Goal: Navigation & Orientation: Find specific page/section

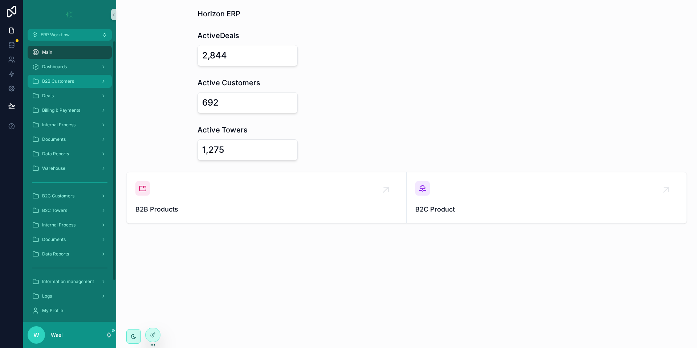
click at [69, 86] on div "B2B Customers" at bounding box center [70, 82] width 76 height 12
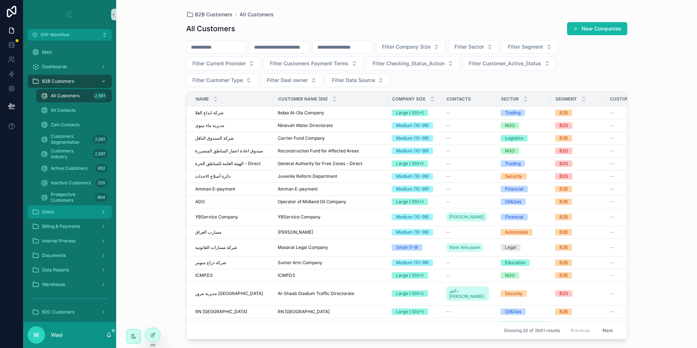
click at [79, 210] on div "Deals" at bounding box center [70, 212] width 76 height 12
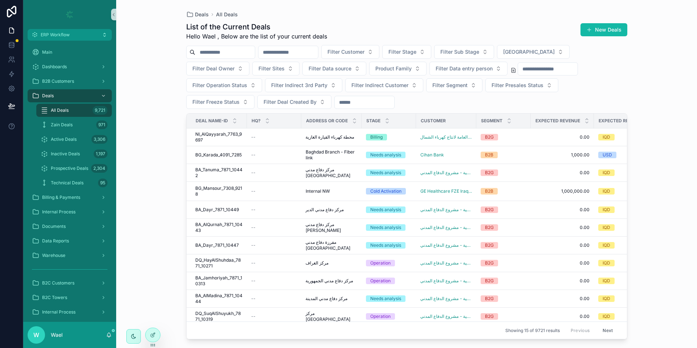
click at [305, 50] on input "scrollable content" at bounding box center [289, 52] width 60 height 10
paste input "****"
type input "****"
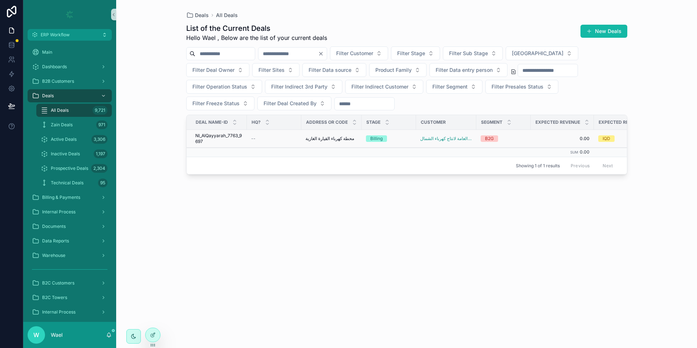
click at [241, 138] on span "NI_AlQayyarah_7763_9697" at bounding box center [218, 139] width 47 height 12
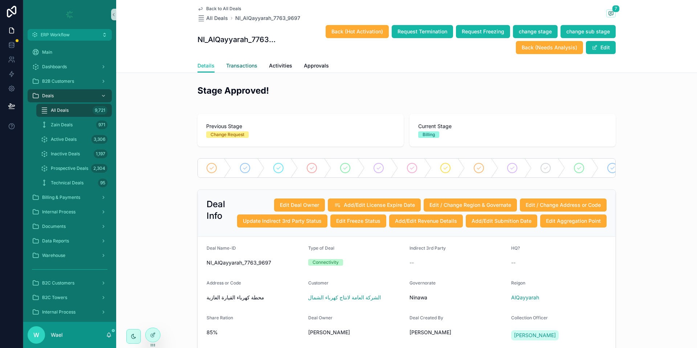
click at [249, 71] on link "Transactions" at bounding box center [241, 66] width 31 height 15
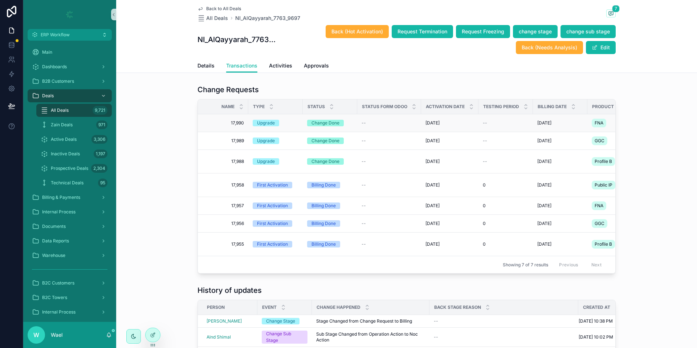
click at [297, 122] on td "Upgrade" at bounding box center [275, 123] width 54 height 18
click at [312, 124] on div "Change Done" at bounding box center [326, 123] width 28 height 7
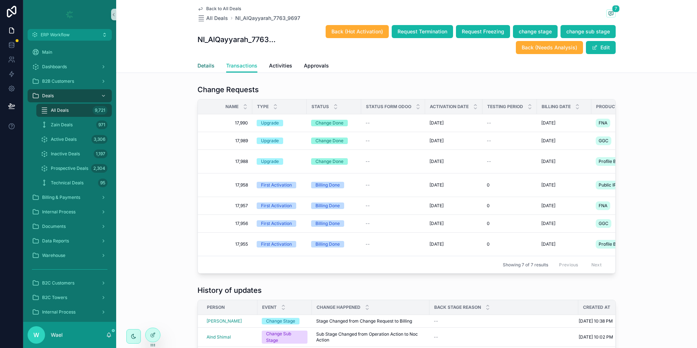
click at [199, 67] on span "Details" at bounding box center [206, 65] width 17 height 7
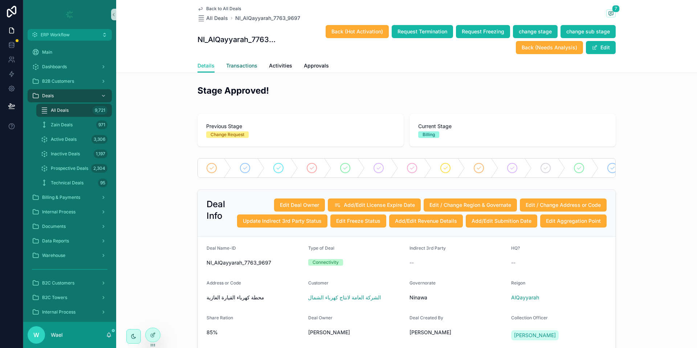
click at [238, 67] on span "Transactions" at bounding box center [241, 65] width 31 height 7
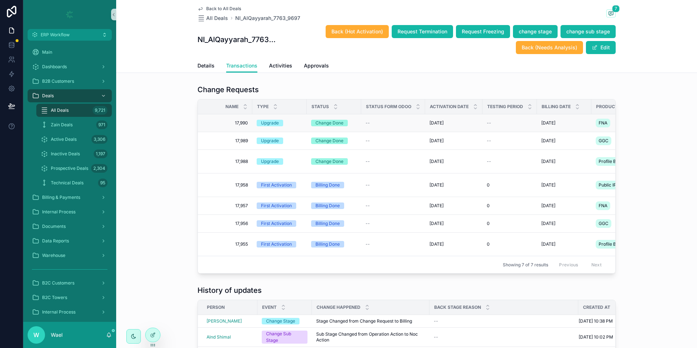
click at [261, 121] on div "Upgrade" at bounding box center [270, 123] width 18 height 7
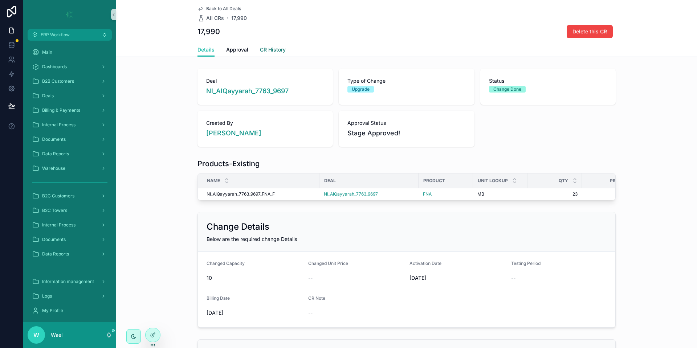
click at [264, 53] on span "CR History" at bounding box center [273, 49] width 26 height 7
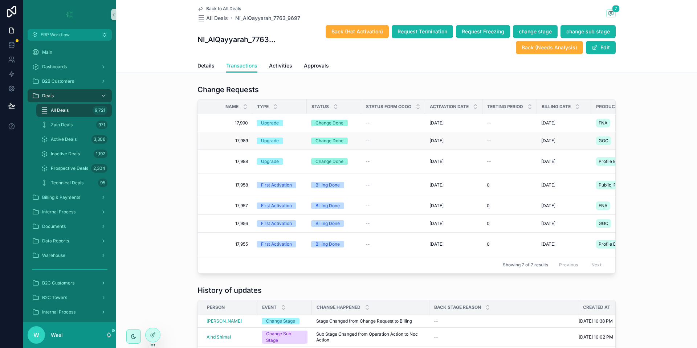
click at [296, 144] on div "Upgrade" at bounding box center [280, 141] width 46 height 7
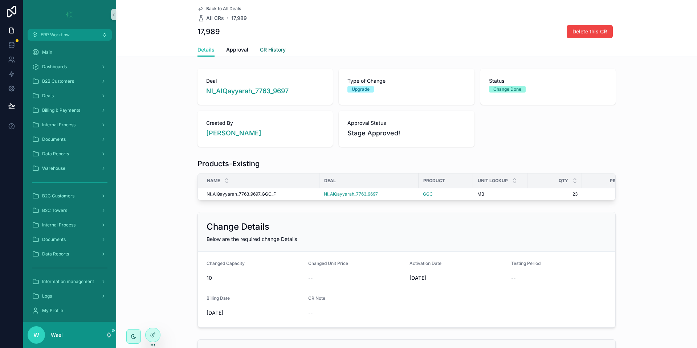
click at [270, 53] on span "CR History" at bounding box center [273, 49] width 26 height 7
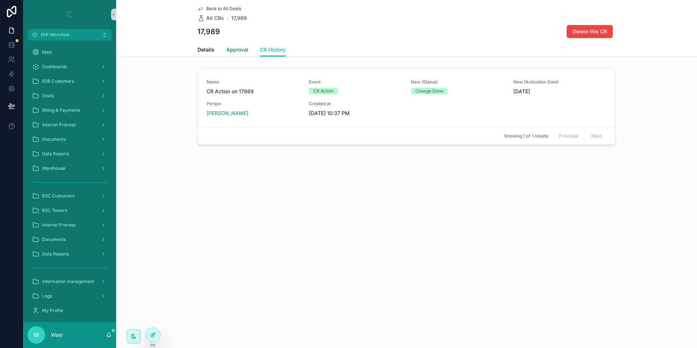
click at [236, 51] on span "Approval" at bounding box center [237, 49] width 22 height 7
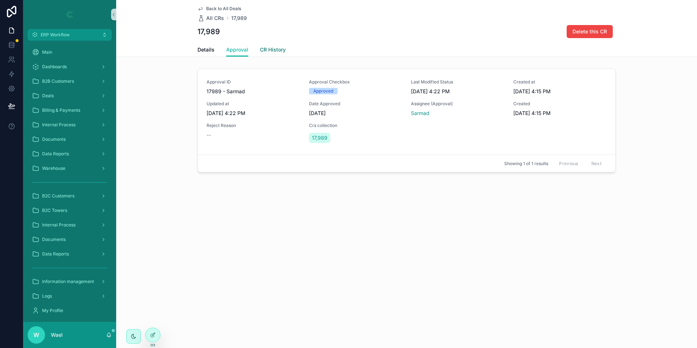
click at [275, 51] on span "CR History" at bounding box center [273, 49] width 26 height 7
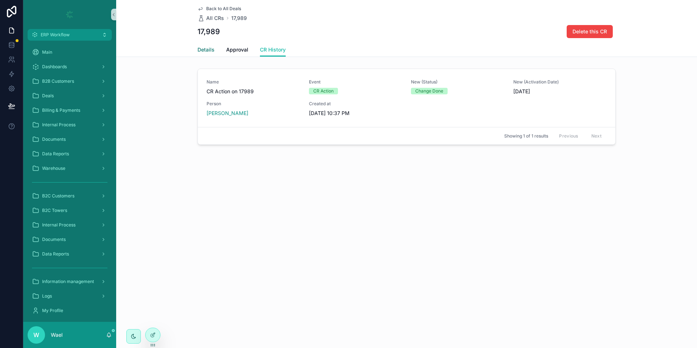
click at [213, 55] on link "Details" at bounding box center [206, 50] width 17 height 15
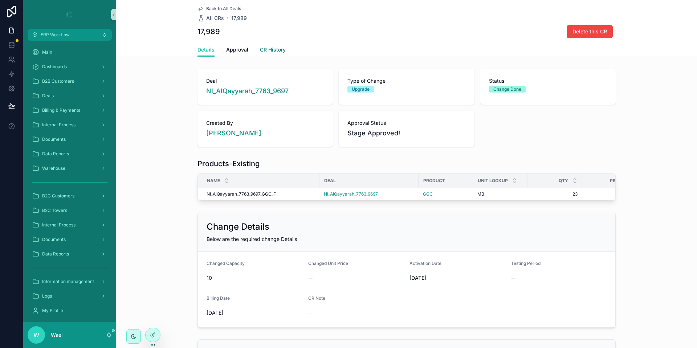
click at [271, 53] on link "CR History" at bounding box center [273, 50] width 26 height 15
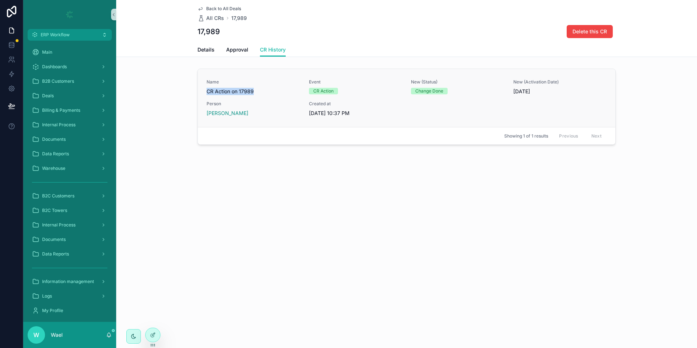
drag, startPoint x: 204, startPoint y: 91, endPoint x: 269, endPoint y: 94, distance: 64.7
click at [269, 94] on div "Name CR Action on 17989 Event CR Action New (Status) Change Done New (Activatio…" at bounding box center [407, 98] width 418 height 58
click at [304, 157] on div "Back to All Deals All CRs 17,989 17,989 Delete this CR CR History Details Appro…" at bounding box center [406, 98] width 581 height 197
click at [236, 49] on span "Approval" at bounding box center [237, 49] width 22 height 7
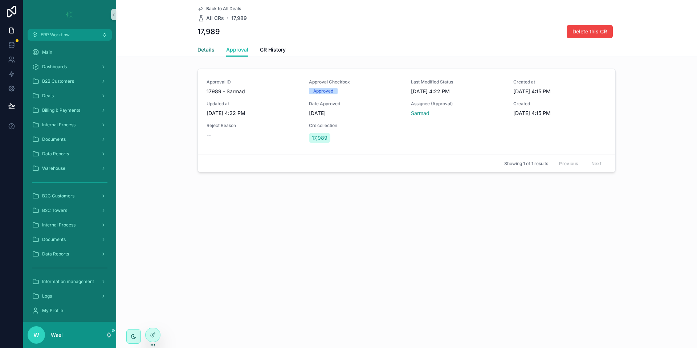
click at [200, 45] on link "Details" at bounding box center [206, 50] width 17 height 15
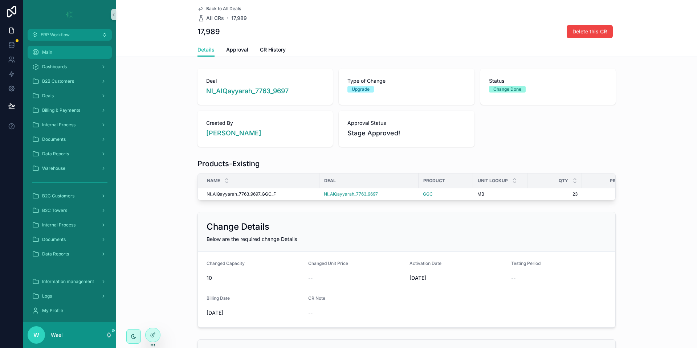
click at [62, 56] on div "Main" at bounding box center [70, 52] width 76 height 12
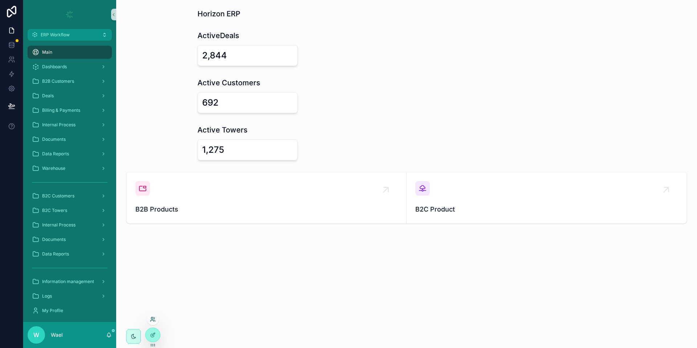
click at [152, 321] on icon at bounding box center [153, 320] width 6 height 6
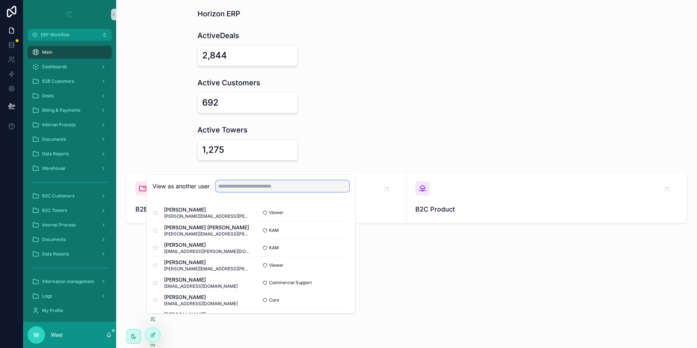
click at [237, 189] on input "text" at bounding box center [283, 186] width 134 height 12
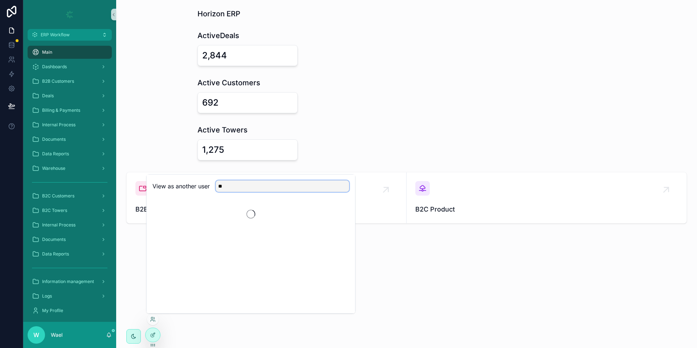
type input "*"
type input "***"
click at [341, 216] on button "Select" at bounding box center [339, 213] width 19 height 11
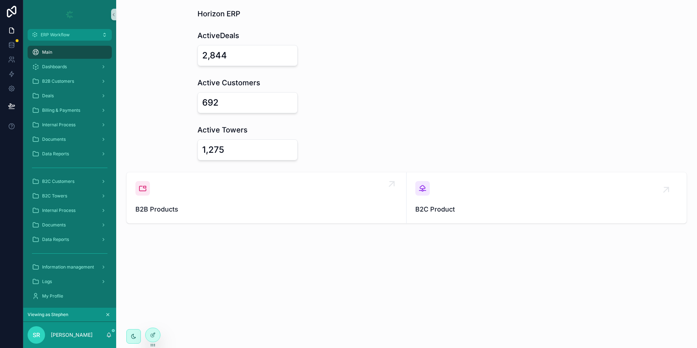
click at [182, 205] on span "B2B Products" at bounding box center [266, 209] width 262 height 10
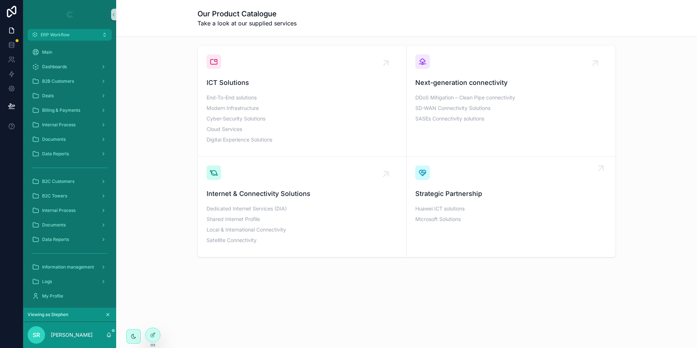
click at [446, 192] on span "Strategic Partnership" at bounding box center [510, 194] width 191 height 10
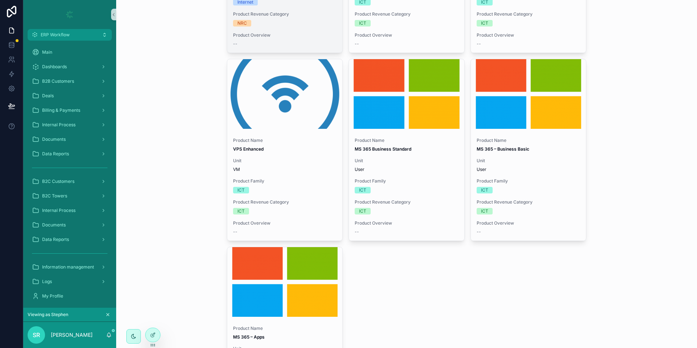
scroll to position [2150, 0]
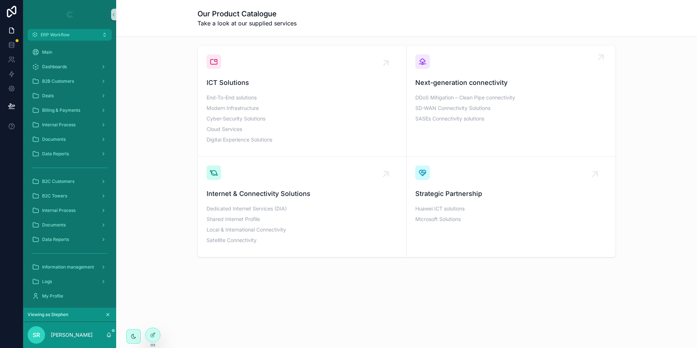
click at [462, 93] on div "DDoS Mitigation – Clean Pipe connectivity SD-WAN Connectivity Solutions SASEs C…" at bounding box center [510, 108] width 191 height 35
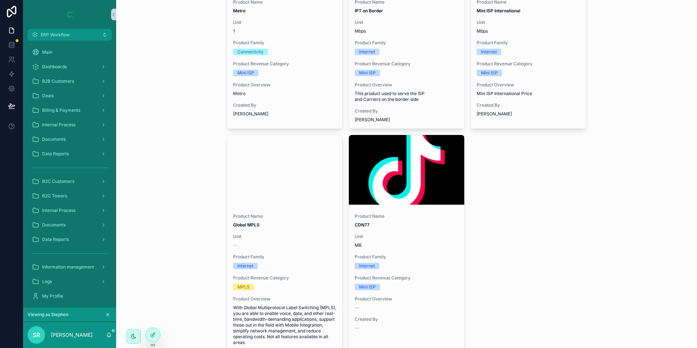
scroll to position [824, 0]
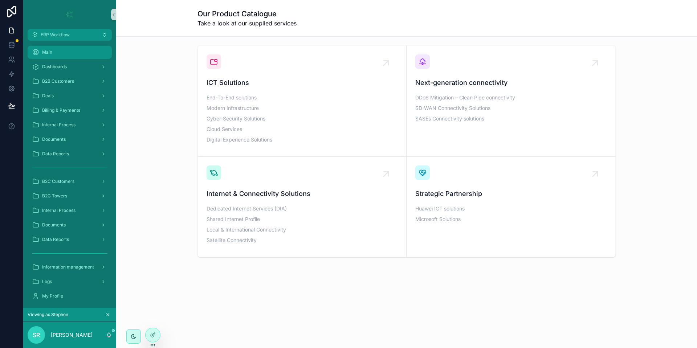
click at [53, 54] on div "Main" at bounding box center [70, 52] width 76 height 12
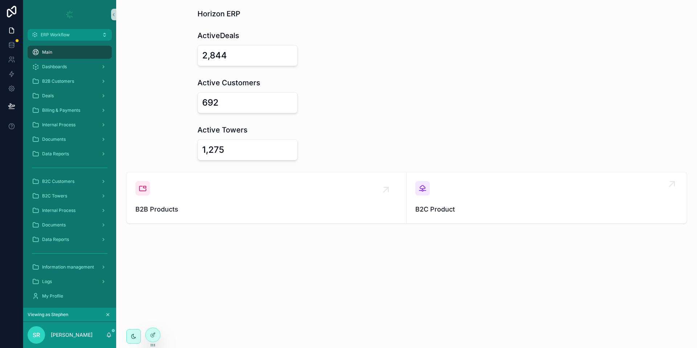
click at [500, 211] on span "B2C Product" at bounding box center [546, 209] width 263 height 10
click at [70, 70] on div "Dashboards" at bounding box center [70, 67] width 76 height 12
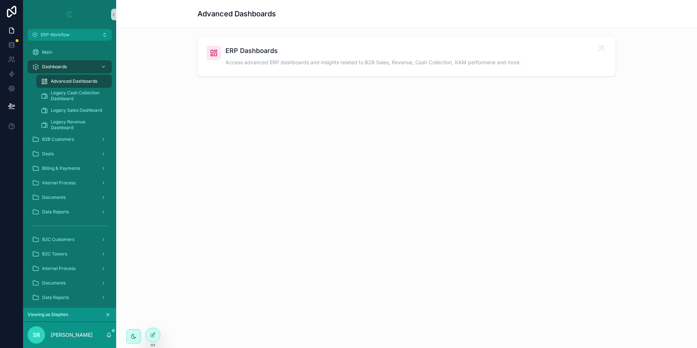
click at [381, 57] on div "ERP Dashboards Access advanced ERP dashboards and insights related to B2B Sales…" at bounding box center [374, 57] width 296 height 22
click at [83, 93] on span "Legacy Cash Collection Dashboard" at bounding box center [78, 96] width 54 height 12
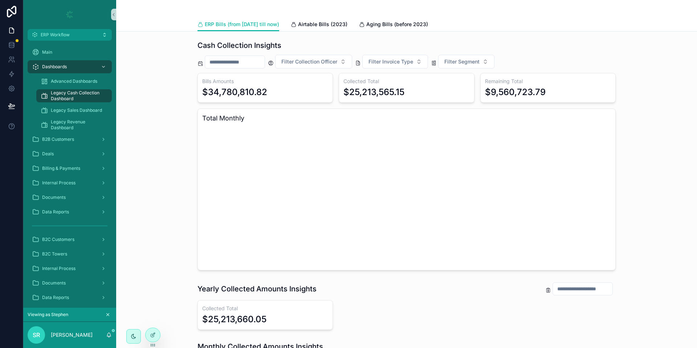
scroll to position [110, 0]
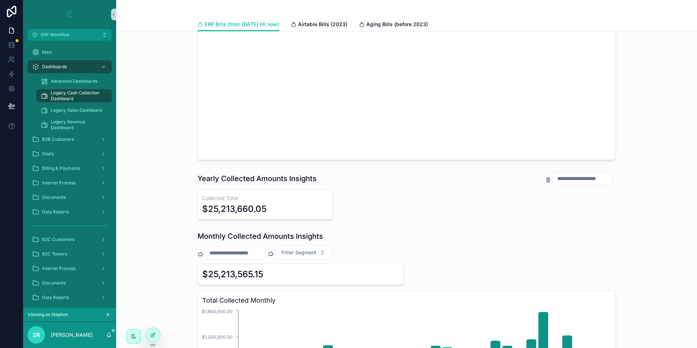
click at [370, 228] on div "Cash Collection Insights Filter Collection Officer Filter Invoice Type Filter S…" at bounding box center [406, 211] width 581 height 581
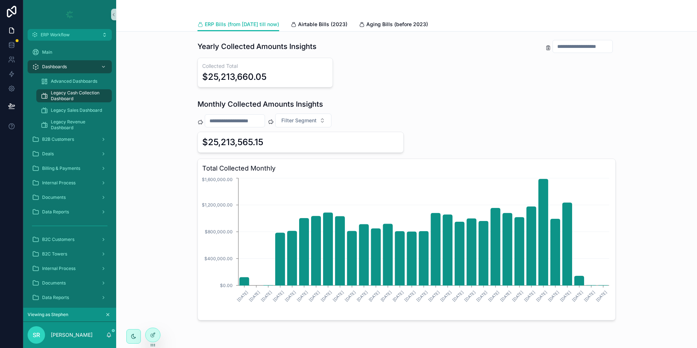
scroll to position [243, 0]
click at [303, 118] on span "Filter Segment" at bounding box center [298, 120] width 35 height 7
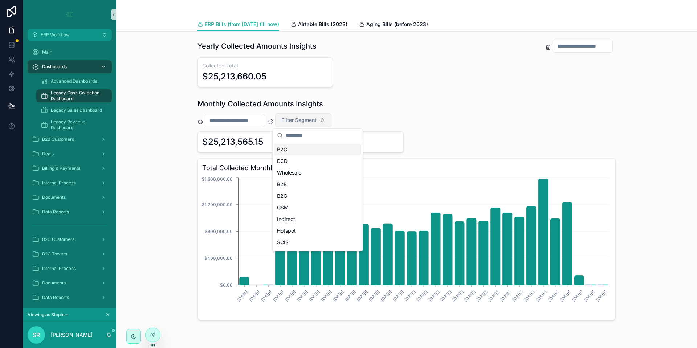
click at [303, 118] on span "Filter Segment" at bounding box center [298, 120] width 35 height 7
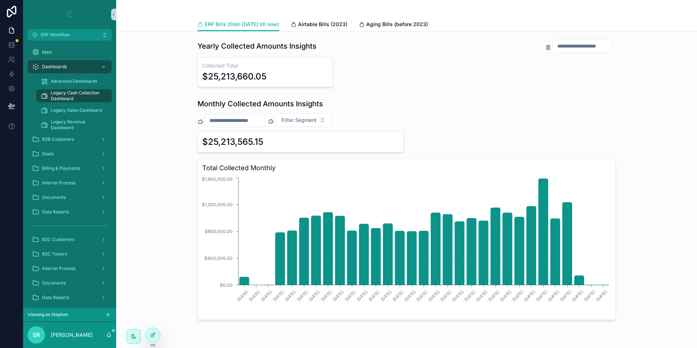
click at [407, 119] on div "Filter Segment" at bounding box center [407, 120] width 418 height 14
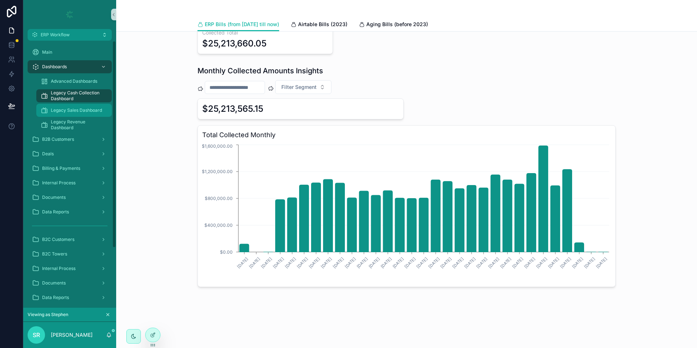
click at [70, 110] on span "Legacy Sales Dashboard" at bounding box center [76, 110] width 51 height 6
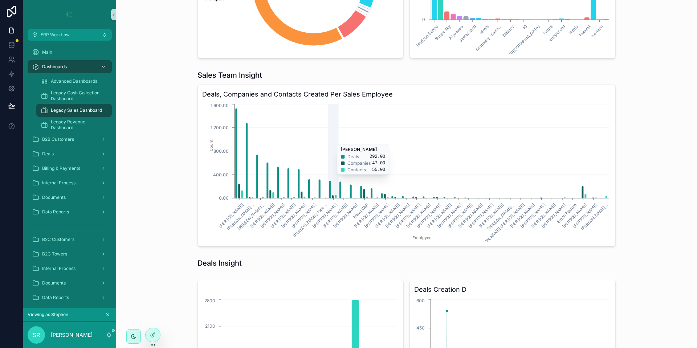
scroll to position [503, 0]
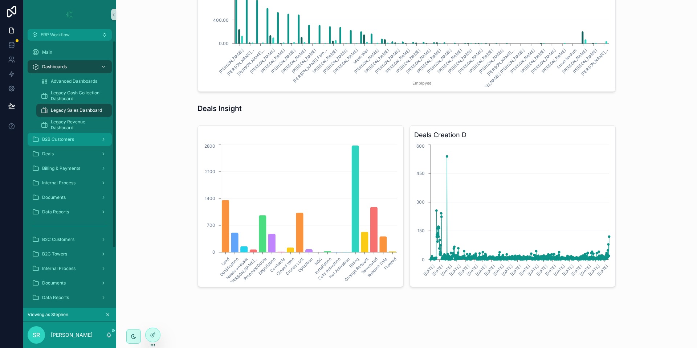
click at [73, 138] on span "B2B Customers" at bounding box center [58, 140] width 32 height 6
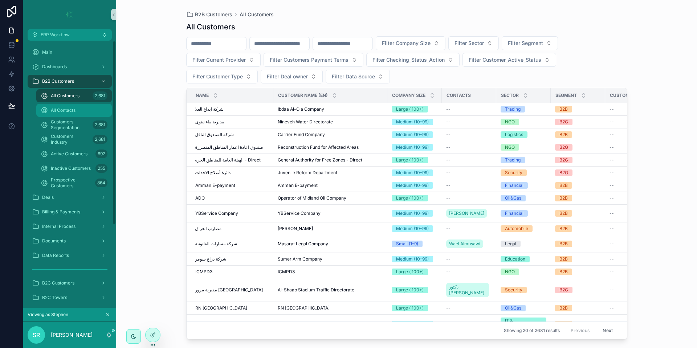
click at [91, 107] on div "All Contacts" at bounding box center [74, 111] width 67 height 12
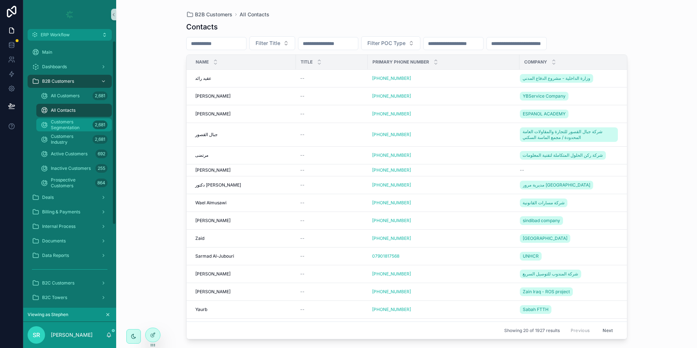
click at [92, 127] on div "Customers Segmentation 2,681" at bounding box center [74, 125] width 67 height 12
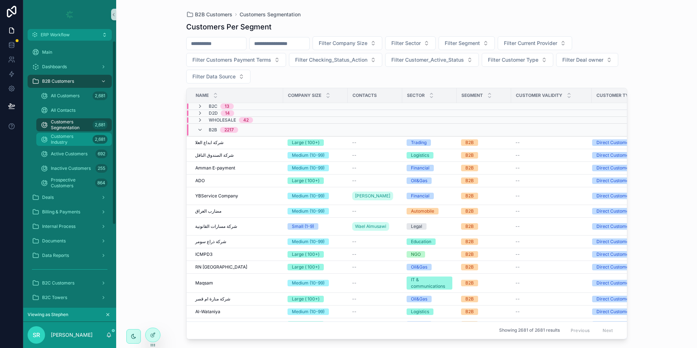
click at [66, 140] on span "Customers Industry" at bounding box center [70, 140] width 39 height 12
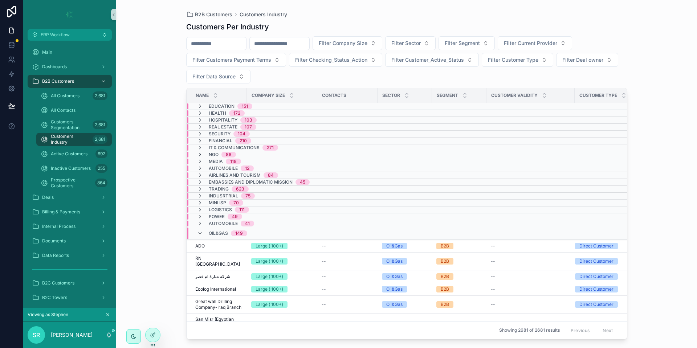
click at [200, 153] on icon "scrollable content" at bounding box center [200, 155] width 6 height 6
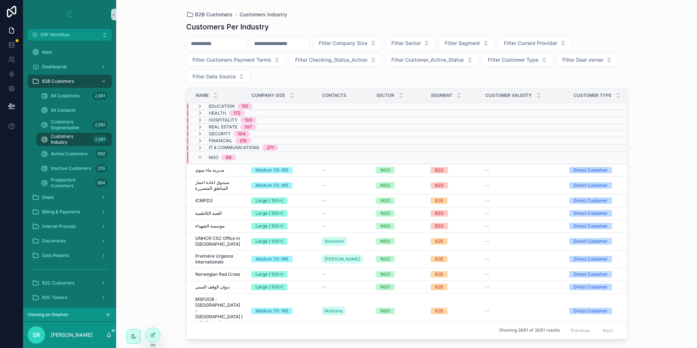
click at [200, 154] on div "NGO 88" at bounding box center [216, 158] width 39 height 12
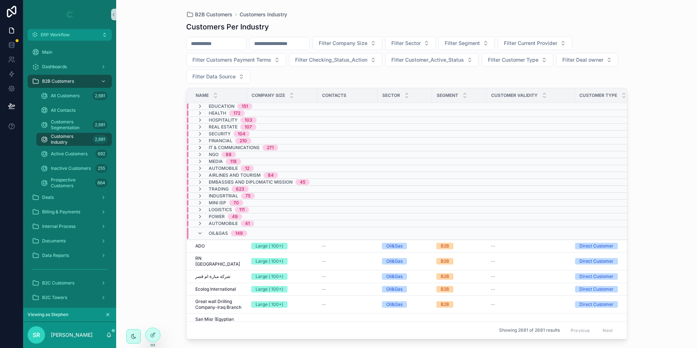
click at [199, 145] on icon "scrollable content" at bounding box center [200, 148] width 6 height 6
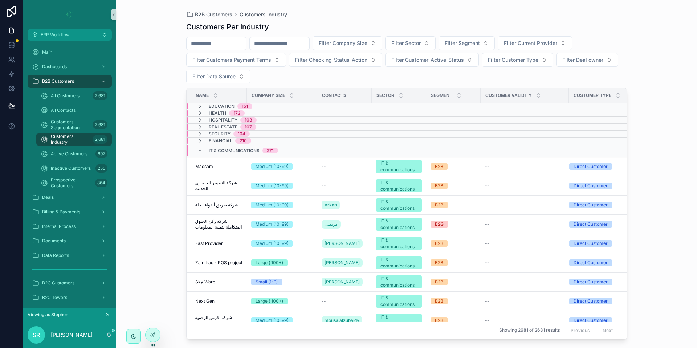
click at [199, 145] on div "IT & communications 271" at bounding box center [237, 151] width 81 height 12
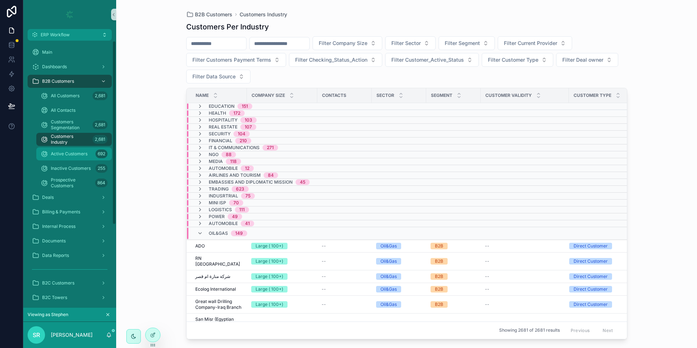
click at [66, 155] on span "Active Customers" at bounding box center [69, 154] width 37 height 6
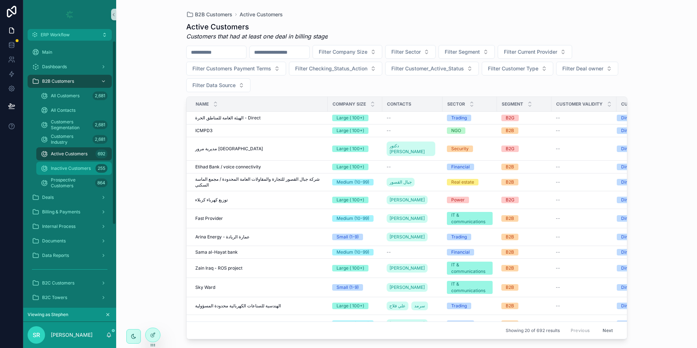
click at [85, 165] on div "Inactive Customers 255" at bounding box center [74, 169] width 67 height 12
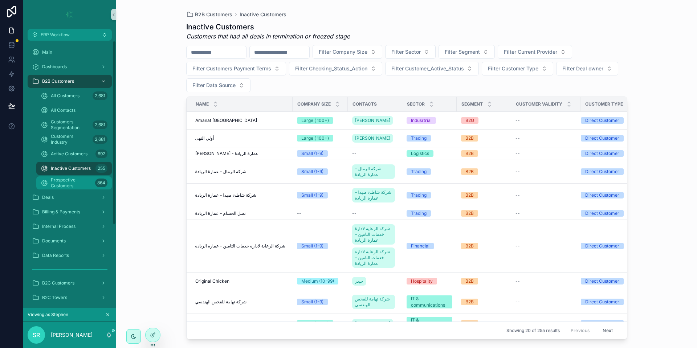
click at [81, 182] on span "Prospective Customers" at bounding box center [71, 183] width 41 height 12
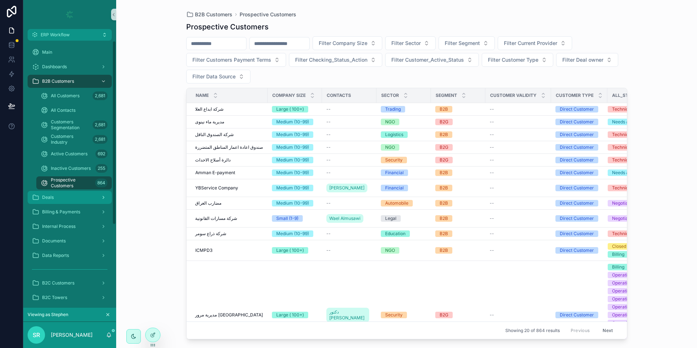
click at [79, 199] on div "Deals" at bounding box center [70, 198] width 76 height 12
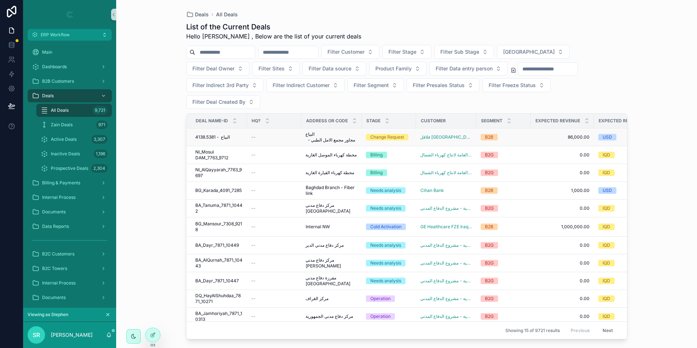
click at [219, 134] on span "البياع - 4138.5381" at bounding box center [212, 137] width 35 height 6
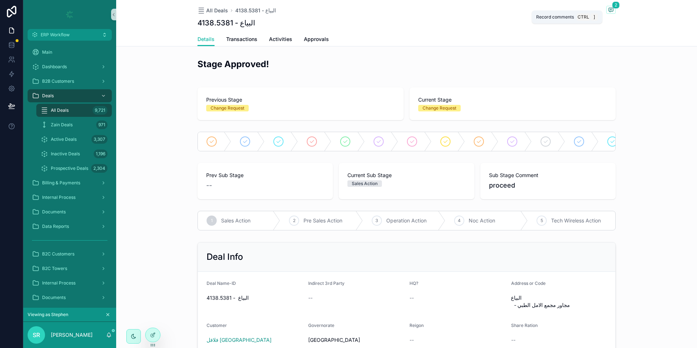
click at [608, 7] on icon "scrollable content" at bounding box center [611, 10] width 6 height 6
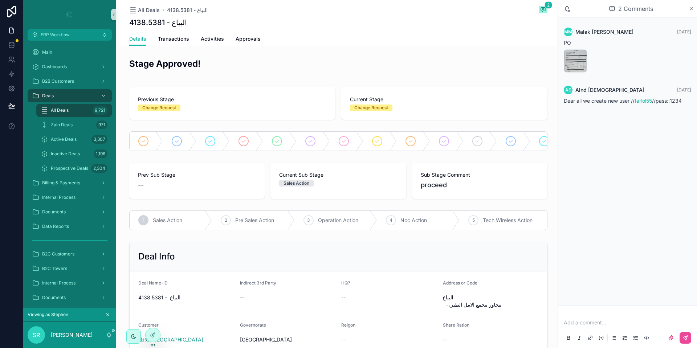
click at [693, 9] on icon "scrollable content" at bounding box center [691, 9] width 5 height 6
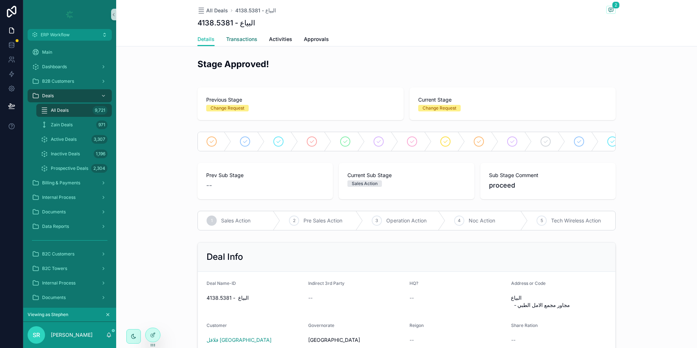
click at [233, 39] on span "Transactions" at bounding box center [241, 39] width 31 height 7
click at [247, 38] on span "Transactions" at bounding box center [241, 39] width 31 height 7
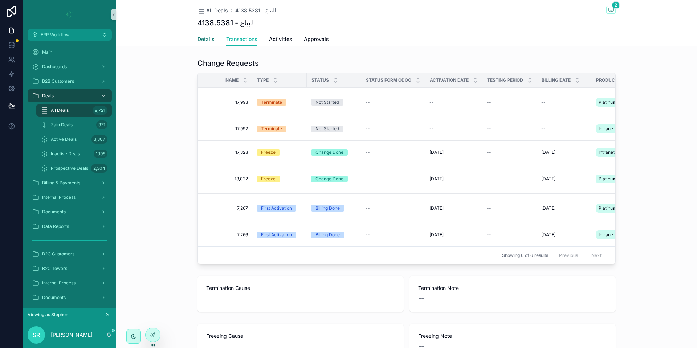
click at [208, 41] on span "Details" at bounding box center [206, 39] width 17 height 7
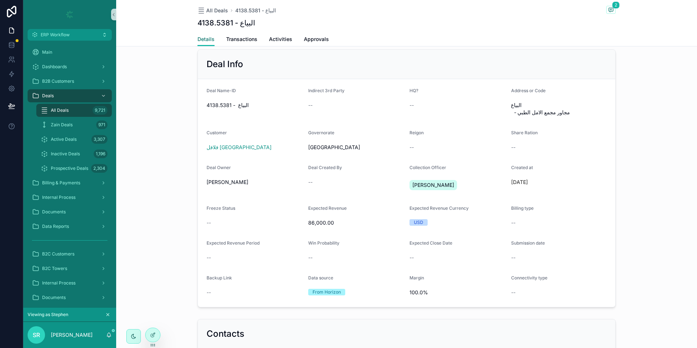
scroll to position [194, 0]
click at [59, 110] on span "All Deals" at bounding box center [60, 110] width 18 height 6
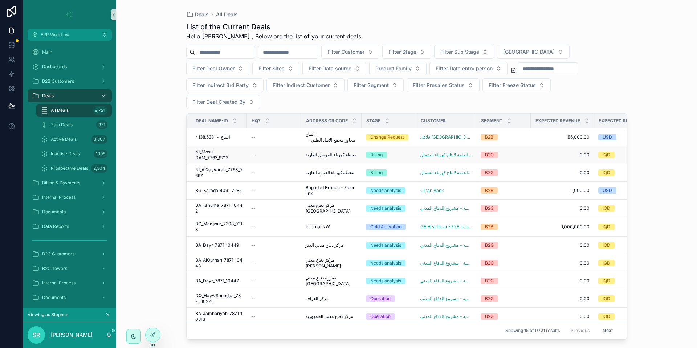
click at [272, 152] on div "--" at bounding box center [274, 155] width 46 height 6
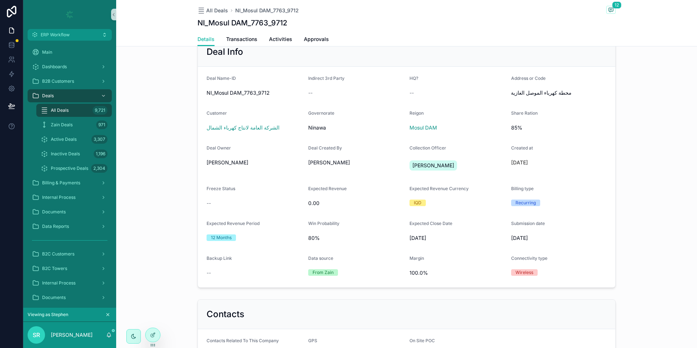
scroll to position [102, 0]
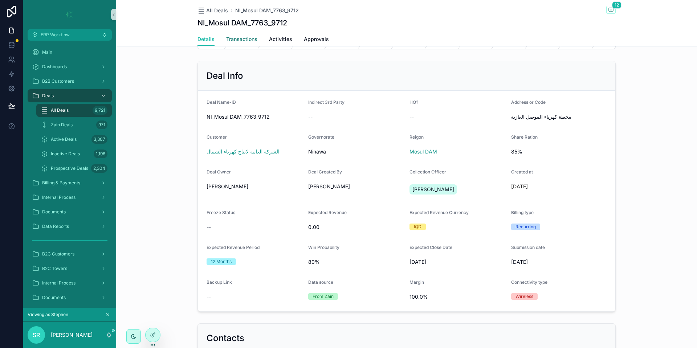
click at [226, 41] on span "Transactions" at bounding box center [241, 39] width 31 height 7
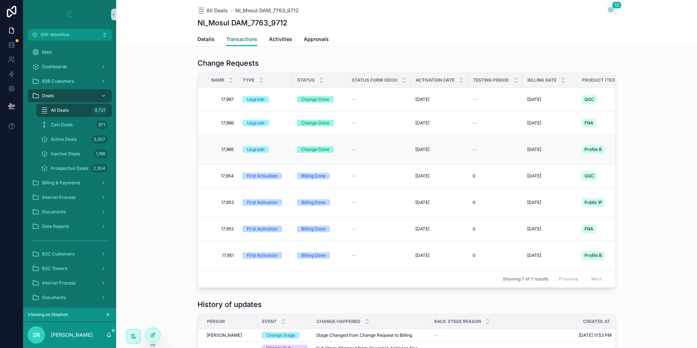
scroll to position [0, 16]
click at [200, 39] on span "Details" at bounding box center [206, 39] width 17 height 7
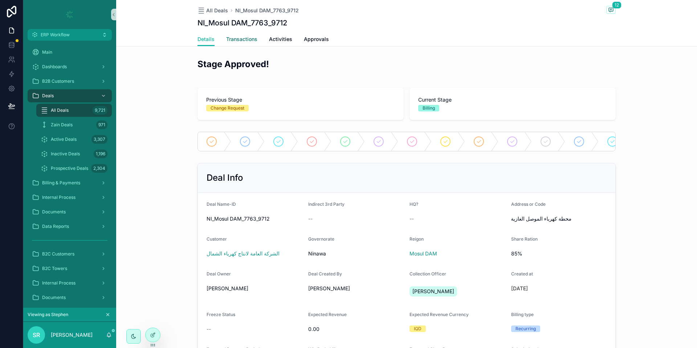
click at [230, 37] on span "Transactions" at bounding box center [241, 39] width 31 height 7
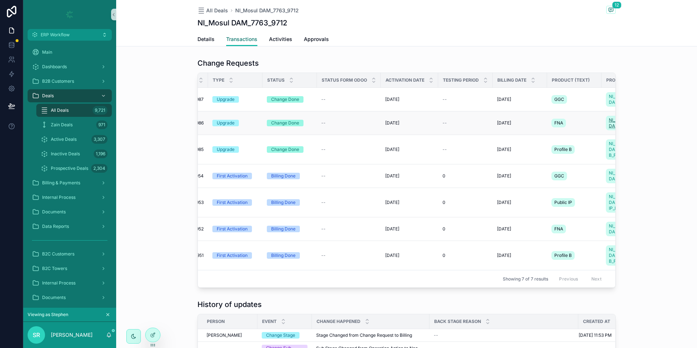
scroll to position [0, 44]
click at [200, 38] on span "Details" at bounding box center [206, 39] width 17 height 7
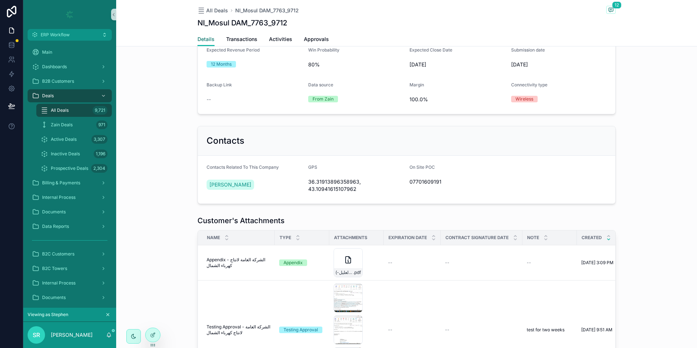
scroll to position [261, 0]
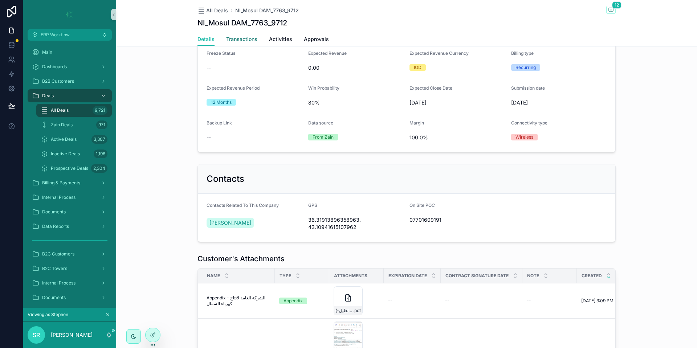
click at [227, 34] on link "Transactions" at bounding box center [241, 40] width 31 height 15
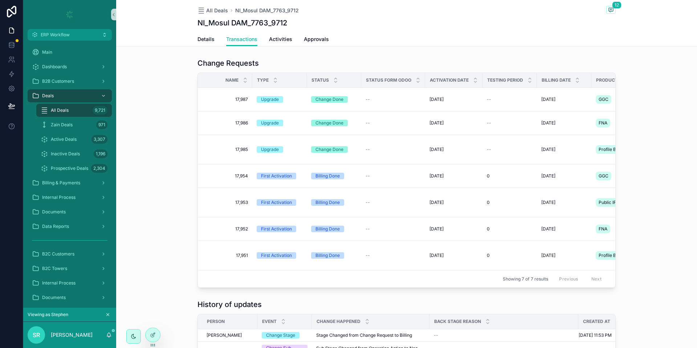
click at [206, 47] on div "All Deals NI_Mosul DAM_7763_9712 12 NI_Mosul DAM_7763_9712 Transactions Details…" at bounding box center [406, 312] width 581 height 625
click at [205, 41] on span "Details" at bounding box center [206, 39] width 17 height 7
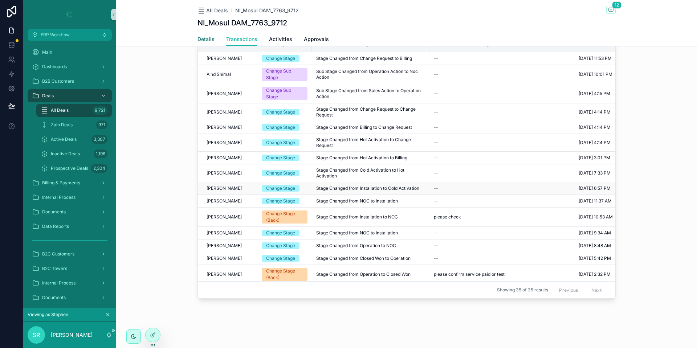
scroll to position [285, 0]
click at [198, 44] on link "Details" at bounding box center [206, 40] width 17 height 15
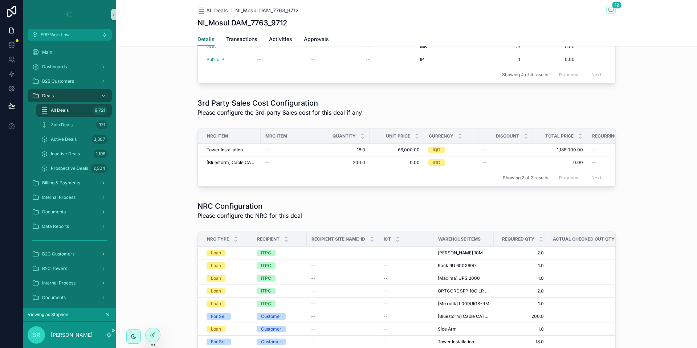
scroll to position [938, 0]
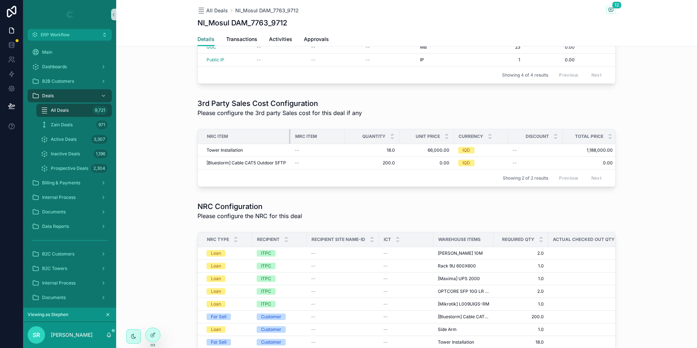
drag, startPoint x: 256, startPoint y: 151, endPoint x: 283, endPoint y: 151, distance: 27.2
click at [289, 144] on div "scrollable content" at bounding box center [290, 136] width 3 height 15
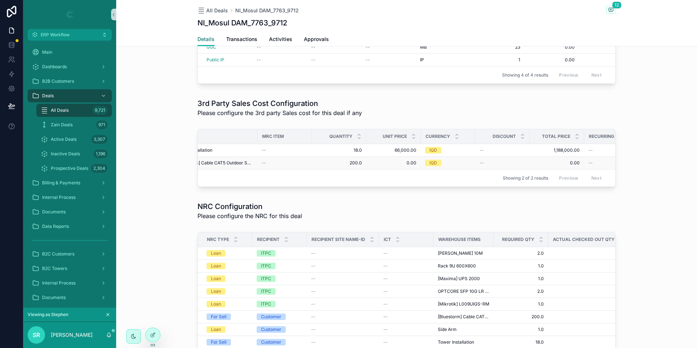
scroll to position [0, 0]
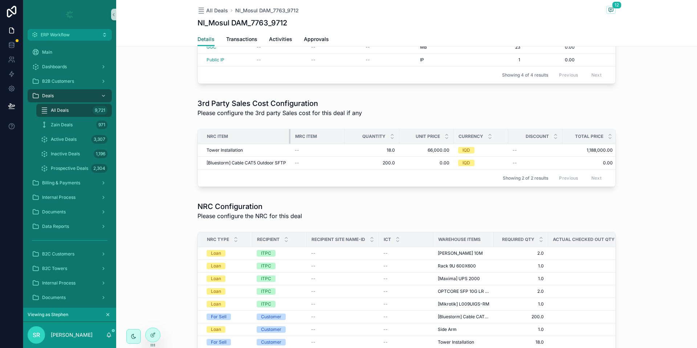
drag, startPoint x: 282, startPoint y: 151, endPoint x: 290, endPoint y: 153, distance: 7.8
click at [290, 144] on tr "NRC Item MRC Item Quantity Unit Price Currency Discount Total Price Recurring T…" at bounding box center [612, 136] width 829 height 15
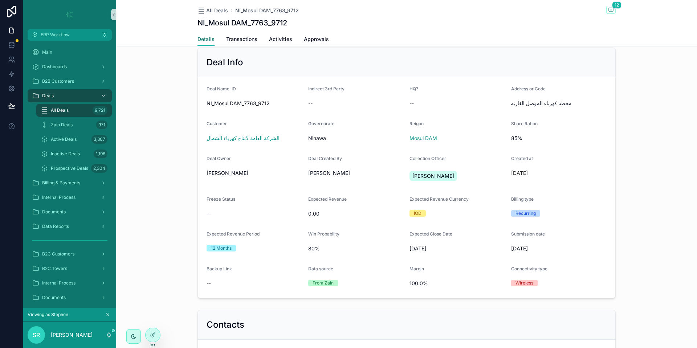
scroll to position [84, 0]
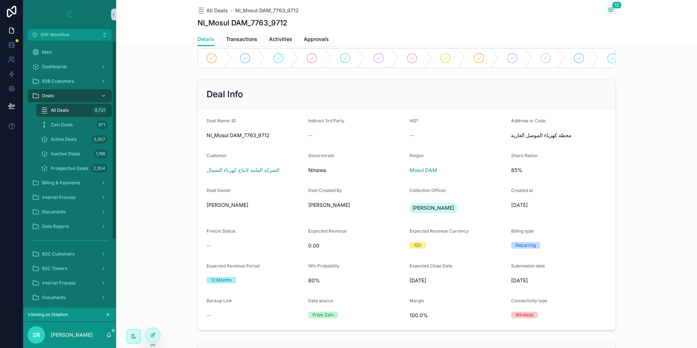
click at [54, 110] on span "All Deals" at bounding box center [60, 110] width 18 height 6
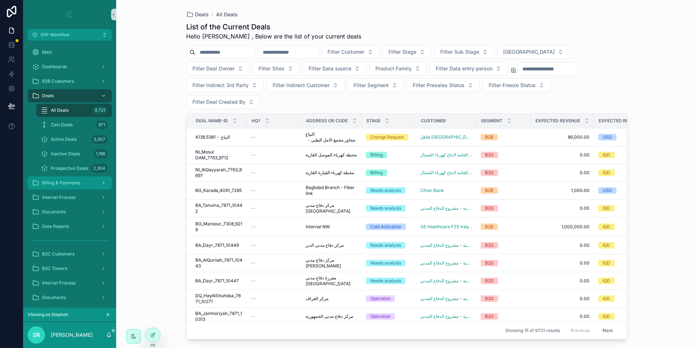
click at [70, 179] on div "Billing & Payments" at bounding box center [70, 183] width 76 height 12
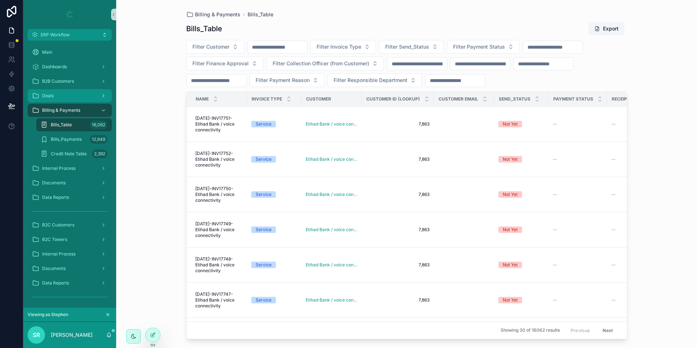
click at [66, 90] on div "Deals" at bounding box center [70, 96] width 76 height 12
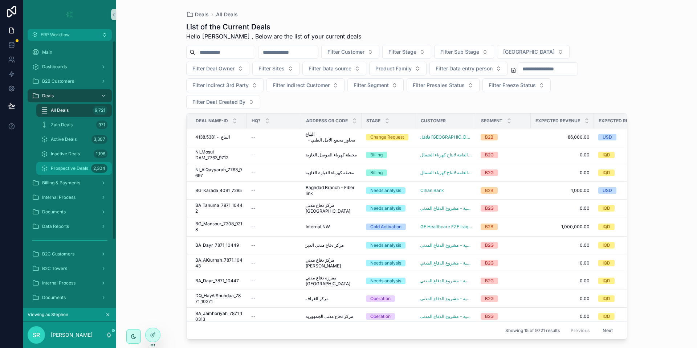
click at [78, 168] on span "Prospective Deals" at bounding box center [69, 169] width 37 height 6
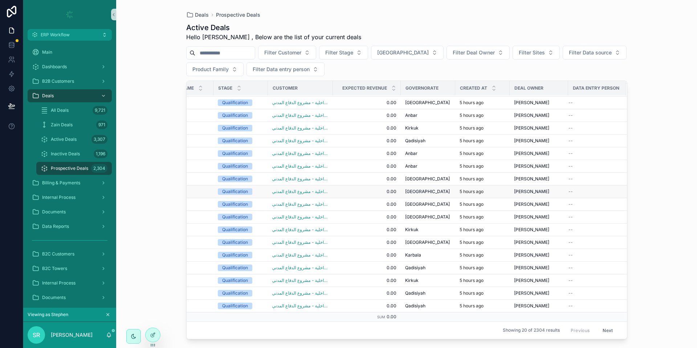
scroll to position [0, 36]
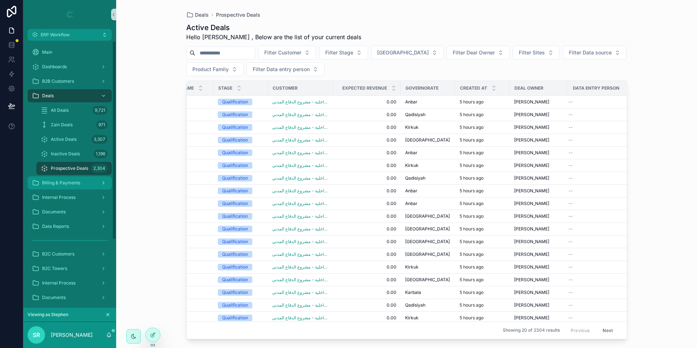
click at [68, 182] on span "Billing & Payments" at bounding box center [61, 183] width 38 height 6
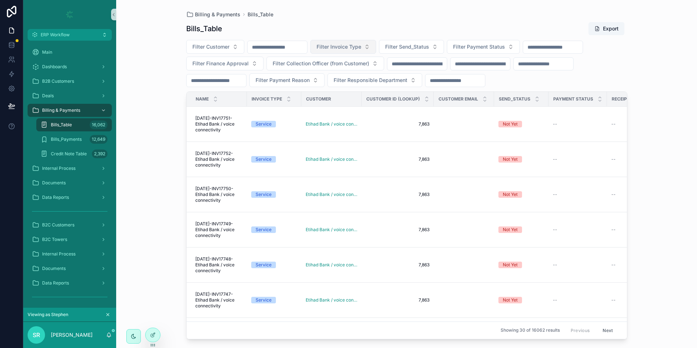
click at [354, 49] on span "Filter Invoice Type" at bounding box center [339, 46] width 45 height 7
click at [409, 48] on span "Filter Send_Status" at bounding box center [407, 46] width 44 height 7
click at [418, 77] on div "Sent" at bounding box center [429, 76] width 87 height 12
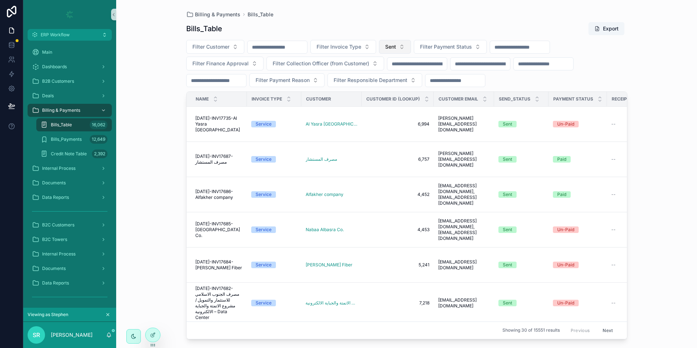
click at [411, 45] on button "Sent" at bounding box center [395, 47] width 32 height 14
click at [412, 98] on div "Not Yet" at bounding box center [413, 100] width 87 height 12
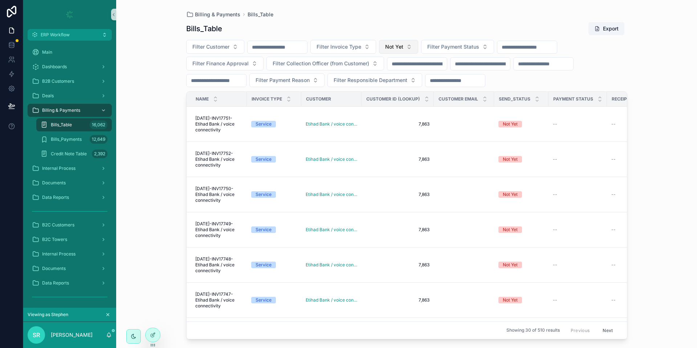
click at [418, 52] on button "Not Yet" at bounding box center [398, 47] width 39 height 14
click at [419, 78] on div "None" at bounding box center [416, 76] width 87 height 12
click at [485, 49] on span "Filter Payment Status" at bounding box center [479, 46] width 52 height 7
click at [484, 98] on div "Partial" at bounding box center [501, 100] width 87 height 12
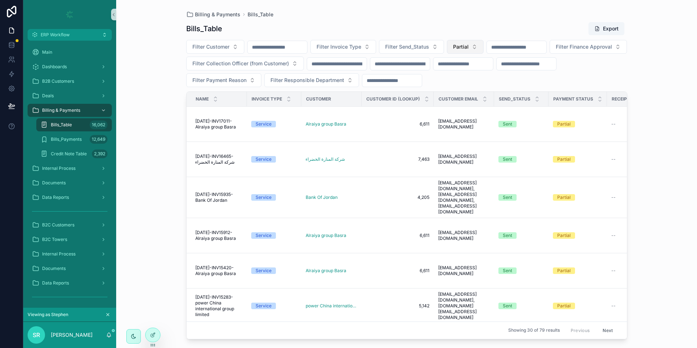
click at [469, 50] on span "Partial" at bounding box center [461, 46] width 16 height 7
click at [481, 77] on div "None" at bounding box center [483, 76] width 87 height 12
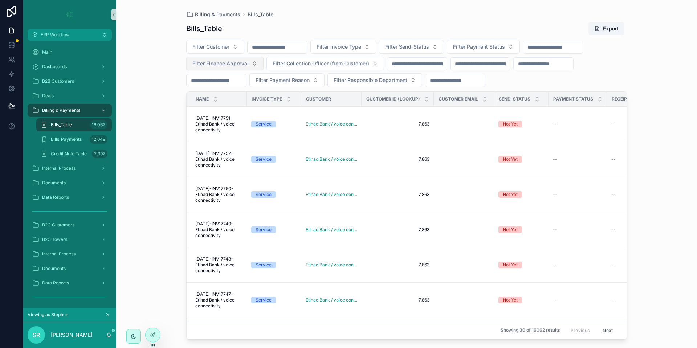
click at [255, 69] on button "Filter Finance Approval" at bounding box center [224, 64] width 77 height 14
click at [304, 67] on span "Filter Collection Officer (from Customer)" at bounding box center [321, 63] width 97 height 7
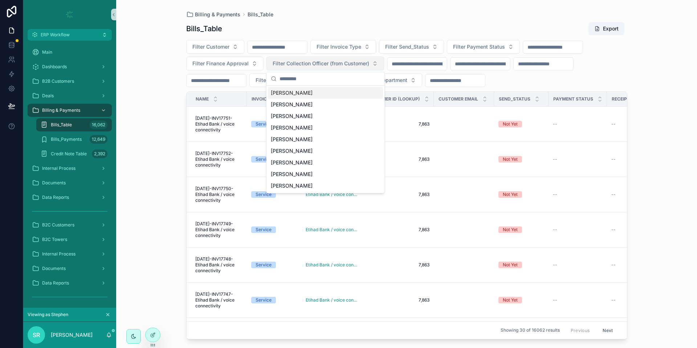
click at [320, 67] on button "Filter Collection Officer (from Customer)" at bounding box center [326, 64] width 118 height 14
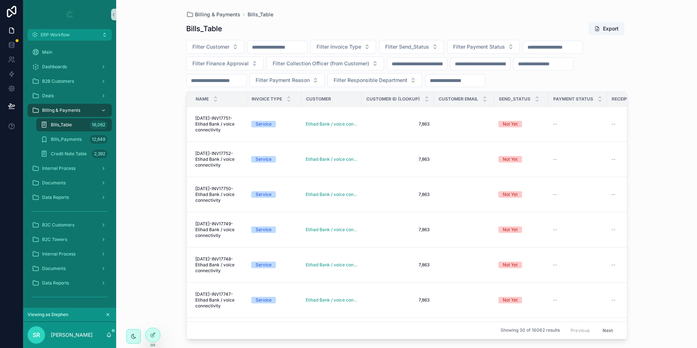
click at [421, 70] on div "Filter Customer Filter Invoice Type Filter Send_Status Filter Payment Status Fi…" at bounding box center [406, 63] width 441 height 47
click at [419, 68] on input "scrollable content" at bounding box center [417, 64] width 60 height 10
click at [482, 64] on input "scrollable content" at bounding box center [481, 64] width 60 height 10
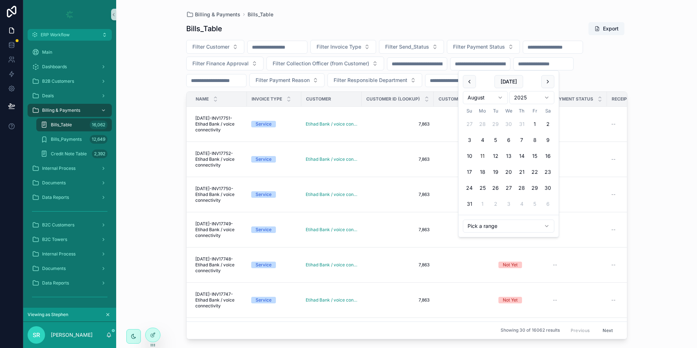
click at [571, 70] on div "Filter Customer Filter Invoice Type Filter Send_Status Filter Payment Status Fi…" at bounding box center [406, 63] width 441 height 47
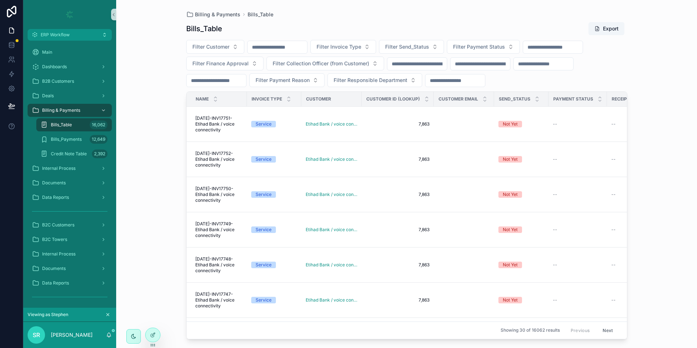
click at [247, 86] on div "scrollable content" at bounding box center [216, 80] width 60 height 13
click at [310, 82] on span "Filter Payment Reason" at bounding box center [283, 80] width 54 height 7
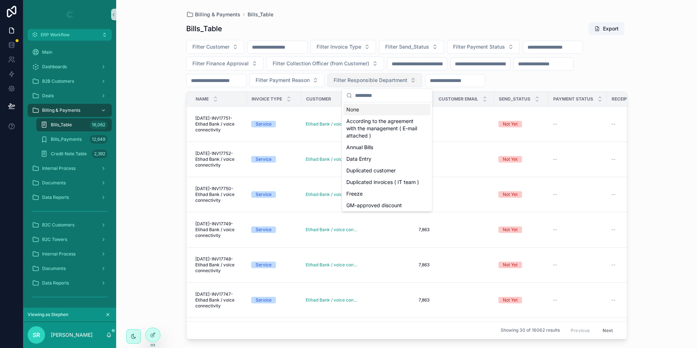
click at [407, 81] on span "Filter Responsible Department" at bounding box center [371, 80] width 74 height 7
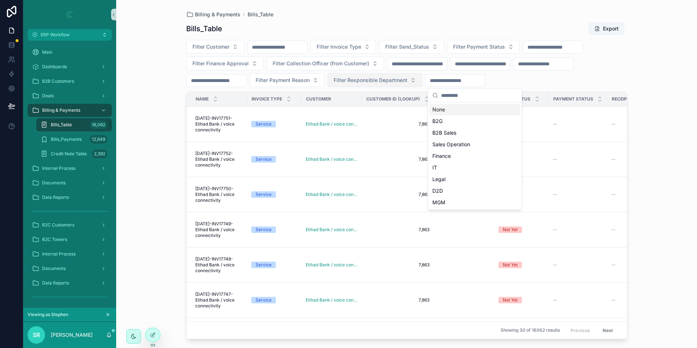
click at [407, 80] on span "Filter Responsible Department" at bounding box center [371, 80] width 74 height 7
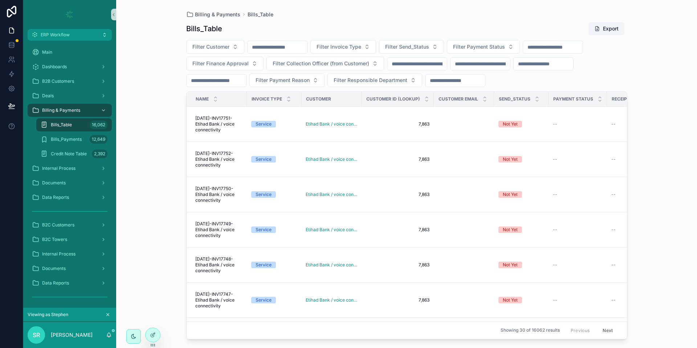
click at [593, 65] on div "Filter Customer Filter Invoice Type Filter Send_Status Filter Payment Status Fi…" at bounding box center [406, 63] width 441 height 47
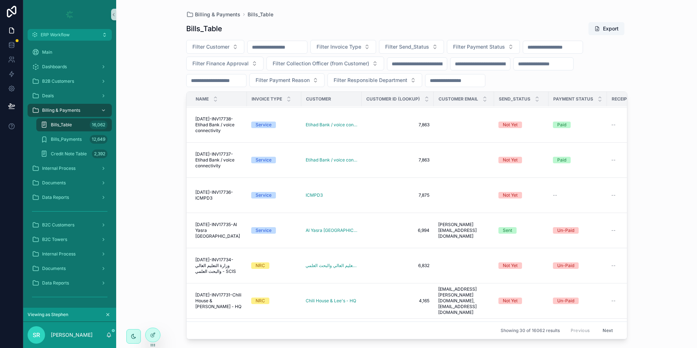
scroll to position [482, 0]
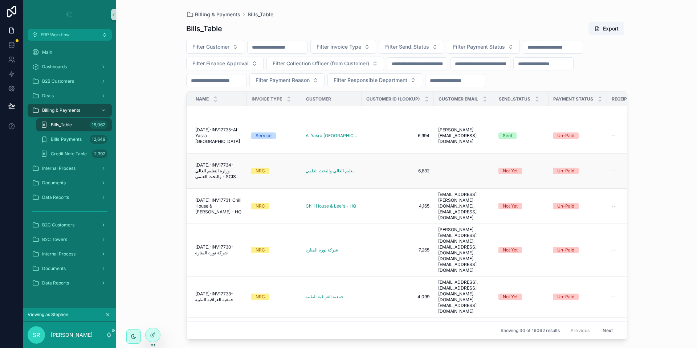
click at [232, 167] on span "[DATE]-INV17734-وزارة التعليم العالي والبحث العلمي - SCIS" at bounding box center [218, 170] width 47 height 17
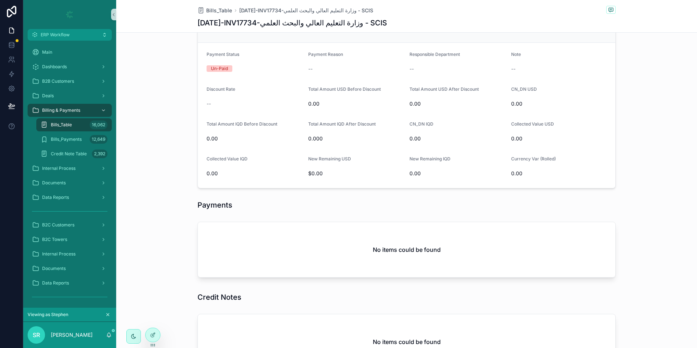
scroll to position [480, 0]
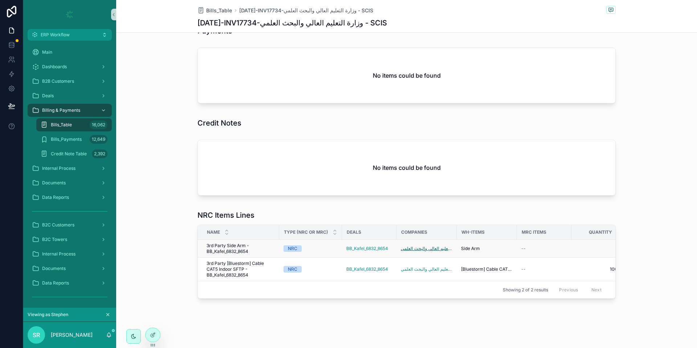
click at [416, 246] on span "وزارة التعليم العالي والبحث العلمي - SCIS" at bounding box center [427, 249] width 52 height 6
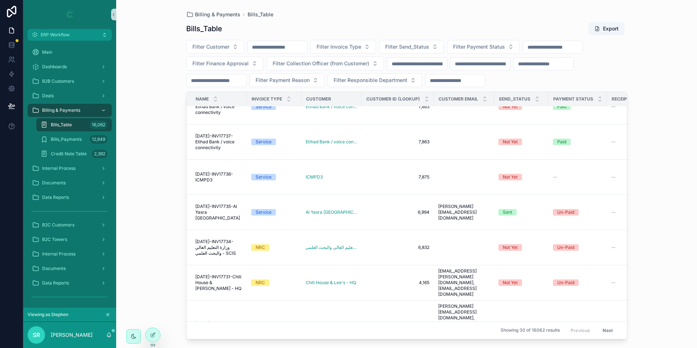
scroll to position [399, 0]
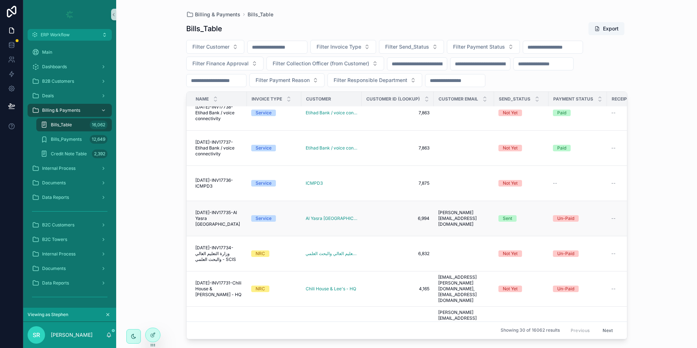
click at [209, 221] on span "[DATE]-INV17735-Al Yasra [GEOGRAPHIC_DATA]" at bounding box center [218, 218] width 47 height 17
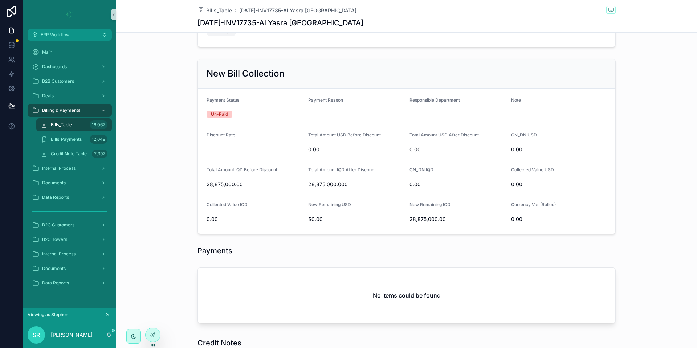
scroll to position [259, 0]
drag, startPoint x: 348, startPoint y: 175, endPoint x: 301, endPoint y: 180, distance: 46.4
click at [301, 180] on form "Payment Status Un-Paid Payment Reason -- Responsible Department -- Note -- Disc…" at bounding box center [407, 160] width 418 height 145
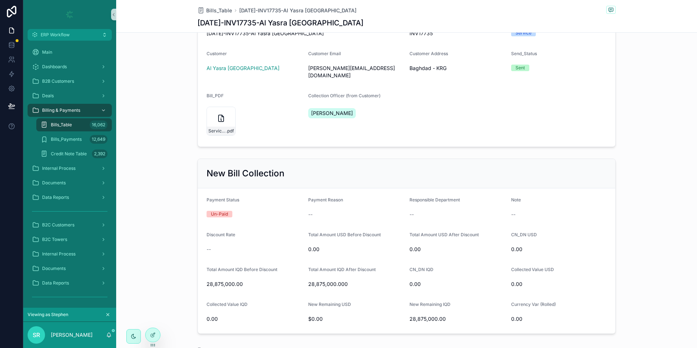
scroll to position [156, 0]
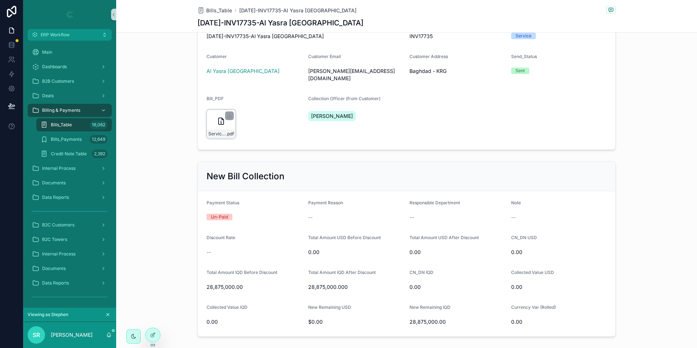
click at [209, 118] on div "Service_Invoice-(New-ERP) .pdf" at bounding box center [221, 124] width 29 height 29
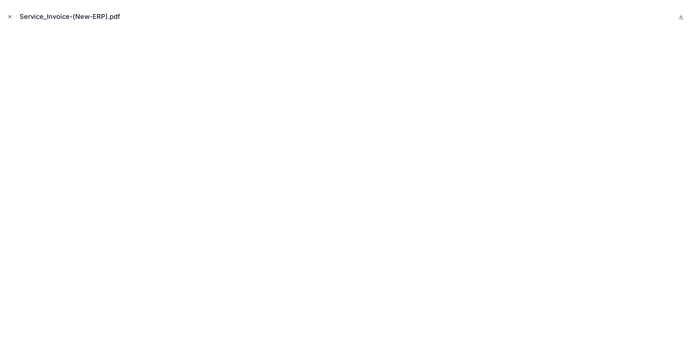
click at [8, 14] on icon "Close modal" at bounding box center [9, 16] width 5 height 5
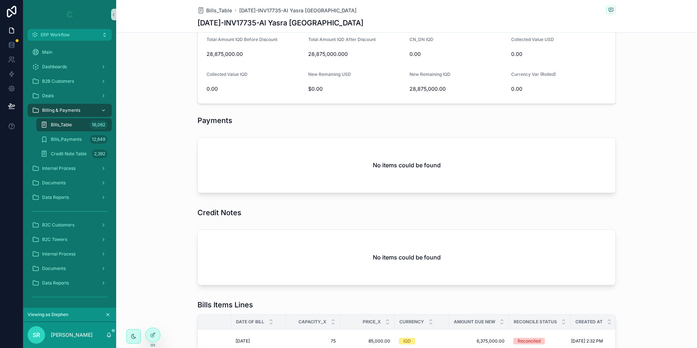
scroll to position [390, 0]
click at [76, 123] on div "Bills_Table 16,062" at bounding box center [74, 125] width 67 height 12
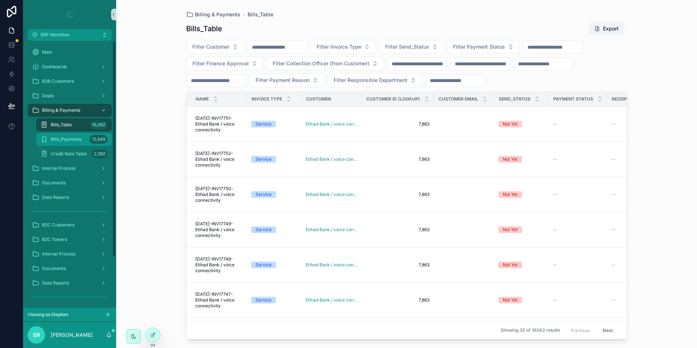
click at [70, 144] on div "Bills_Payments 12,649" at bounding box center [74, 140] width 67 height 12
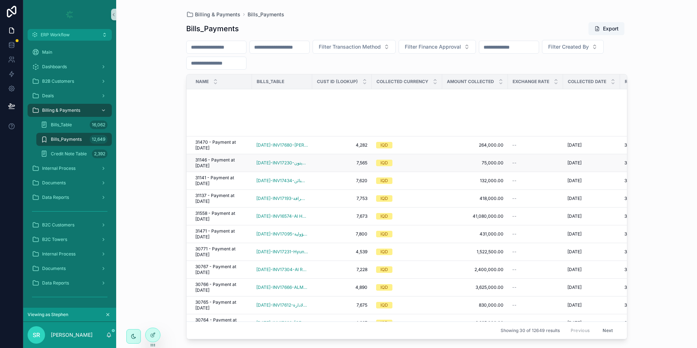
scroll to position [339, 0]
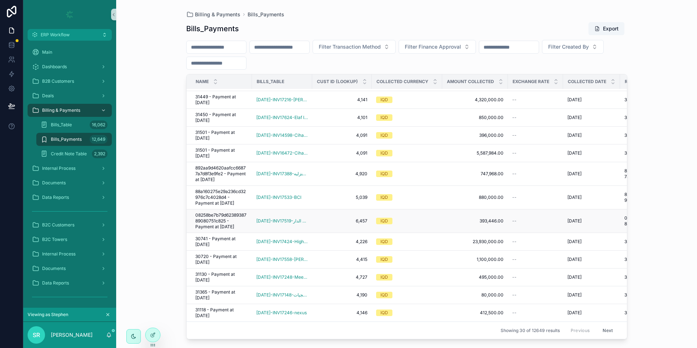
click at [212, 213] on span "08258be7b79d6238938789080751c825 - Payment at [DATE]" at bounding box center [221, 220] width 52 height 17
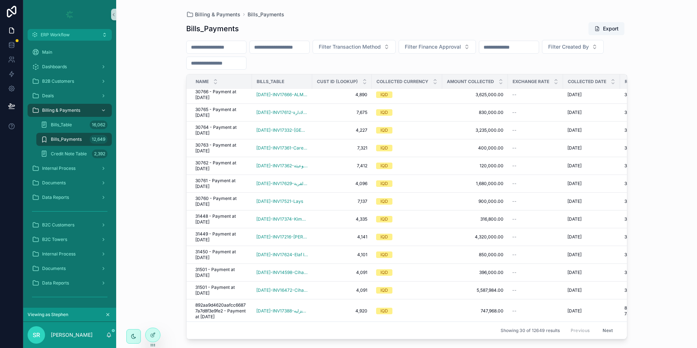
scroll to position [339, 0]
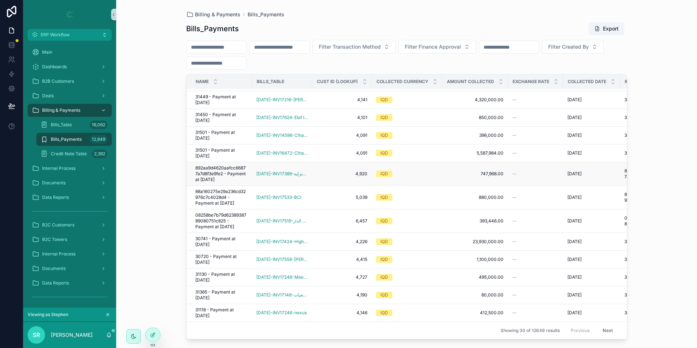
click at [221, 165] on span "892aa9d4620aafcc66877a7d8f3e9fe2 - Payment at [DATE]" at bounding box center [221, 173] width 52 height 17
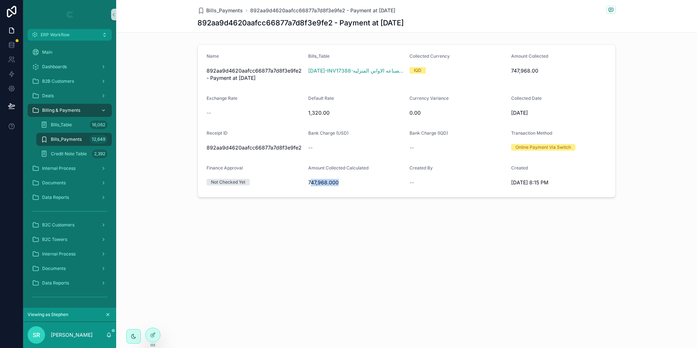
drag, startPoint x: 350, startPoint y: 187, endPoint x: 311, endPoint y: 186, distance: 40.0
click at [311, 186] on div "747,968.000" at bounding box center [356, 183] width 96 height 12
click at [263, 218] on div "Bills_Payments 892aa9d4620aafcc66877a7d8f3e9fe2 - Payment at 8/10/2025 892aa9d4…" at bounding box center [406, 123] width 581 height 247
drag, startPoint x: 261, startPoint y: 179, endPoint x: 215, endPoint y: 177, distance: 45.8
click at [215, 177] on div "Not Checked Yet" at bounding box center [255, 182] width 96 height 11
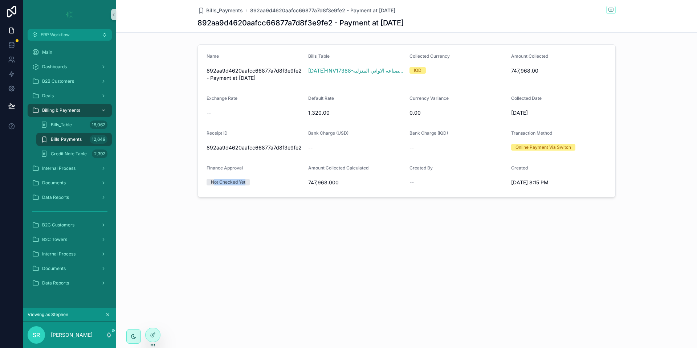
click at [76, 139] on span "Bills_Payments" at bounding box center [66, 140] width 31 height 6
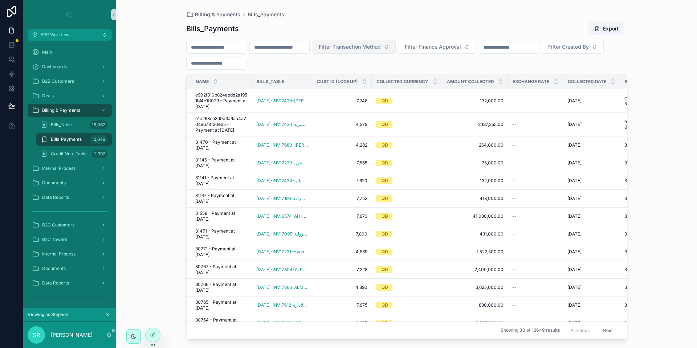
click at [381, 48] on span "Filter Transaction Method" at bounding box center [350, 46] width 62 height 7
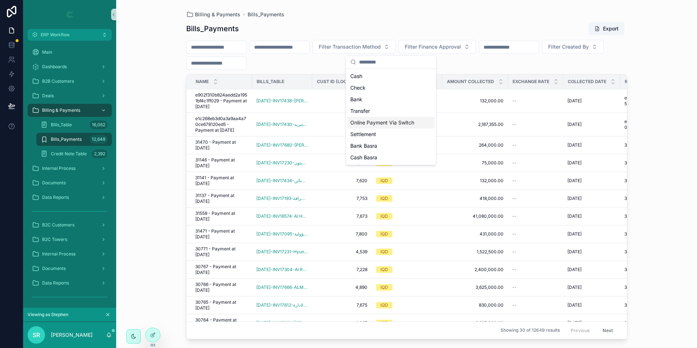
click at [383, 123] on div "Online Payment Via Switch" at bounding box center [391, 123] width 87 height 12
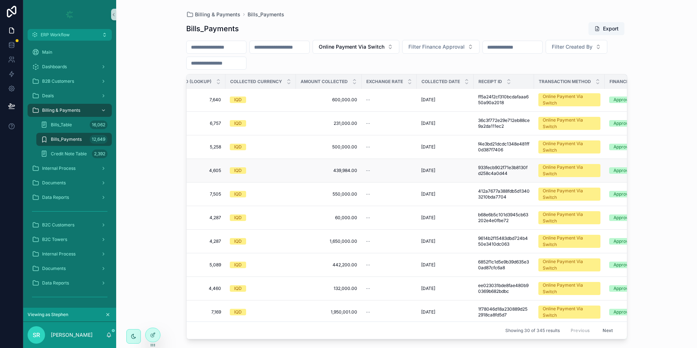
scroll to position [402, 0]
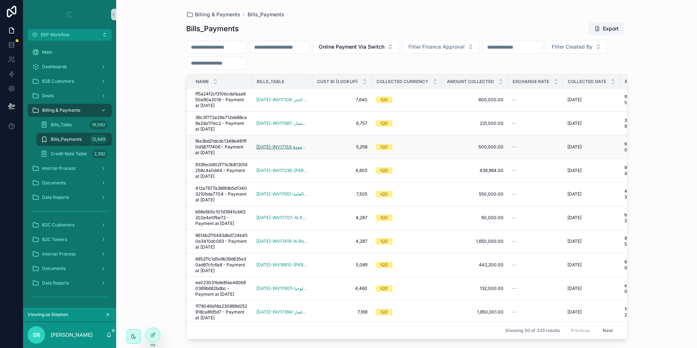
click at [269, 149] on span "July 2025-INV17153-شركة امال الشرق للتجارة المحدودة" at bounding box center [282, 147] width 52 height 6
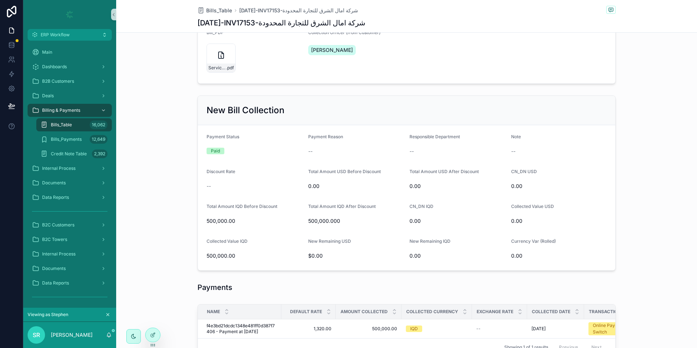
scroll to position [133, 0]
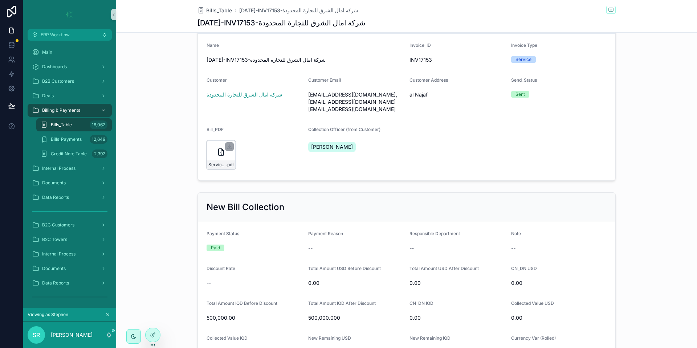
click at [213, 159] on div "Service_Invoice-(New-ERP) .pdf" at bounding box center [221, 155] width 29 height 29
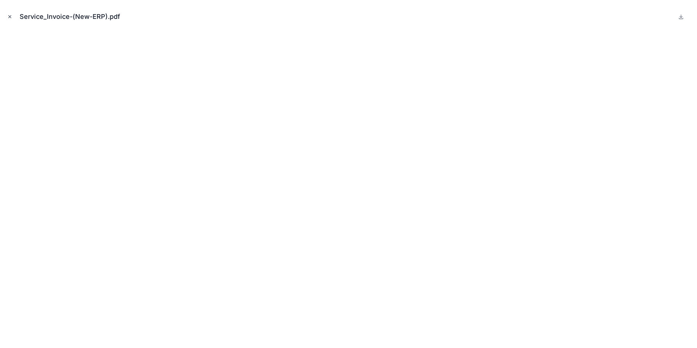
click at [10, 19] on icon "Close modal" at bounding box center [9, 16] width 5 height 5
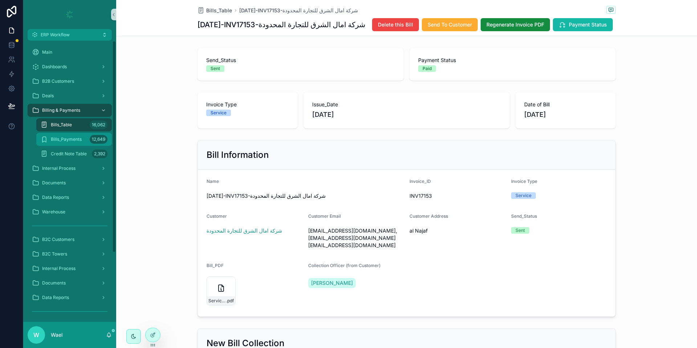
click at [77, 135] on div "Bills_Payments 12,649" at bounding box center [74, 140] width 67 height 12
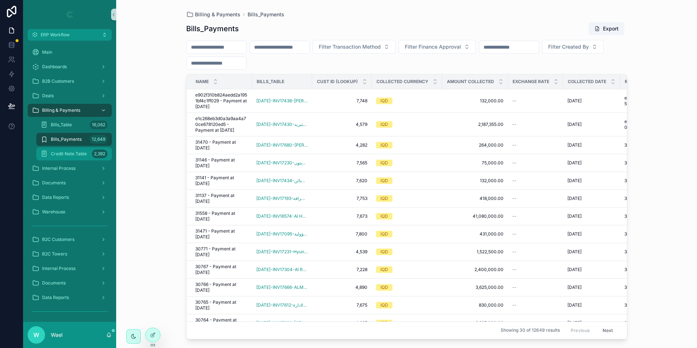
click at [76, 155] on span "Credit Note Table" at bounding box center [69, 154] width 36 height 6
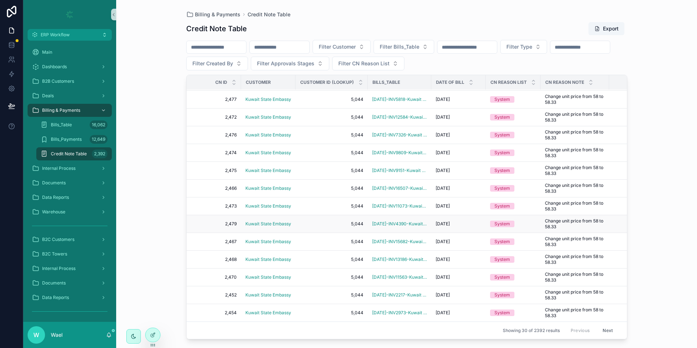
scroll to position [270, 0]
click at [321, 203] on span "5,044" at bounding box center [332, 206] width 64 height 6
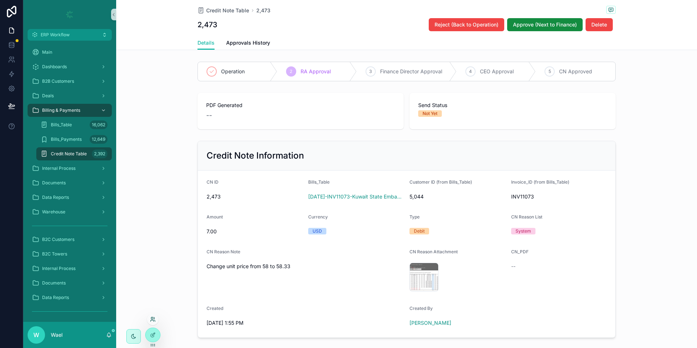
click at [151, 322] on icon at bounding box center [153, 320] width 6 height 6
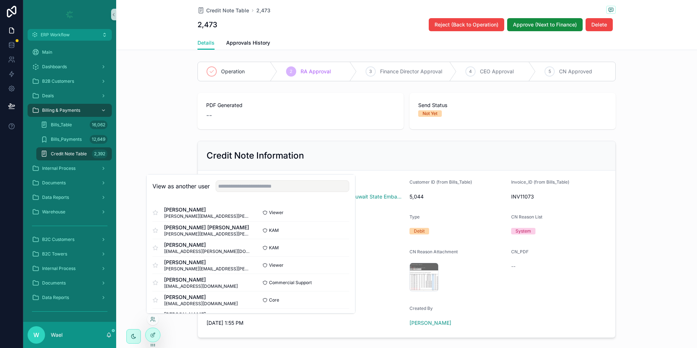
click at [236, 193] on div "View as another user" at bounding box center [251, 187] width 208 height 24
click at [234, 191] on input "text" at bounding box center [283, 186] width 134 height 12
type input "**"
click at [332, 211] on button "Select" at bounding box center [339, 213] width 19 height 11
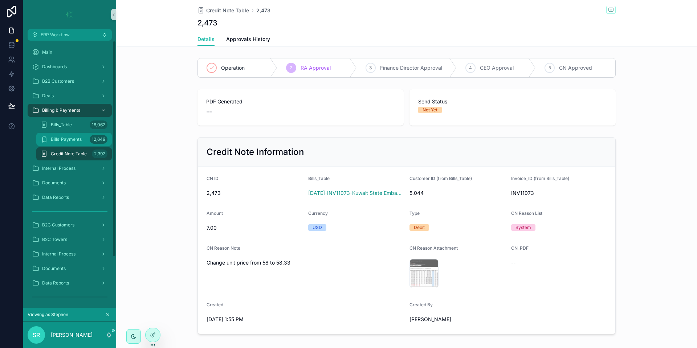
click at [71, 136] on div "Bills_Payments 12,649" at bounding box center [74, 140] width 67 height 12
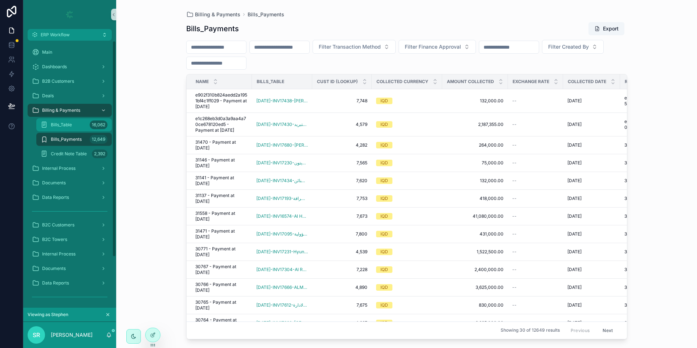
click at [77, 123] on div "Bills_Table 16,062" at bounding box center [74, 125] width 67 height 12
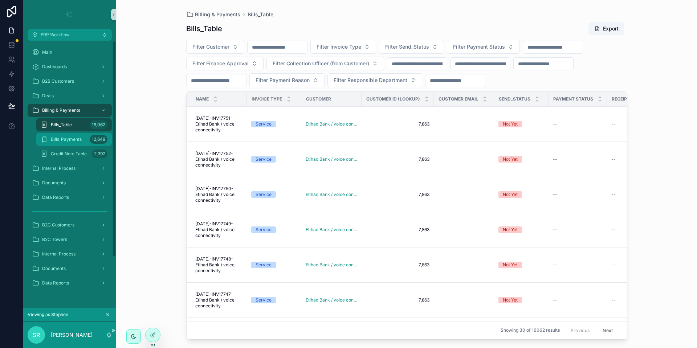
click at [94, 142] on div "12,649" at bounding box center [99, 139] width 18 height 9
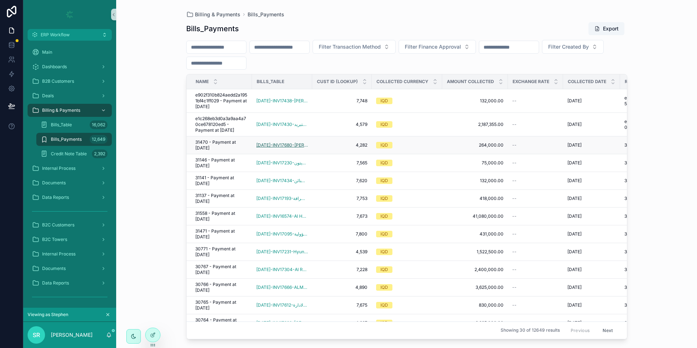
click at [280, 148] on span "[DATE]-INV17680-[PERSON_NAME] Company" at bounding box center [282, 145] width 52 height 6
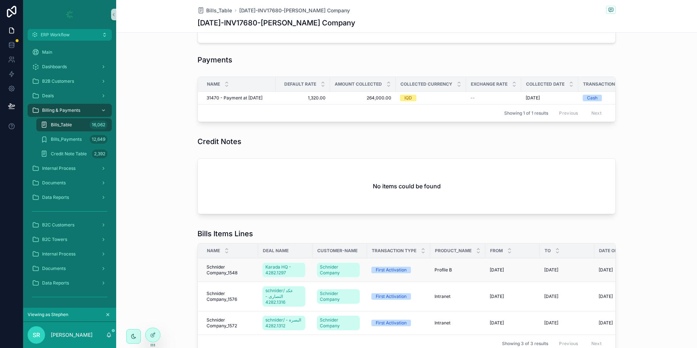
scroll to position [513, 0]
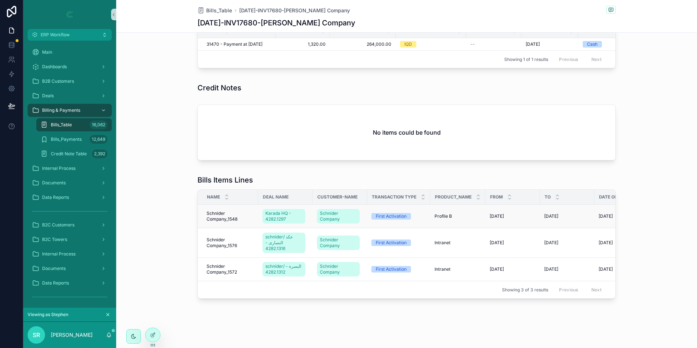
click at [215, 214] on span "Schnider Company_1548" at bounding box center [230, 217] width 47 height 12
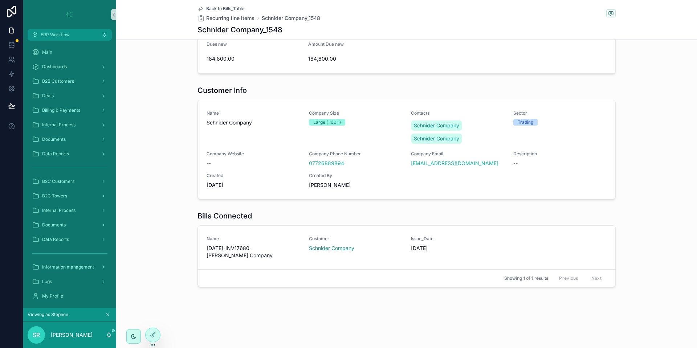
scroll to position [368, 0]
click at [70, 108] on span "Billing & Payments" at bounding box center [61, 110] width 38 height 6
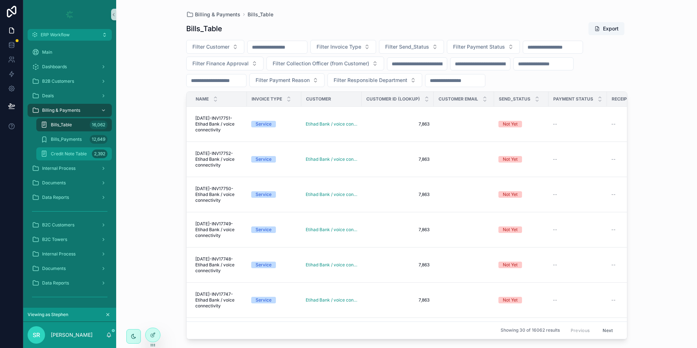
click at [84, 151] on span "Credit Note Table" at bounding box center [69, 154] width 36 height 6
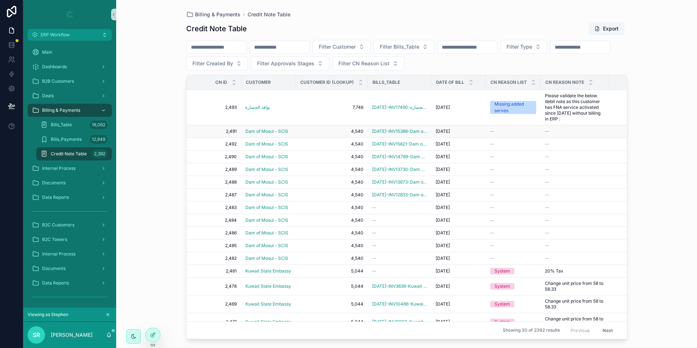
click at [209, 134] on span "2,491" at bounding box center [215, 132] width 41 height 6
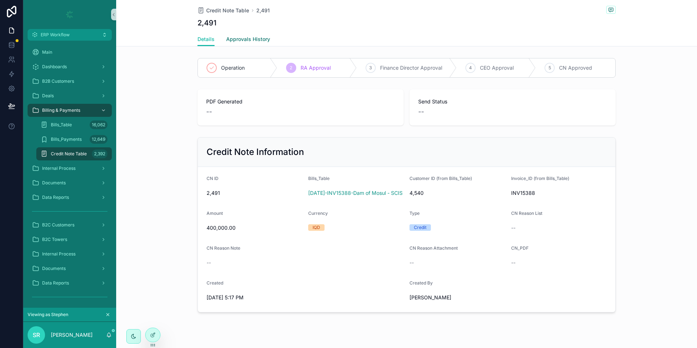
click at [253, 38] on span "Approvals History" at bounding box center [248, 39] width 44 height 7
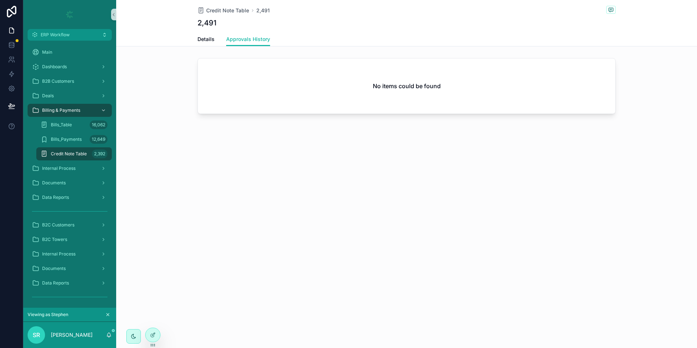
click at [60, 155] on span "Credit Note Table" at bounding box center [69, 154] width 36 height 6
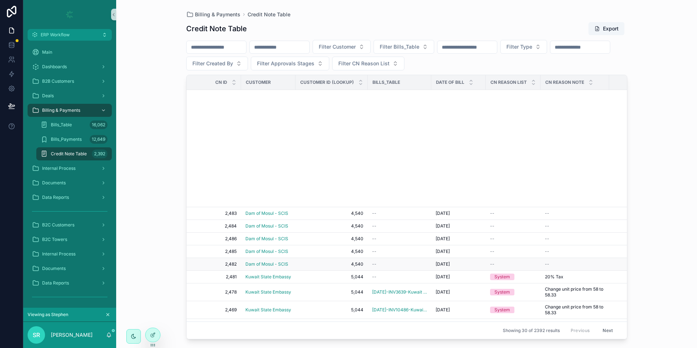
scroll to position [272, 0]
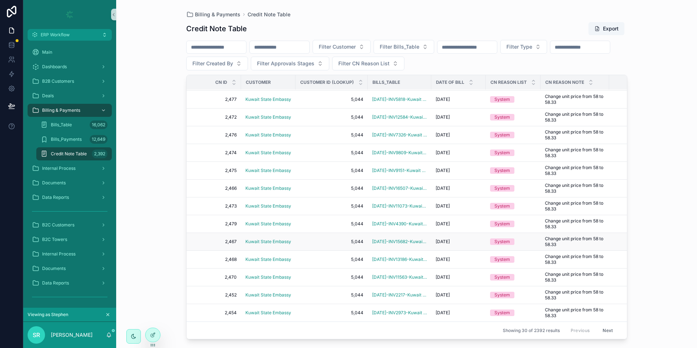
click at [230, 239] on span "2,467" at bounding box center [215, 242] width 41 height 6
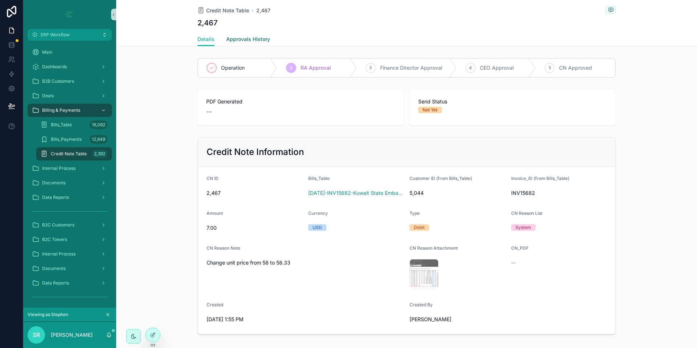
click at [259, 35] on link "Approvals History" at bounding box center [248, 40] width 44 height 15
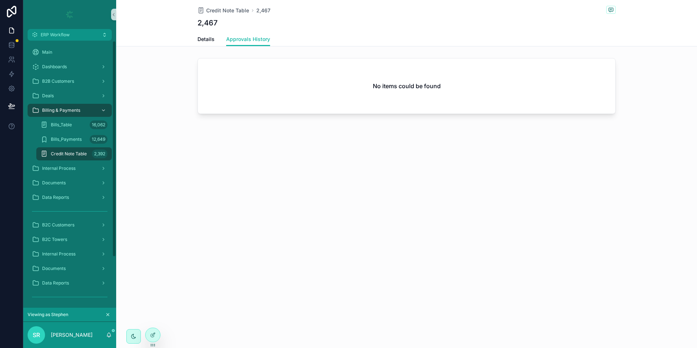
click at [77, 150] on div "Credit Note Table 2,392" at bounding box center [74, 154] width 67 height 12
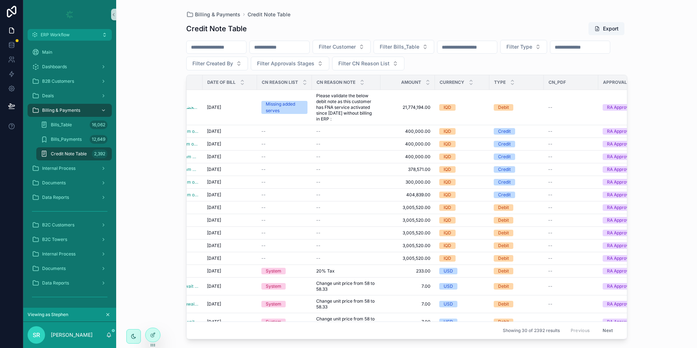
scroll to position [272, 229]
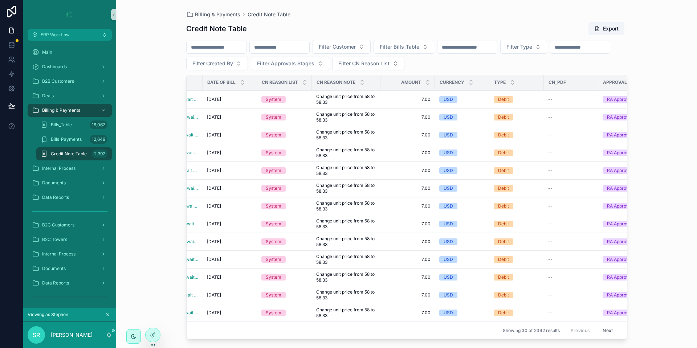
click at [602, 325] on button "Next" at bounding box center [608, 330] width 20 height 11
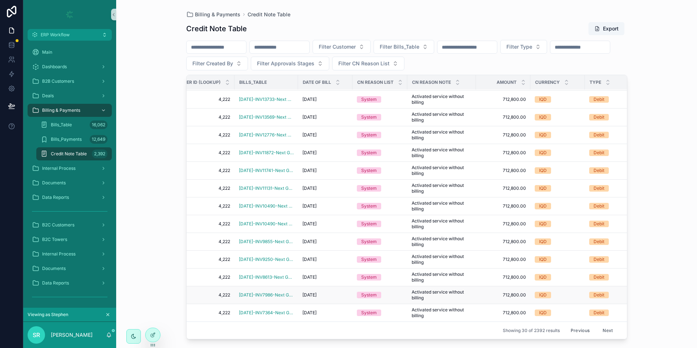
scroll to position [335, 137]
click at [598, 325] on button "Next" at bounding box center [608, 330] width 20 height 11
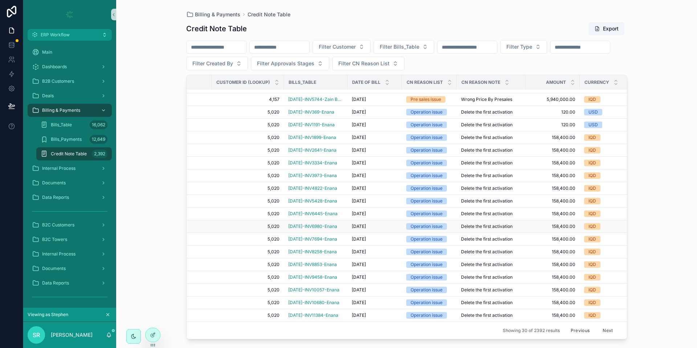
scroll to position [214, 0]
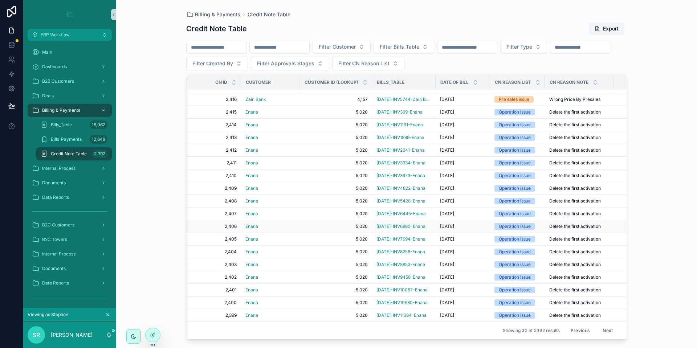
click at [279, 224] on div "Enana" at bounding box center [270, 227] width 50 height 6
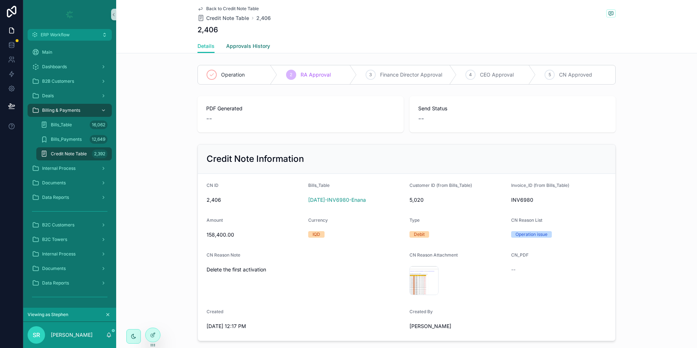
click at [245, 44] on span "Approvals History" at bounding box center [248, 45] width 44 height 7
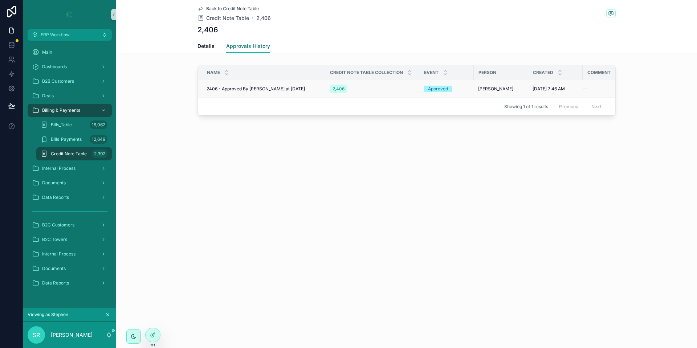
scroll to position [0, 24]
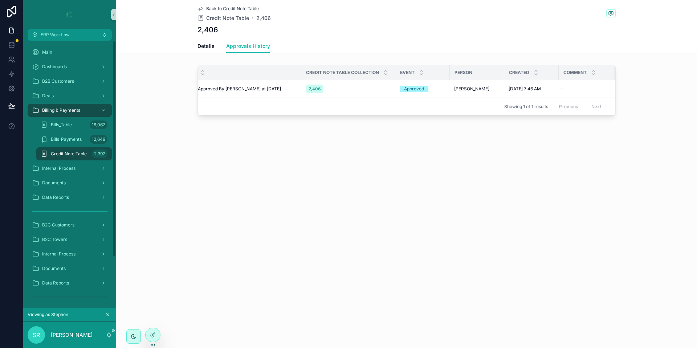
click at [82, 152] on span "Credit Note Table" at bounding box center [69, 154] width 36 height 6
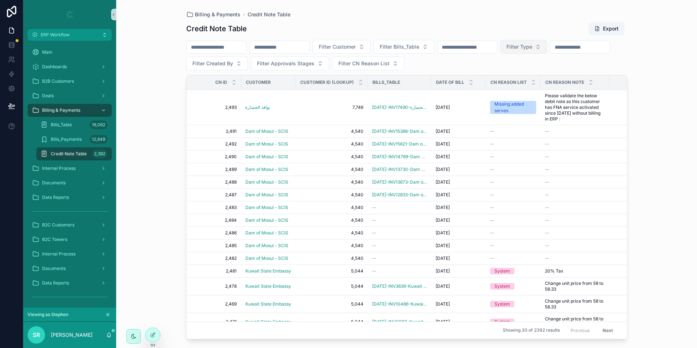
click at [547, 52] on button "Filter Type" at bounding box center [523, 47] width 47 height 14
click at [371, 42] on button "Filter Customer" at bounding box center [342, 47] width 58 height 14
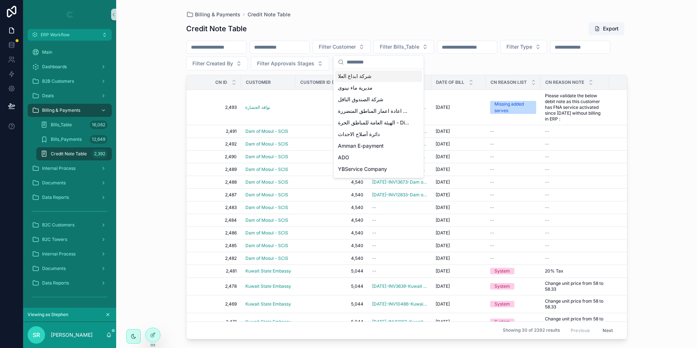
click at [427, 38] on div "Credit Note Table Export Filter Customer Filter Bills_Table Filter Type Filter …" at bounding box center [406, 178] width 441 height 322
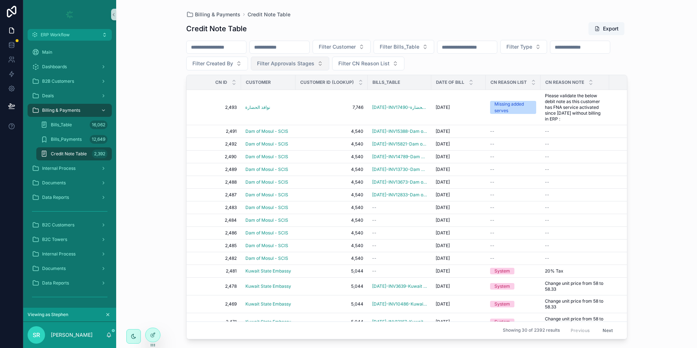
click at [315, 63] on span "Filter Approvals Stages" at bounding box center [285, 63] width 57 height 7
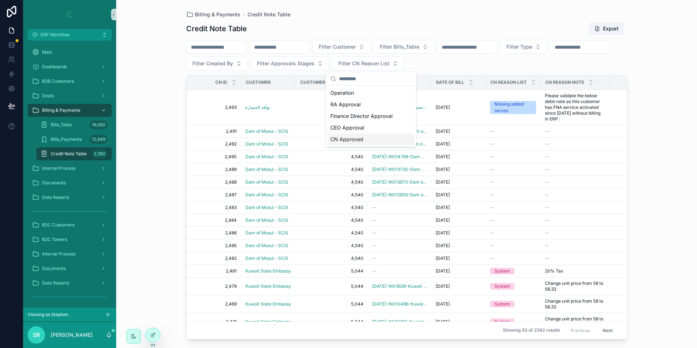
click at [370, 141] on div "CN Approved" at bounding box center [371, 140] width 87 height 12
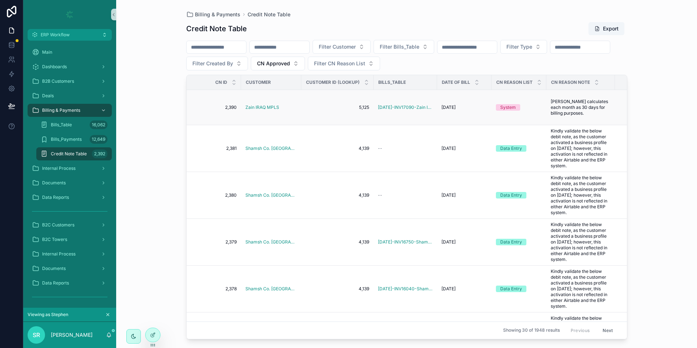
click at [232, 107] on span "2,390" at bounding box center [215, 108] width 41 height 6
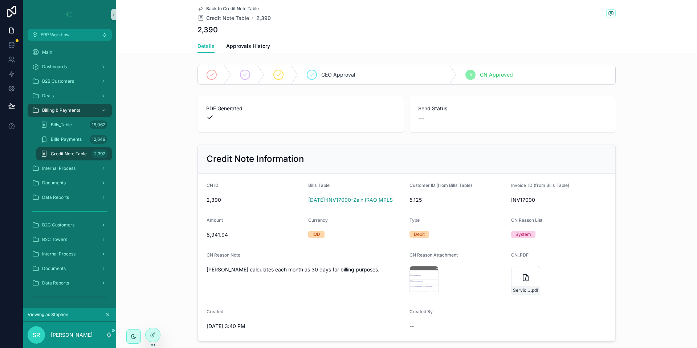
scroll to position [42, 0]
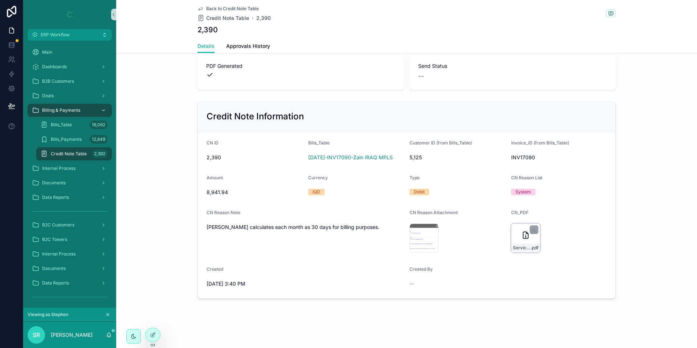
click at [515, 235] on div "Service_Credit_Note-(New-ERP) .pdf" at bounding box center [525, 238] width 29 height 29
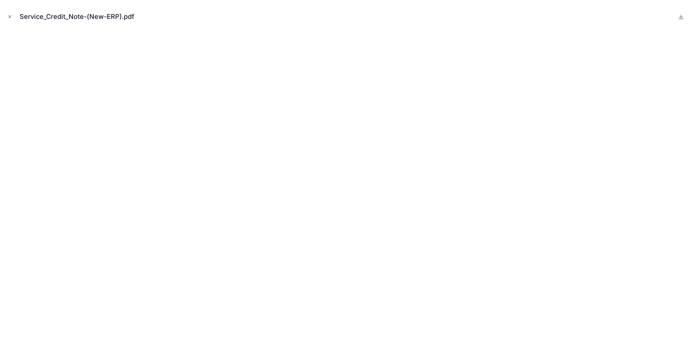
drag, startPoint x: 9, startPoint y: 16, endPoint x: 25, endPoint y: 19, distance: 16.0
click at [9, 16] on icon "Close modal" at bounding box center [10, 17] width 3 height 3
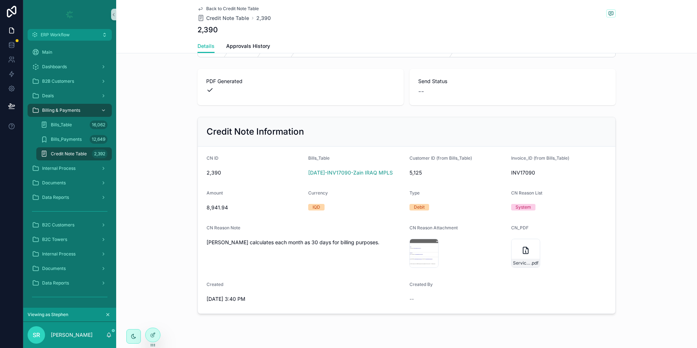
scroll to position [28, 0]
drag, startPoint x: 209, startPoint y: 243, endPoint x: 305, endPoint y: 240, distance: 95.5
click at [305, 240] on span "[PERSON_NAME] calculates each month as 30 days for billing purposes." at bounding box center [305, 241] width 197 height 7
click at [327, 242] on span "[PERSON_NAME] calculates each month as 30 days for billing purposes." at bounding box center [305, 241] width 197 height 7
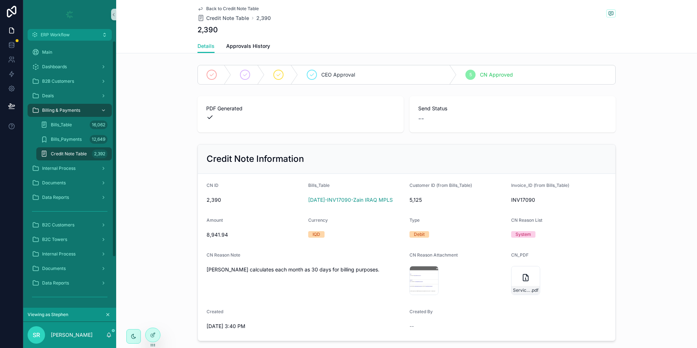
click at [69, 158] on div "Credit Note Table 2,392" at bounding box center [74, 154] width 67 height 12
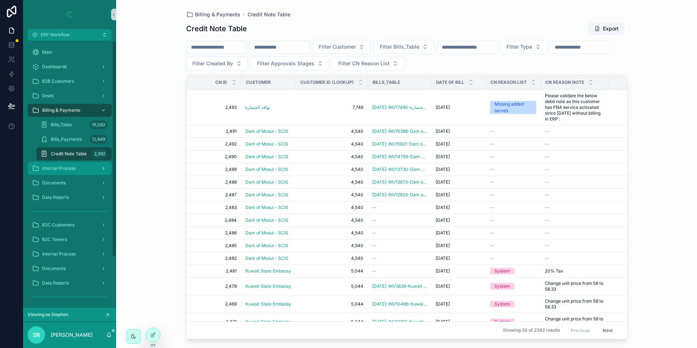
click at [68, 171] on span "Internal Process" at bounding box center [58, 169] width 33 height 6
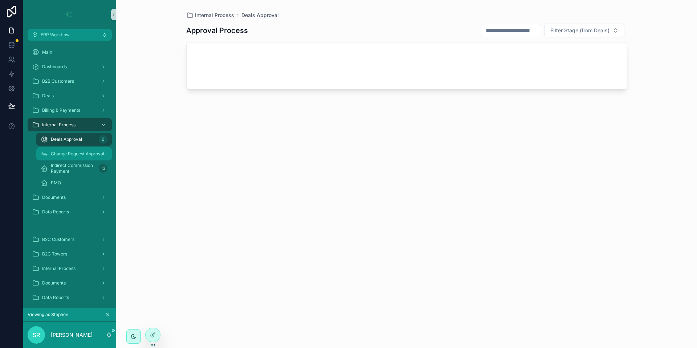
click at [77, 155] on span "Change Request Approval" at bounding box center [77, 154] width 53 height 6
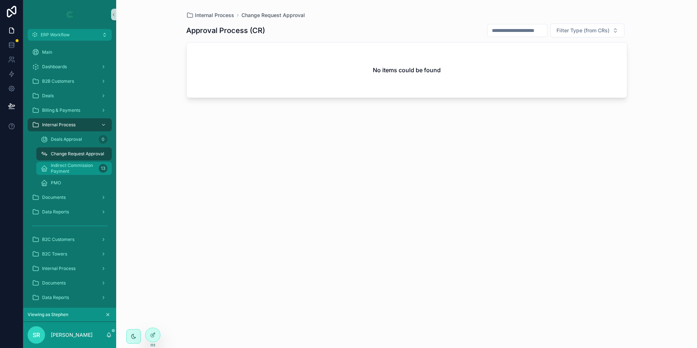
click at [79, 166] on span "Indirect Commission Payment" at bounding box center [73, 169] width 45 height 12
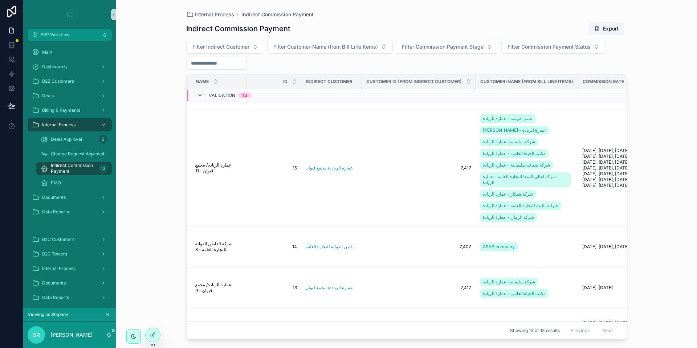
scroll to position [373, 0]
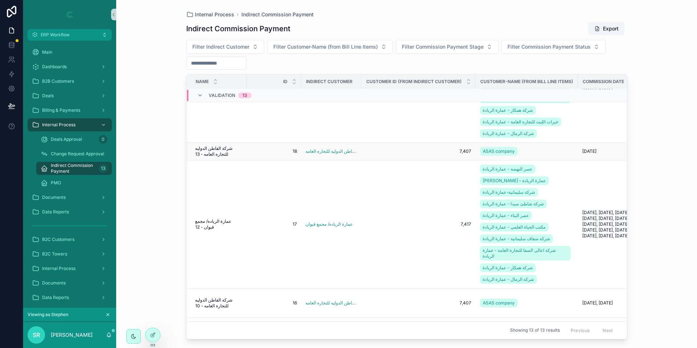
click at [231, 146] on span "شركة الفاطن الدوليه للتجاره العامه - 13" at bounding box center [218, 152] width 47 height 12
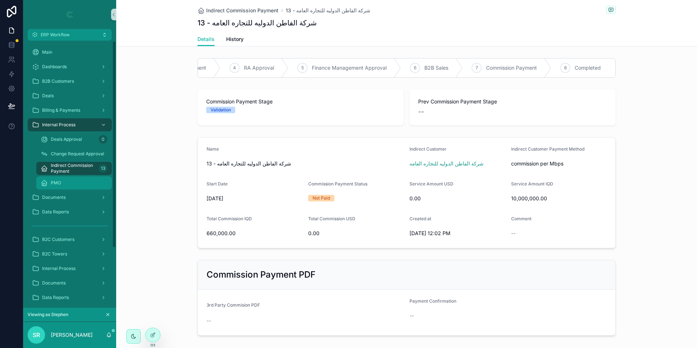
click at [67, 182] on div "PMO" at bounding box center [74, 183] width 67 height 12
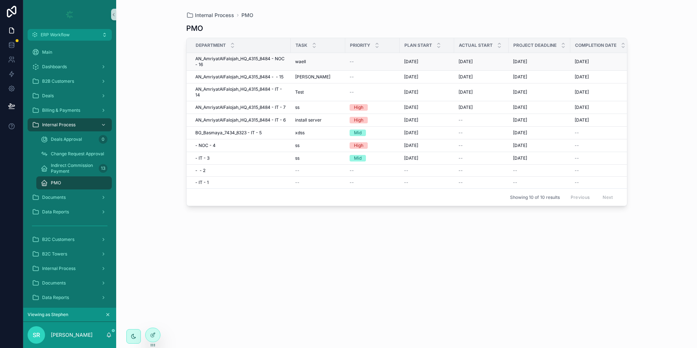
click at [247, 61] on span "AN_AmriyatAlFalojah_HQ_4315_8484 - NOC - 16" at bounding box center [240, 62] width 91 height 12
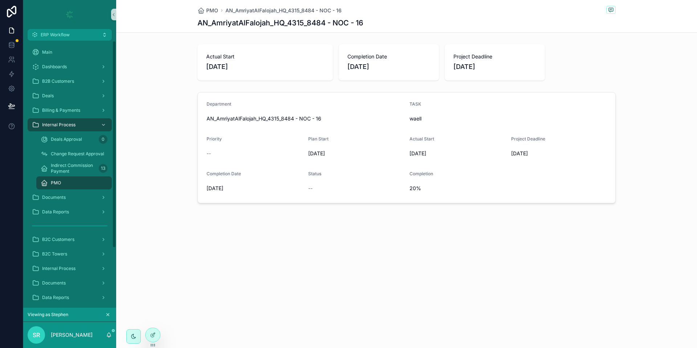
click at [56, 178] on div "PMO" at bounding box center [74, 183] width 67 height 12
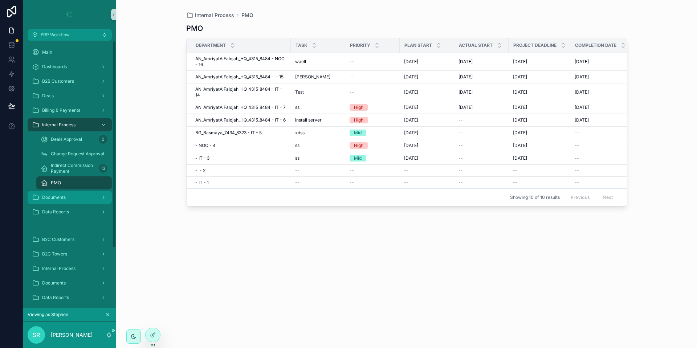
click at [76, 196] on div "Documents" at bounding box center [70, 198] width 76 height 12
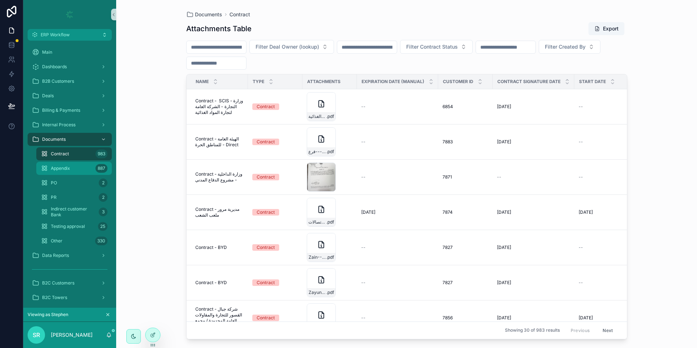
click at [65, 173] on div "Appendix 887" at bounding box center [74, 169] width 67 height 12
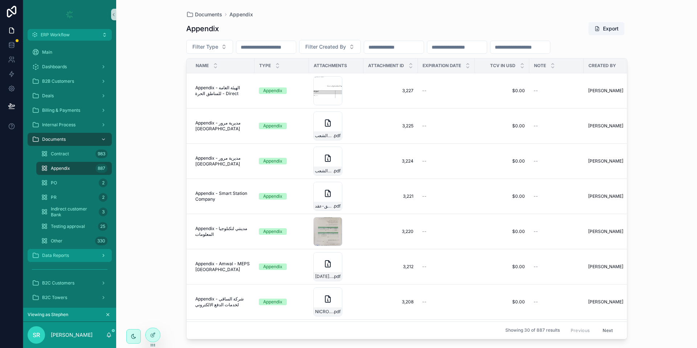
click at [84, 256] on div "Data Reports" at bounding box center [70, 256] width 76 height 12
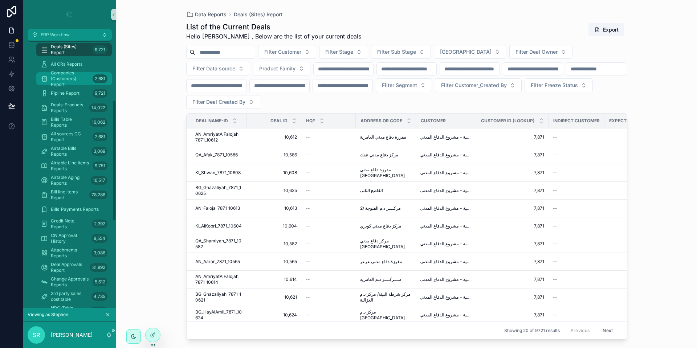
scroll to position [134, 0]
click at [73, 173] on div "Bill line items Report 78,286" at bounding box center [74, 180] width 84 height 15
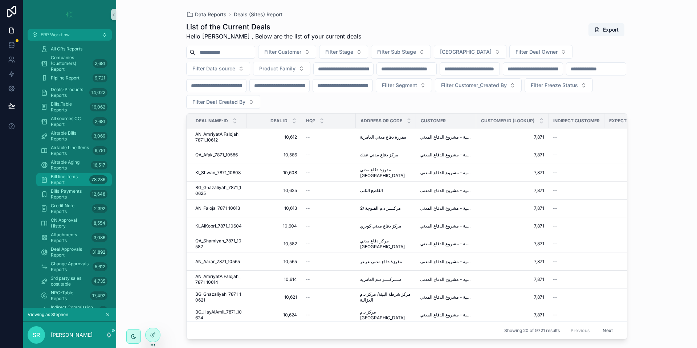
click at [76, 180] on span "Bill line items Report" at bounding box center [69, 180] width 36 height 12
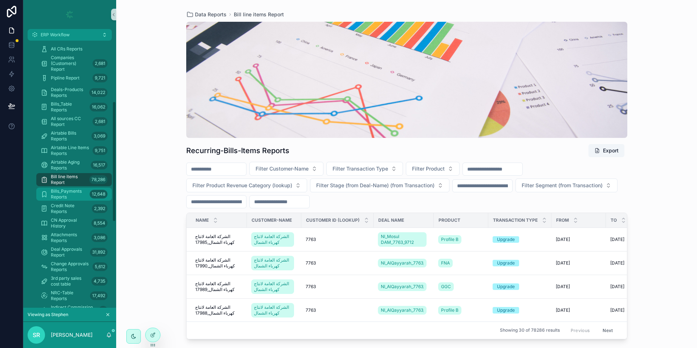
click at [67, 195] on span "Bills_Payments Reports" at bounding box center [69, 194] width 36 height 12
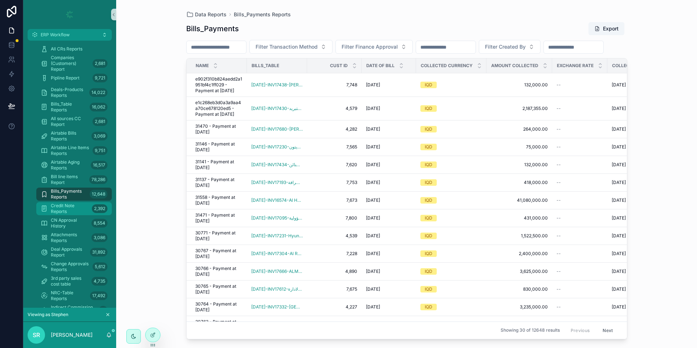
click at [76, 206] on span "Credit Note Reports" at bounding box center [70, 209] width 38 height 12
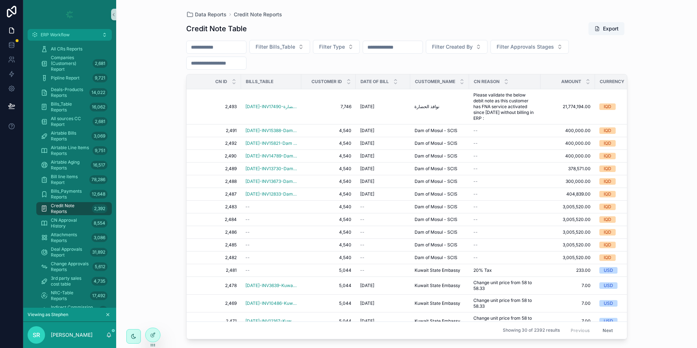
click at [89, 215] on link "Credit Note Reports 2,392" at bounding box center [74, 208] width 76 height 13
click at [80, 241] on span "Attachments Reports" at bounding box center [70, 238] width 38 height 12
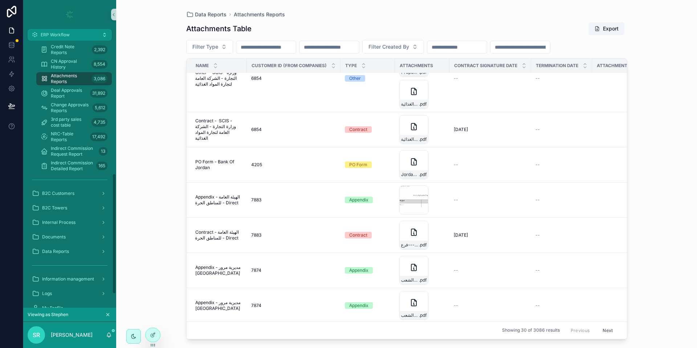
scroll to position [294, 0]
click at [81, 142] on link "NRC-Table Reports 17,492" at bounding box center [74, 135] width 76 height 13
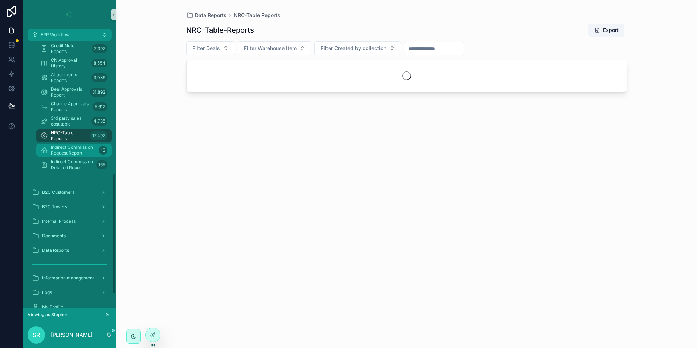
click at [85, 151] on span "Indirect Commission Request Report" at bounding box center [73, 151] width 45 height 12
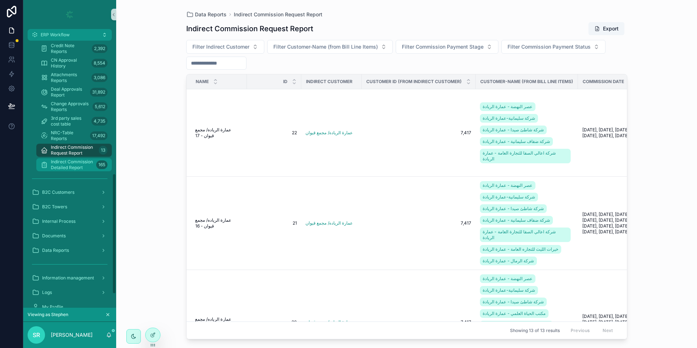
click at [75, 167] on span "Indirect Commission Detailed Report" at bounding box center [72, 165] width 42 height 12
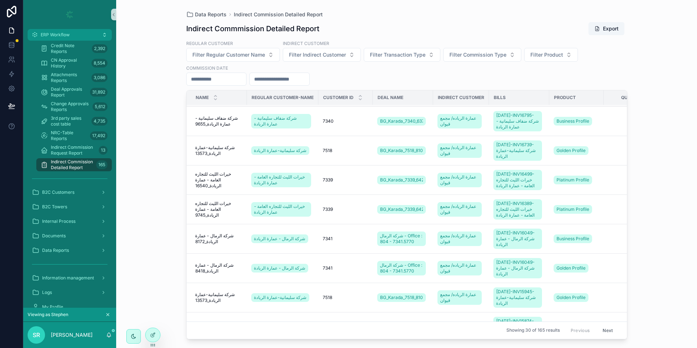
scroll to position [237, 0]
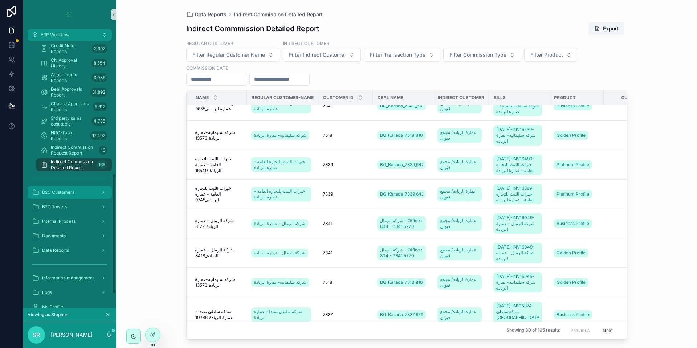
click at [47, 190] on span "B2C Customers" at bounding box center [58, 193] width 32 height 6
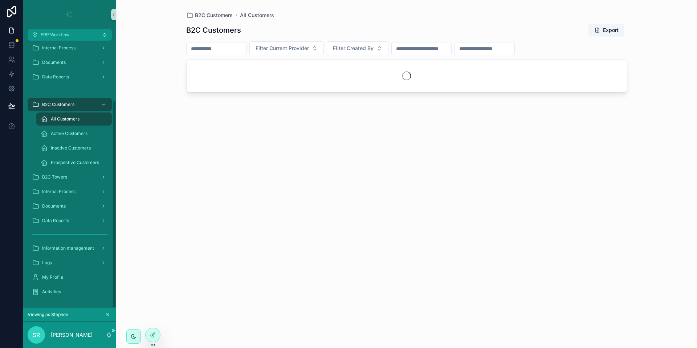
scroll to position [77, 0]
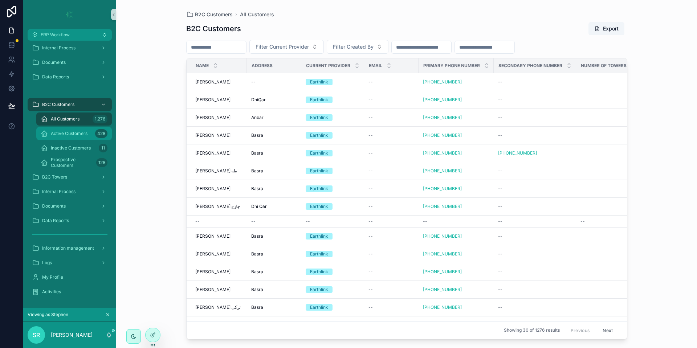
click at [71, 133] on span "Active Customers" at bounding box center [69, 134] width 37 height 6
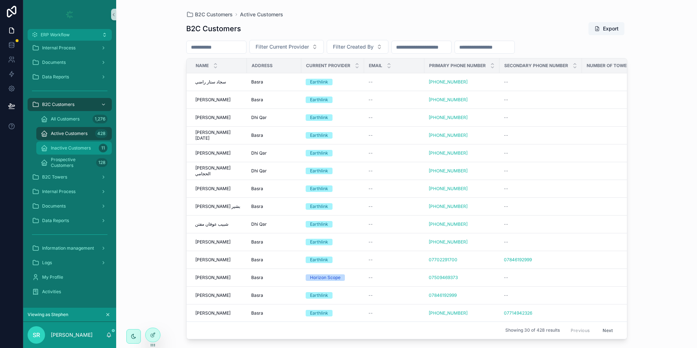
click at [81, 145] on div "Inactive Customers 11" at bounding box center [74, 148] width 67 height 12
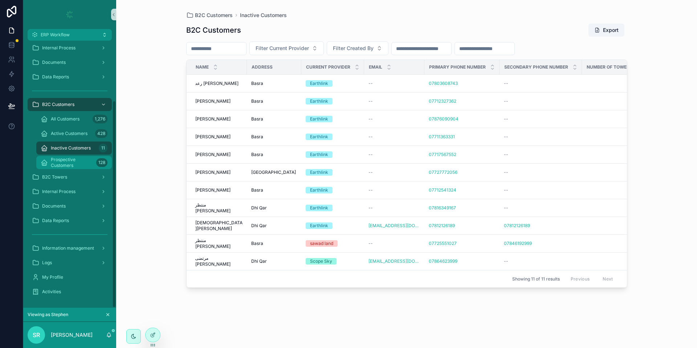
click at [84, 158] on span "Prospective Customers" at bounding box center [72, 163] width 42 height 12
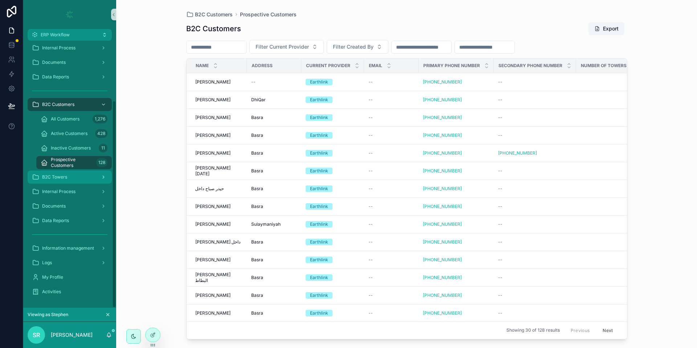
click at [81, 177] on div "B2C Towers" at bounding box center [70, 177] width 76 height 12
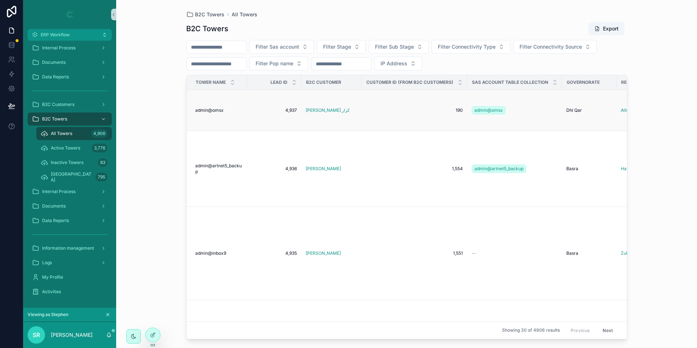
click at [214, 113] on td "admin@omsx admin@omsx" at bounding box center [217, 110] width 60 height 41
click at [212, 111] on span "admin@omsx" at bounding box center [209, 110] width 28 height 6
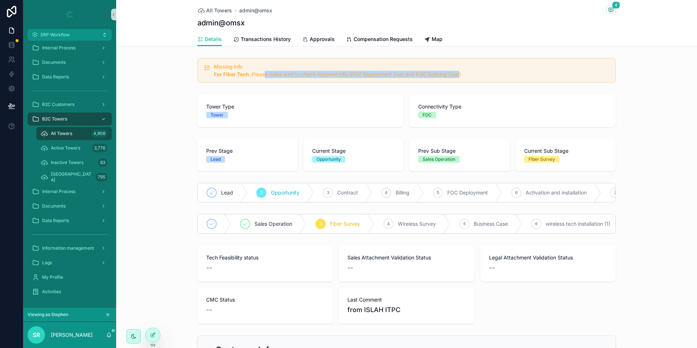
drag, startPoint x: 259, startPoint y: 77, endPoint x: 456, endPoint y: 82, distance: 196.5
click at [456, 82] on div "Missing Info For Fiber Tech : Please make sure to check required Info (FOC Depl…" at bounding box center [407, 70] width 418 height 25
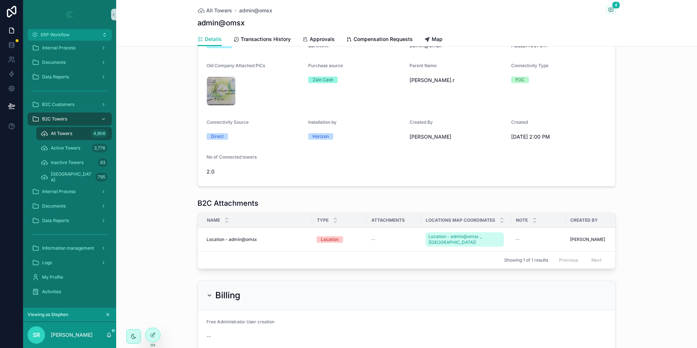
scroll to position [718, 0]
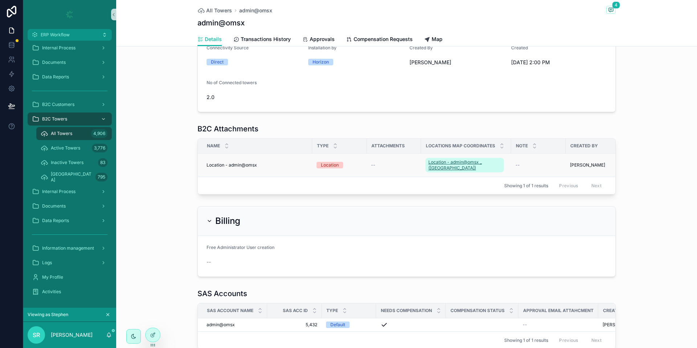
click at [455, 171] on span "Location - admin@omsx _ ([GEOGRAPHIC_DATA])" at bounding box center [465, 165] width 73 height 12
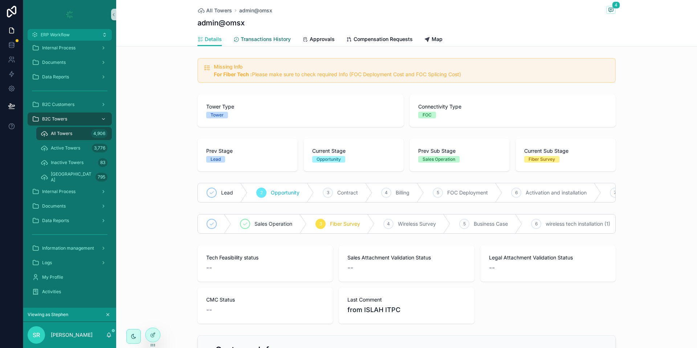
click at [250, 44] on link "Transactions History" at bounding box center [262, 40] width 57 height 15
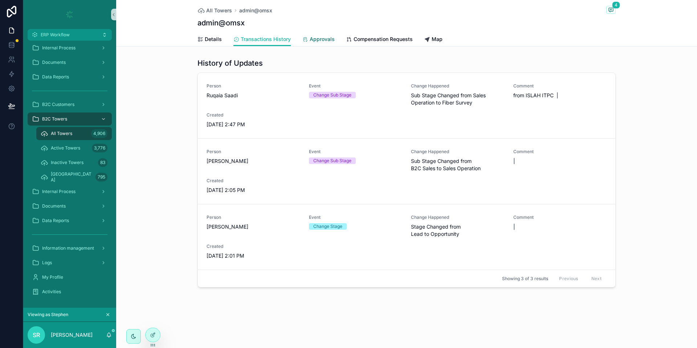
click at [317, 42] on span "Approvals" at bounding box center [322, 39] width 25 height 7
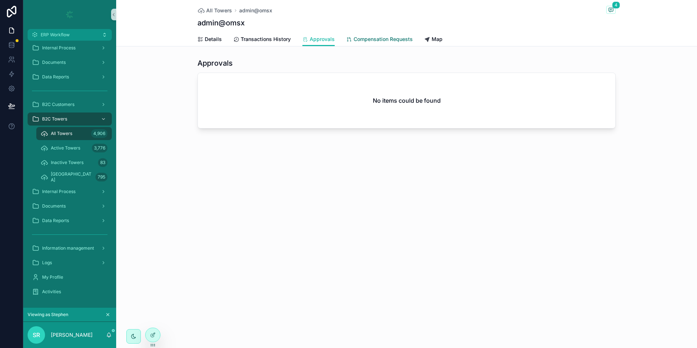
click at [396, 45] on link "Compensation Requests" at bounding box center [379, 40] width 66 height 15
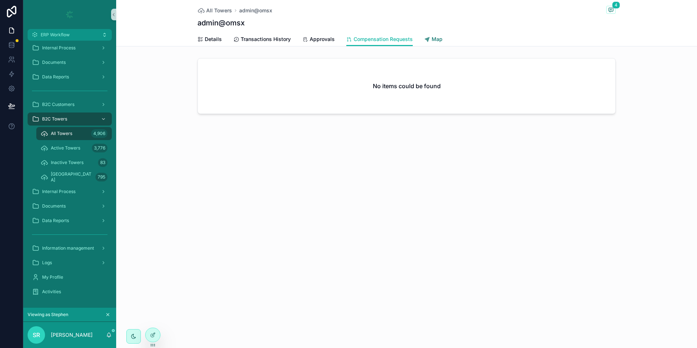
click at [435, 42] on span "Map" at bounding box center [437, 39] width 11 height 7
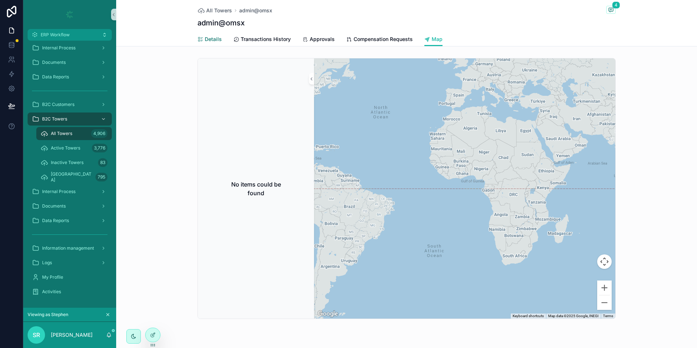
click at [213, 39] on span "Details" at bounding box center [213, 39] width 17 height 7
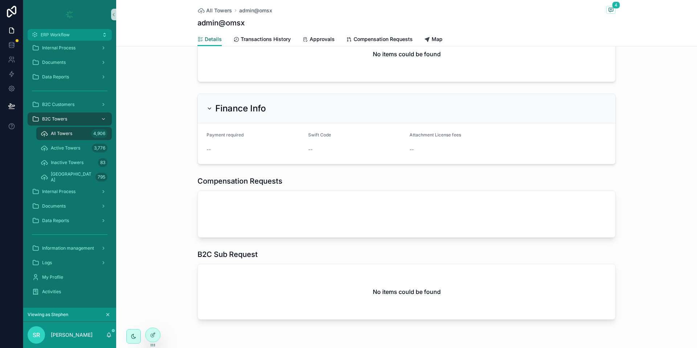
scroll to position [1294, 0]
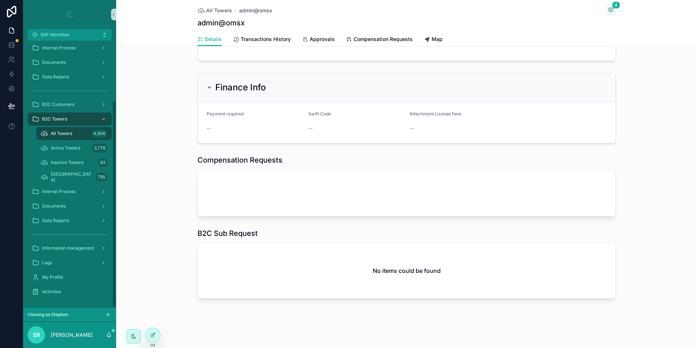
click at [86, 131] on div "All Towers 4,906" at bounding box center [74, 134] width 67 height 12
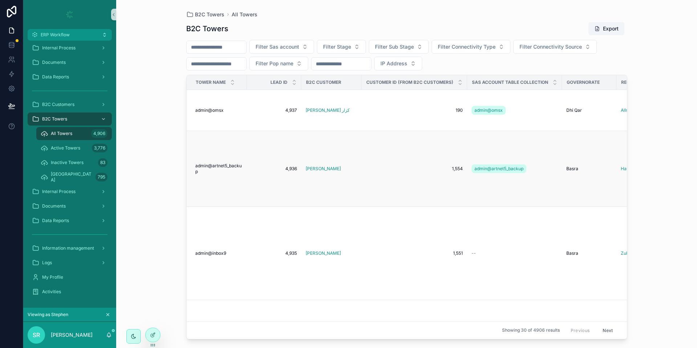
scroll to position [273, 0]
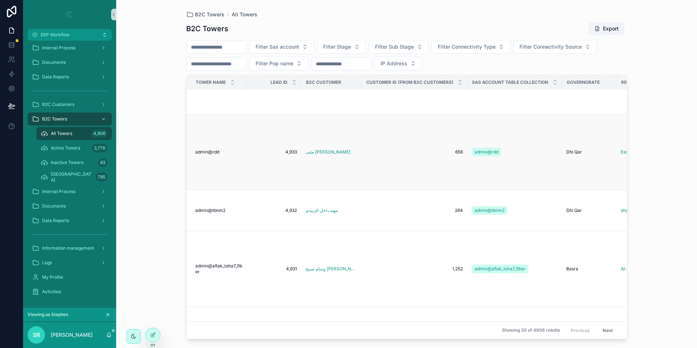
click at [211, 152] on span "admin@rdd" at bounding box center [207, 152] width 24 height 6
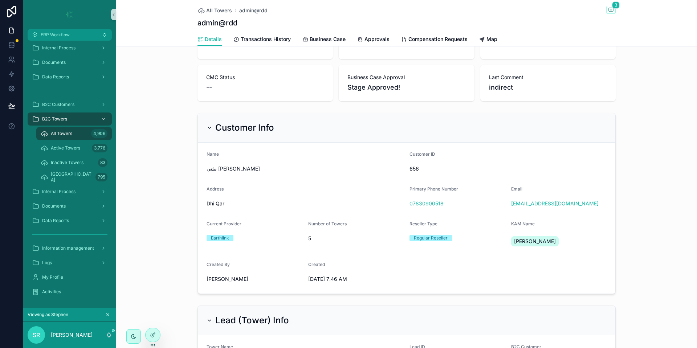
scroll to position [61, 0]
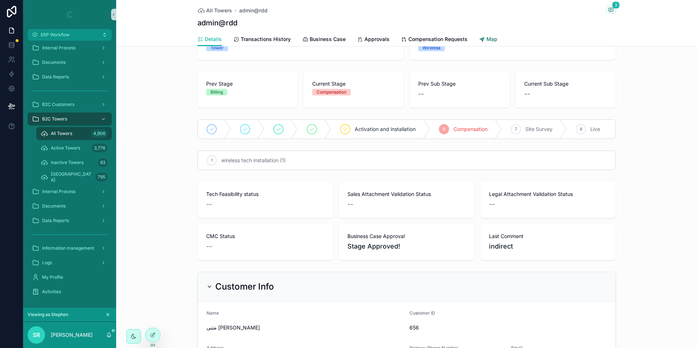
click at [480, 45] on link "Map" at bounding box center [488, 40] width 18 height 15
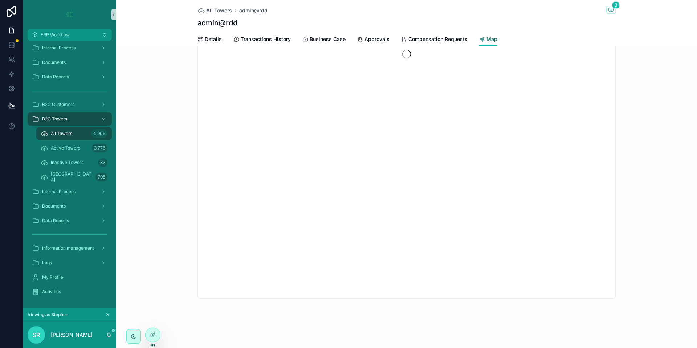
scroll to position [0, 0]
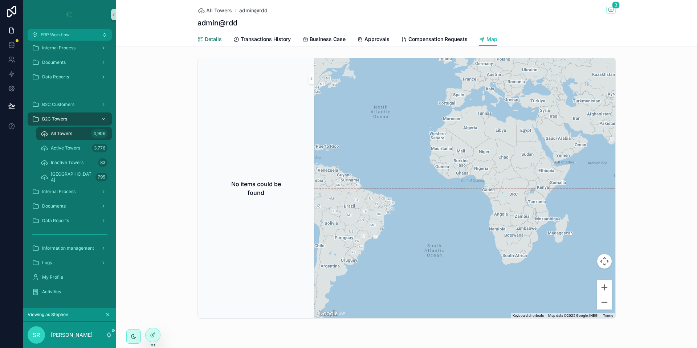
click at [211, 35] on link "Details" at bounding box center [210, 40] width 24 height 15
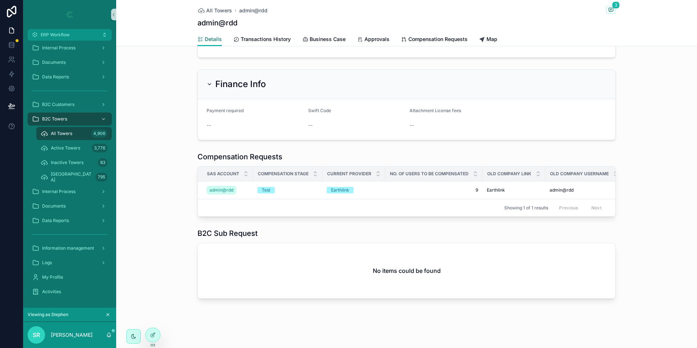
scroll to position [1218, 0]
click at [369, 187] on div "Earthlink" at bounding box center [354, 190] width 54 height 7
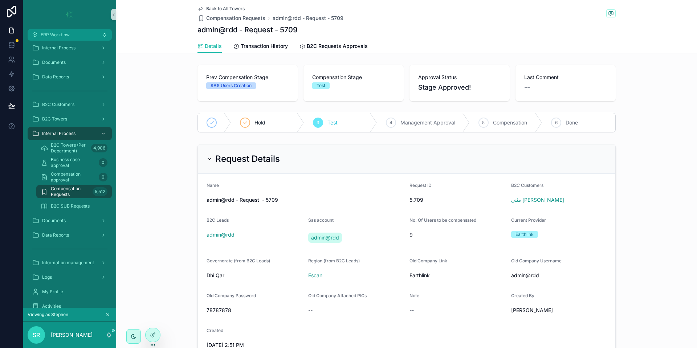
scroll to position [179, 0]
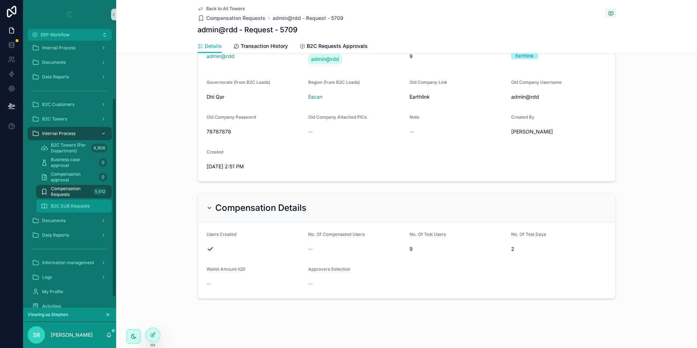
click at [82, 200] on div "B2C SUB Requests" at bounding box center [74, 206] width 67 height 12
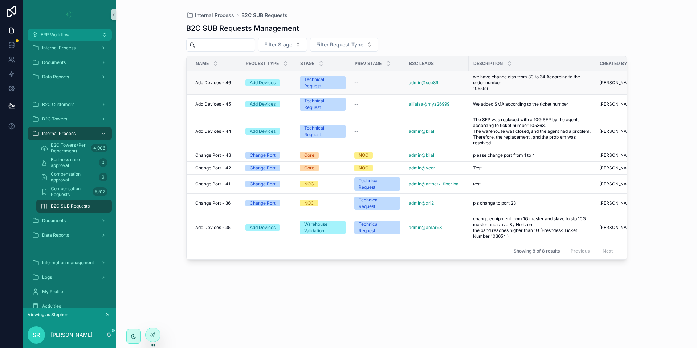
click at [228, 78] on td "Add Devices - 46 Add Devices - 46" at bounding box center [214, 83] width 54 height 24
click at [227, 82] on span "Add Devices - 46" at bounding box center [213, 83] width 36 height 6
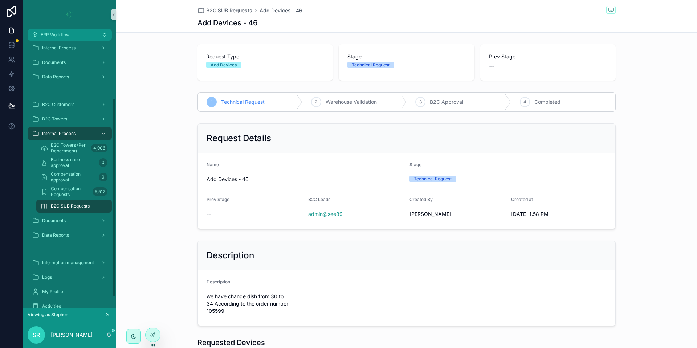
click at [72, 208] on span "B2C SUB Requests" at bounding box center [70, 206] width 39 height 6
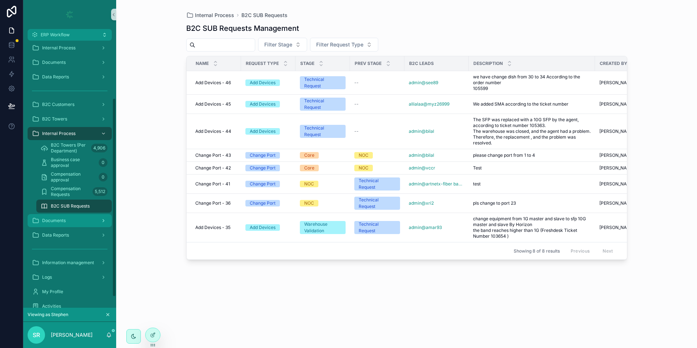
click at [66, 224] on div "Documents" at bounding box center [70, 221] width 76 height 12
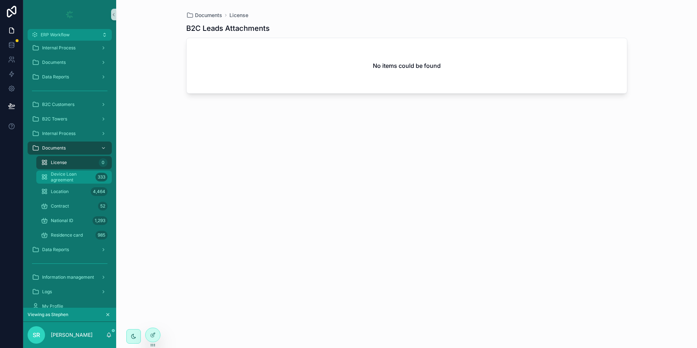
click at [73, 176] on span "Device Loan agreement" at bounding box center [72, 177] width 42 height 12
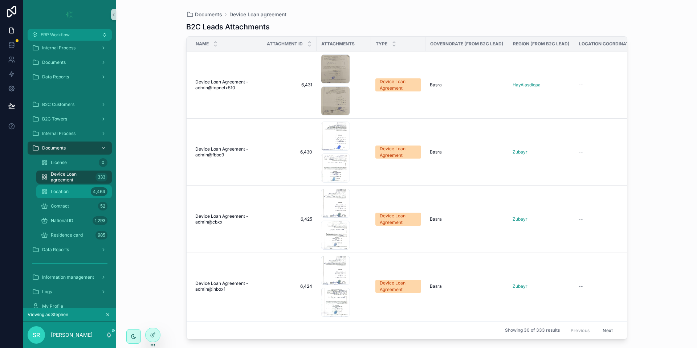
click at [80, 191] on div "Location 4,464" at bounding box center [74, 192] width 67 height 12
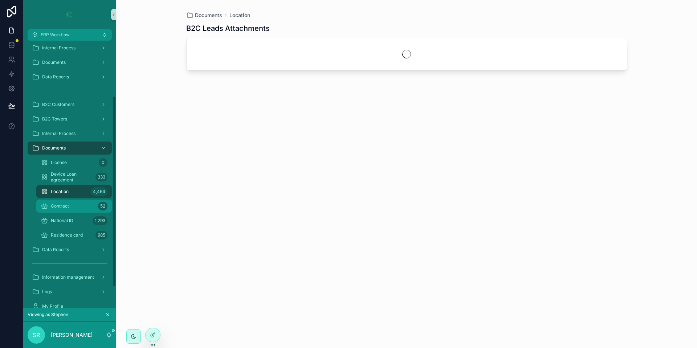
click at [85, 206] on div "Contract 52" at bounding box center [74, 206] width 67 height 12
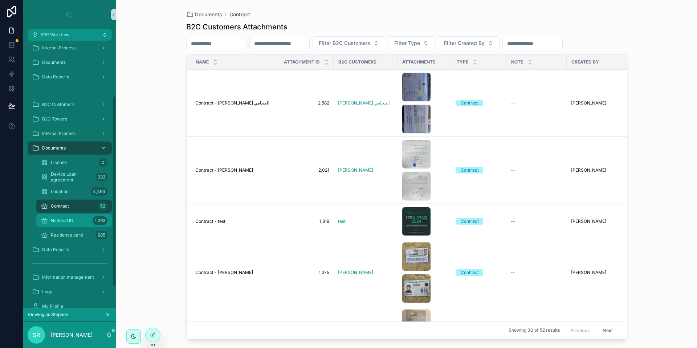
click at [81, 218] on div "National ID 1,293" at bounding box center [74, 221] width 67 height 12
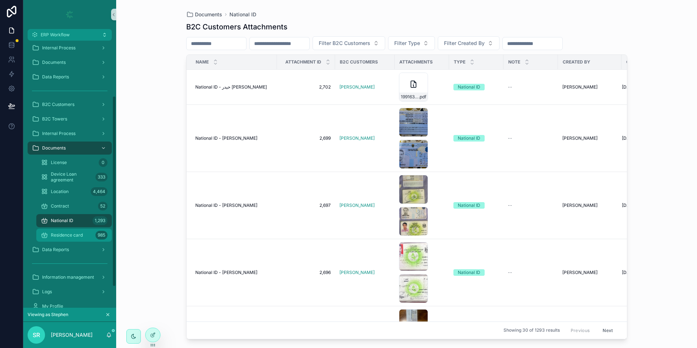
click at [73, 236] on span "Residence card" at bounding box center [67, 235] width 32 height 6
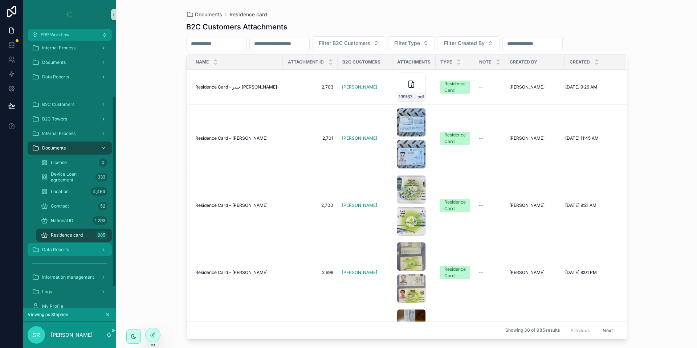
click at [62, 250] on span "Data Reports" at bounding box center [55, 250] width 27 height 6
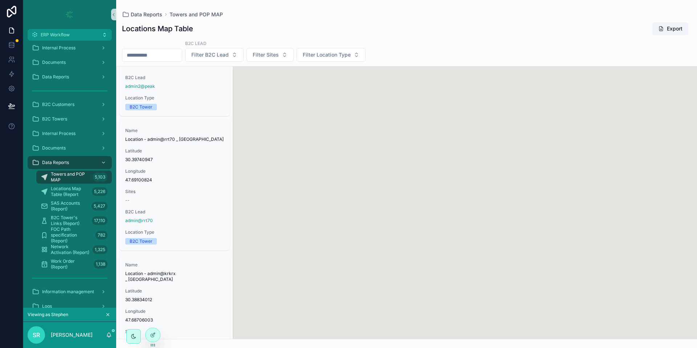
scroll to position [524, 0]
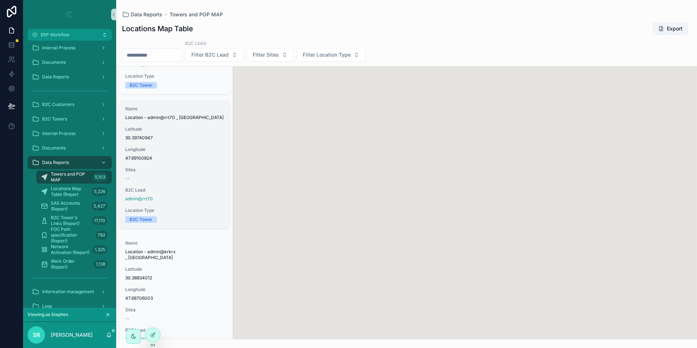
click at [159, 174] on div "Name Location - admin@rrt70 _ [GEOGRAPHIC_DATA] [GEOGRAPHIC_DATA] Sites -- B2C …" at bounding box center [174, 164] width 110 height 129
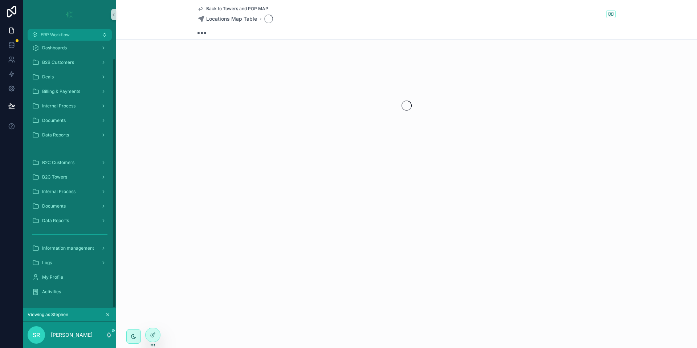
scroll to position [19, 0]
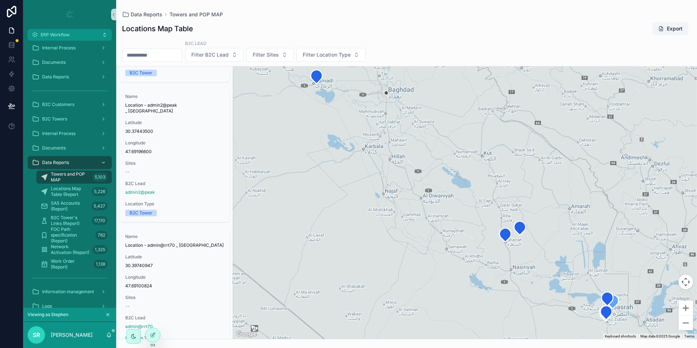
scroll to position [447, 0]
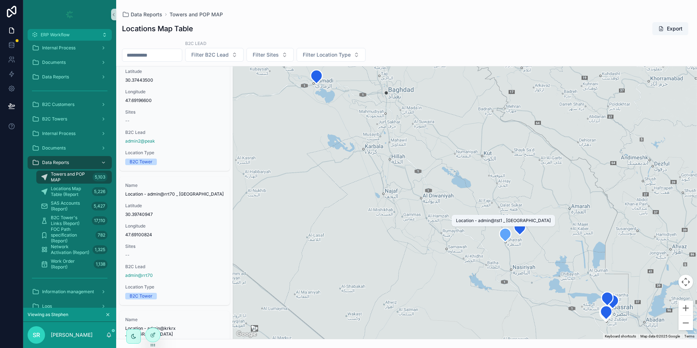
click at [507, 236] on icon "scrollable content" at bounding box center [506, 235] width 12 height 14
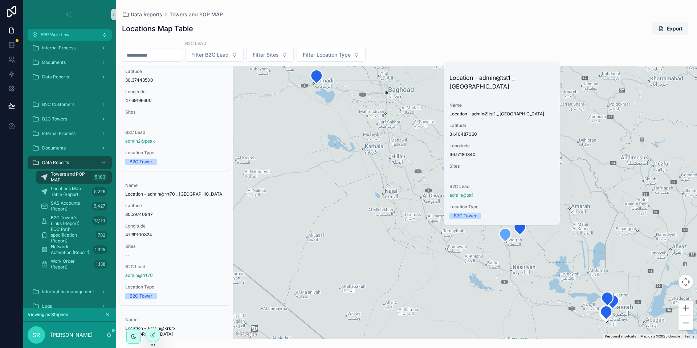
click at [389, 162] on div "scrollable content" at bounding box center [465, 202] width 464 height 273
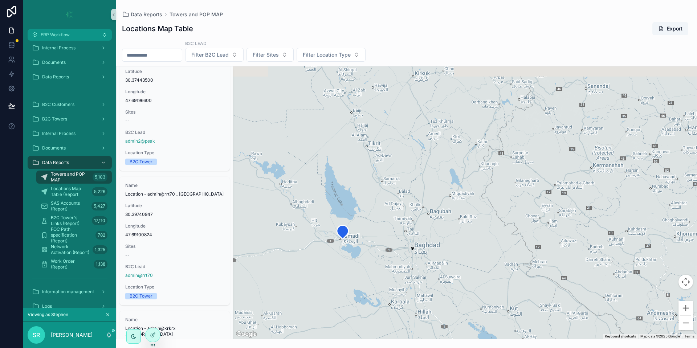
drag, startPoint x: 364, startPoint y: 140, endPoint x: 187, endPoint y: 48, distance: 199.1
click at [187, 48] on div "Locations Map Table Export B2C Lead Filter B2C Lead Filter Sites Filter Locatio…" at bounding box center [406, 178] width 581 height 322
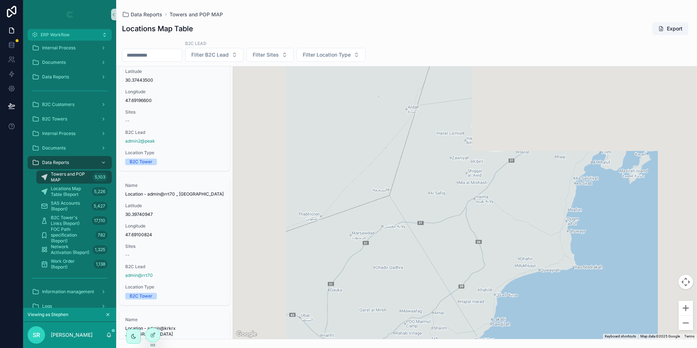
drag, startPoint x: 329, startPoint y: 127, endPoint x: 494, endPoint y: 264, distance: 214.1
click at [494, 264] on div "scrollable content" at bounding box center [465, 202] width 464 height 273
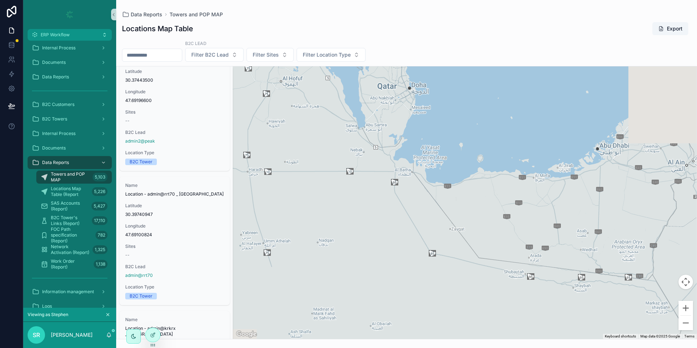
drag, startPoint x: 414, startPoint y: 158, endPoint x: 277, endPoint y: 85, distance: 155.6
click at [277, 85] on div "scrollable content" at bounding box center [465, 202] width 464 height 273
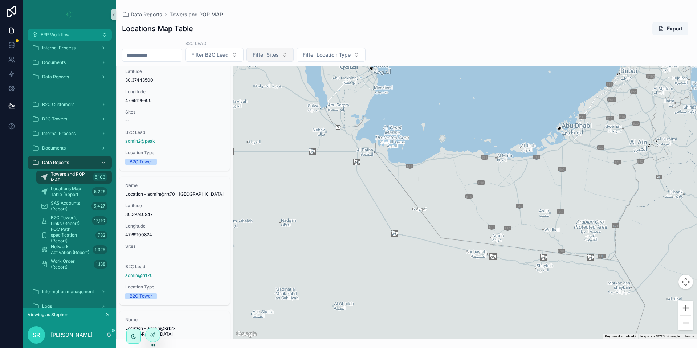
click at [294, 61] on button "Filter Sites" at bounding box center [270, 55] width 47 height 14
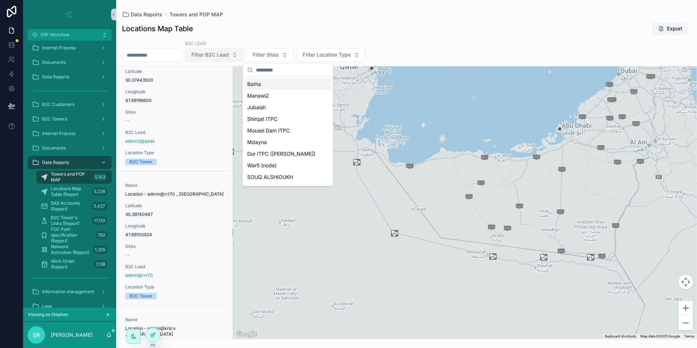
click at [226, 49] on button "Filter B2C Lead" at bounding box center [214, 55] width 58 height 14
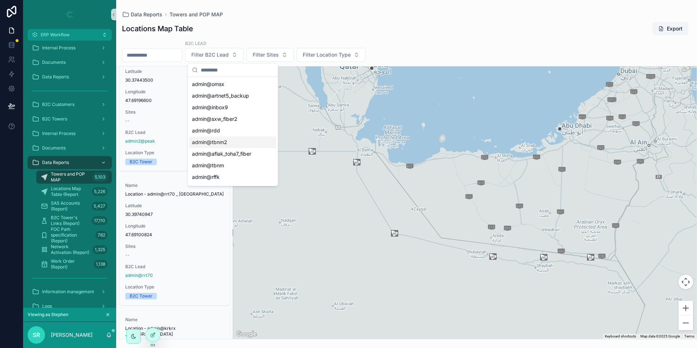
click at [219, 146] on span "admin@tbnm2" at bounding box center [209, 142] width 35 height 7
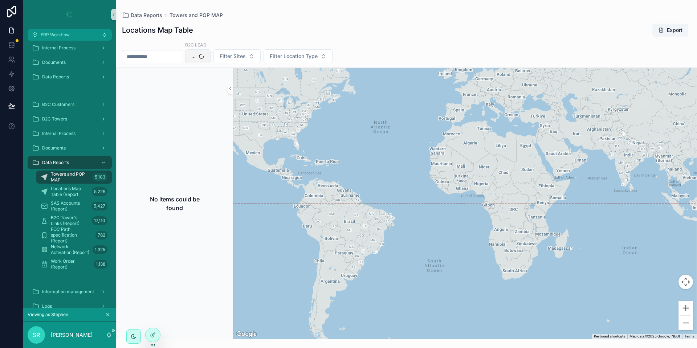
click at [211, 56] on button "..." at bounding box center [197, 56] width 25 height 14
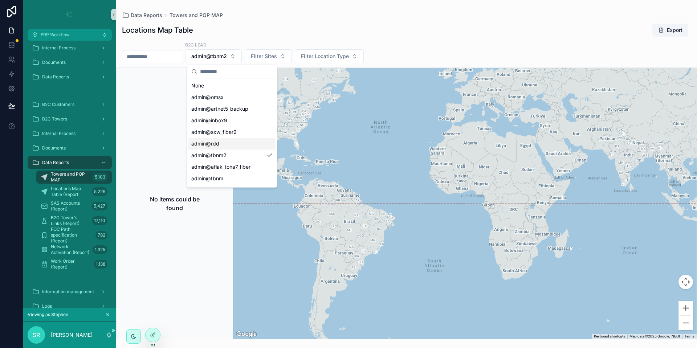
click at [227, 148] on div "admin@rdd" at bounding box center [231, 144] width 87 height 12
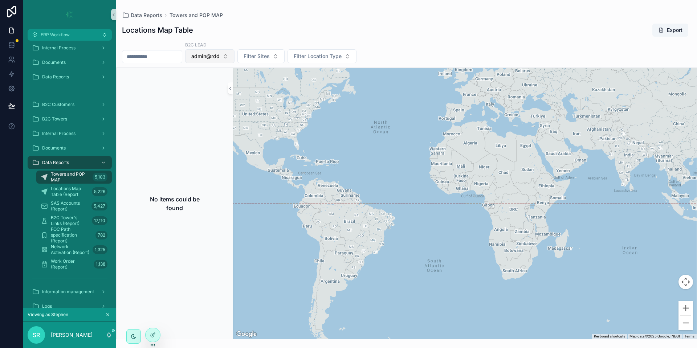
click at [235, 62] on button "admin@rdd" at bounding box center [209, 56] width 49 height 14
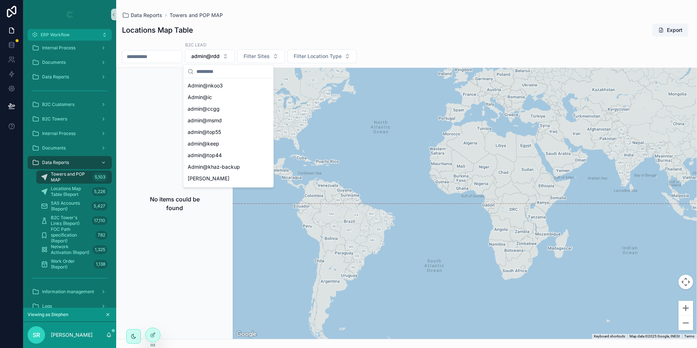
scroll to position [260, 0]
click at [216, 149] on span "admin@top44" at bounding box center [205, 150] width 34 height 7
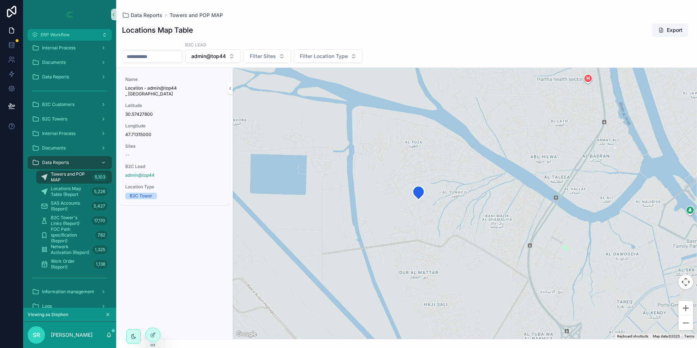
drag, startPoint x: 472, startPoint y: 228, endPoint x: 430, endPoint y: 201, distance: 50.3
click at [430, 201] on div "scrollable content" at bounding box center [465, 203] width 464 height 271
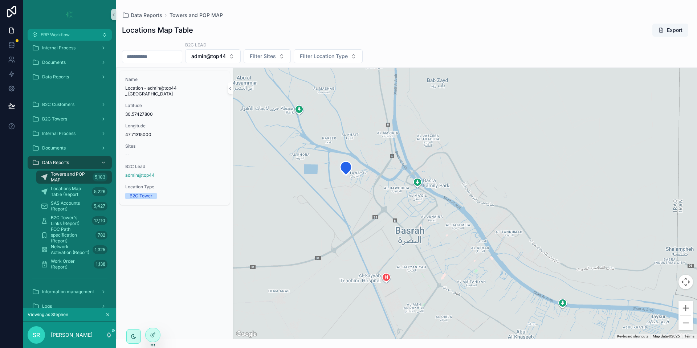
drag, startPoint x: 460, startPoint y: 220, endPoint x: 358, endPoint y: 194, distance: 105.0
click at [358, 194] on div "scrollable content" at bounding box center [465, 203] width 464 height 271
click at [77, 194] on span "Locations Map Table (Report" at bounding box center [70, 192] width 38 height 12
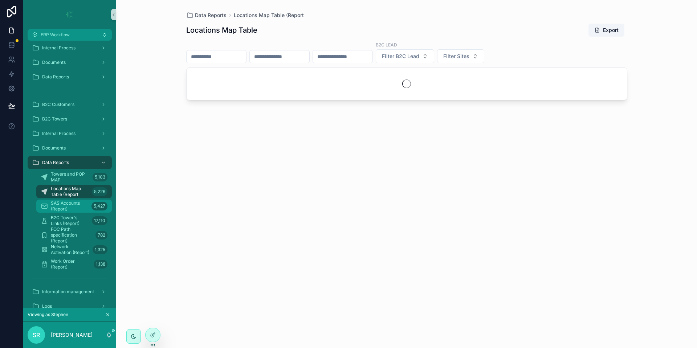
click at [76, 209] on span "SAS Accounts (Report)" at bounding box center [70, 206] width 38 height 12
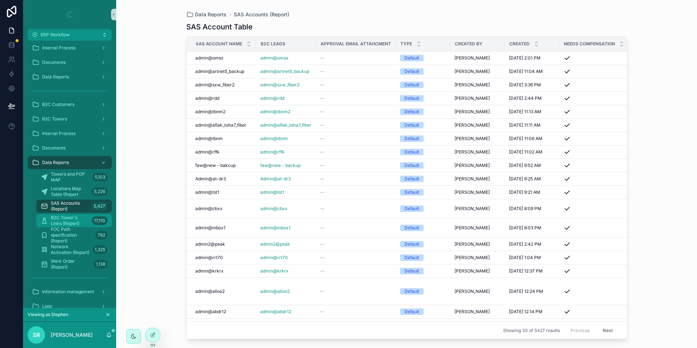
click at [72, 225] on span "B2C Tower's Links (Report)" at bounding box center [70, 221] width 38 height 12
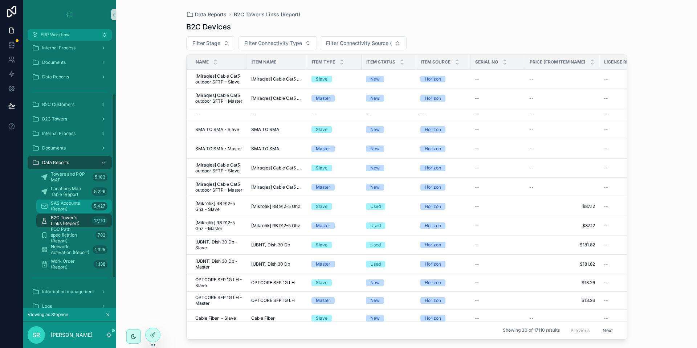
click at [74, 211] on span "SAS Accounts (Report)" at bounding box center [70, 206] width 38 height 12
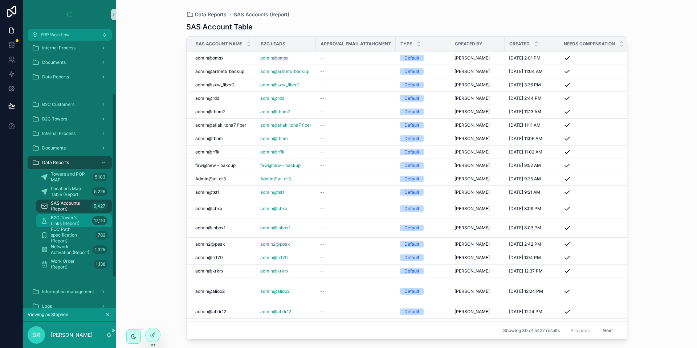
click at [78, 224] on span "B2C Tower's Links (Report)" at bounding box center [70, 221] width 38 height 12
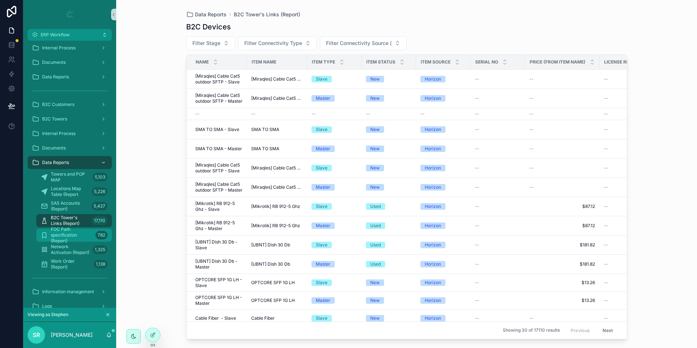
click at [80, 239] on span "FOC Path specification (Report)" at bounding box center [72, 235] width 42 height 17
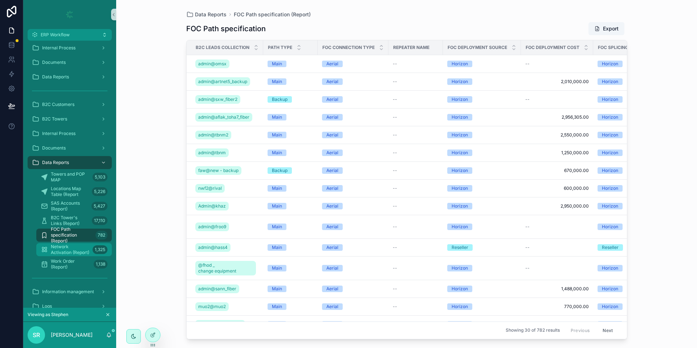
click at [82, 248] on span "Network Activation (Report)" at bounding box center [70, 250] width 39 height 12
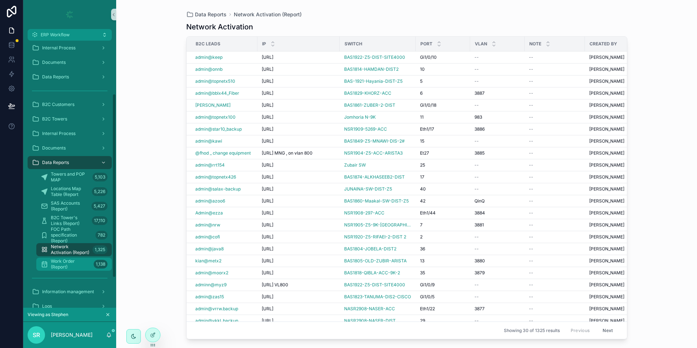
click at [53, 269] on span "Work Order (Report)" at bounding box center [71, 265] width 40 height 12
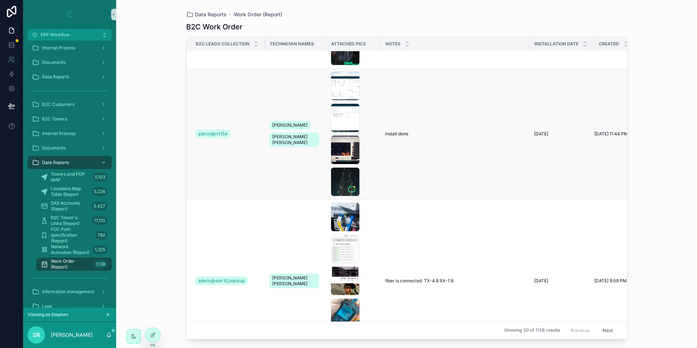
scroll to position [124, 0]
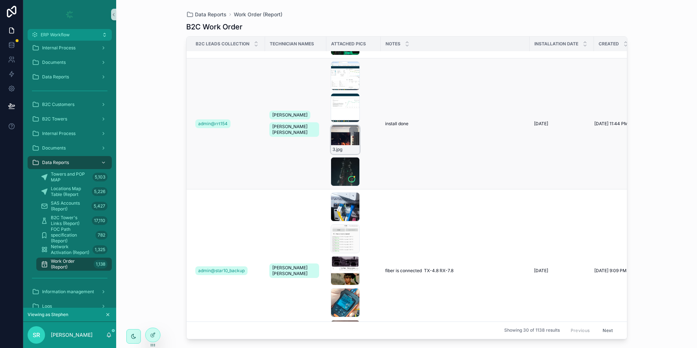
click at [336, 141] on div "3 .jpg" at bounding box center [345, 139] width 29 height 29
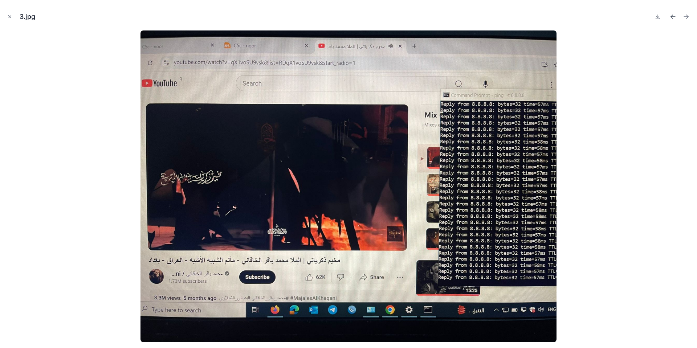
click at [670, 17] on icon "Previous file" at bounding box center [673, 16] width 7 height 7
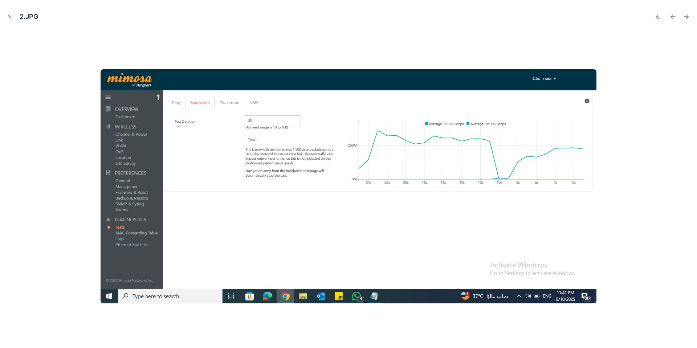
click at [670, 17] on icon "Previous file" at bounding box center [673, 16] width 7 height 7
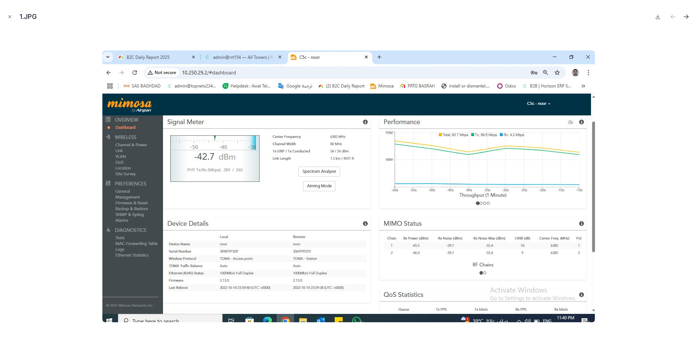
click at [689, 17] on icon "Next file" at bounding box center [686, 16] width 7 height 7
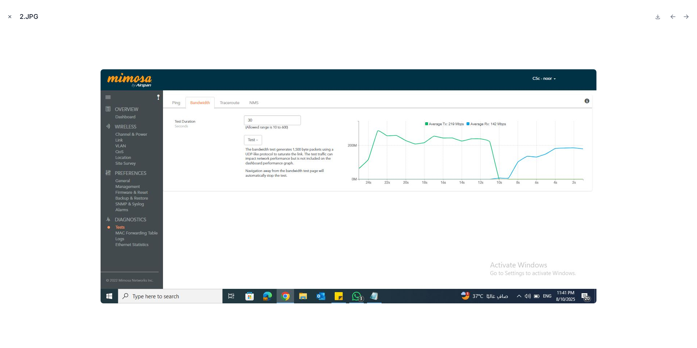
click at [9, 15] on icon "Close modal" at bounding box center [9, 16] width 5 height 5
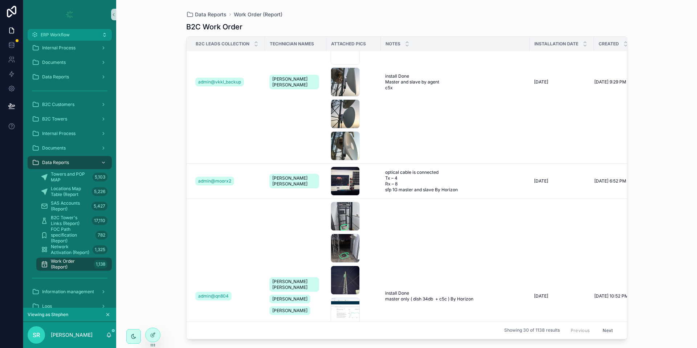
scroll to position [1158, 0]
click at [333, 78] on div "WhatsApp-Image-2025-08-03-at-21.24.00_152907c5 .jpg" at bounding box center [345, 82] width 29 height 29
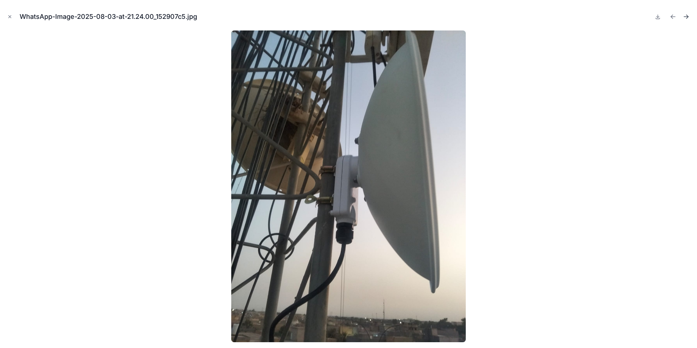
click at [689, 16] on icon "Next file" at bounding box center [686, 16] width 7 height 7
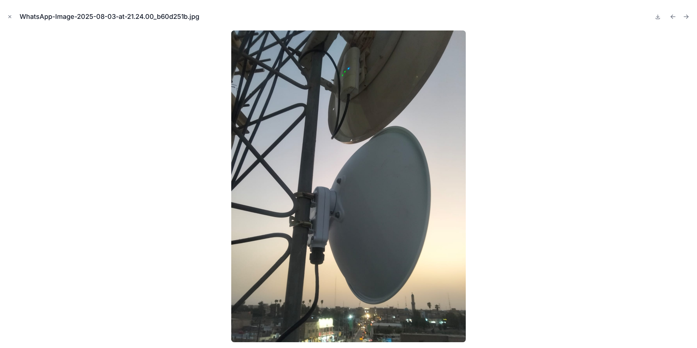
click at [689, 16] on icon "Next file" at bounding box center [686, 16] width 7 height 7
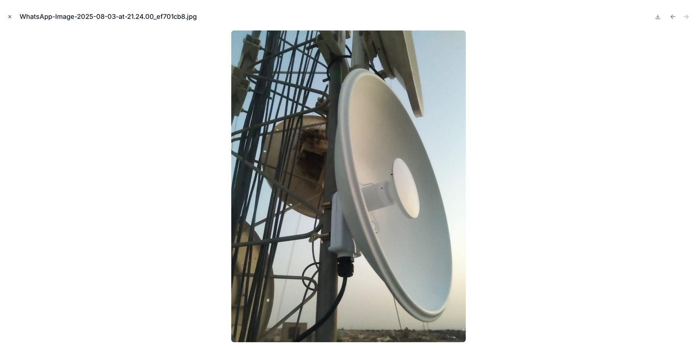
click at [12, 16] on icon "Close modal" at bounding box center [9, 16] width 5 height 5
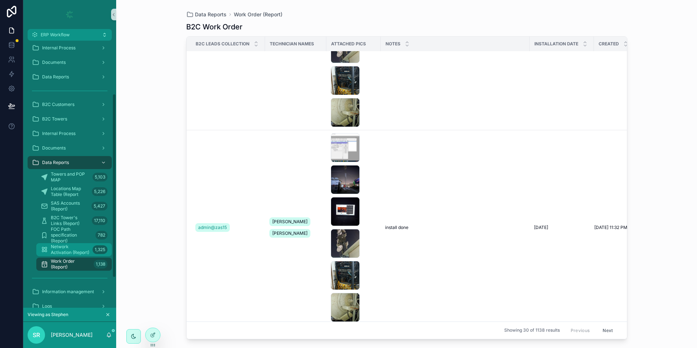
scroll to position [121, 0]
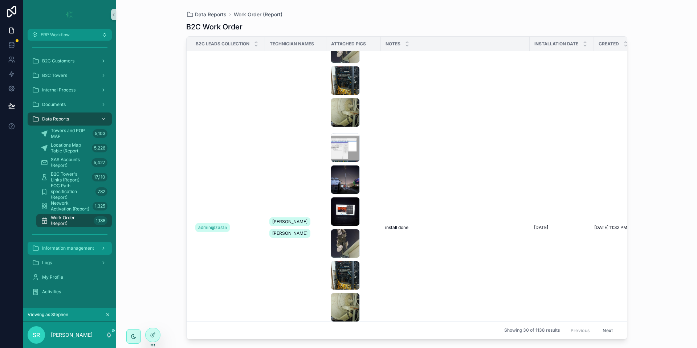
click at [72, 249] on span "Information management" at bounding box center [68, 248] width 52 height 6
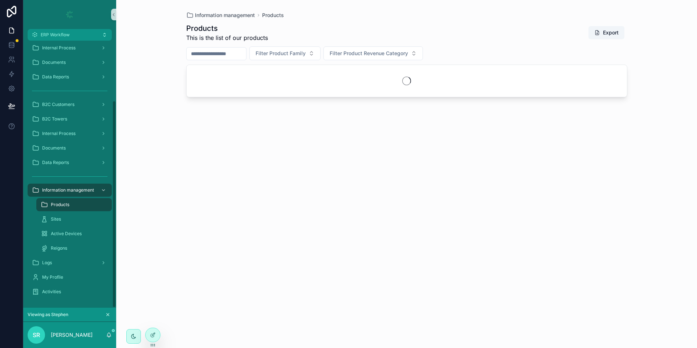
scroll to position [77, 0]
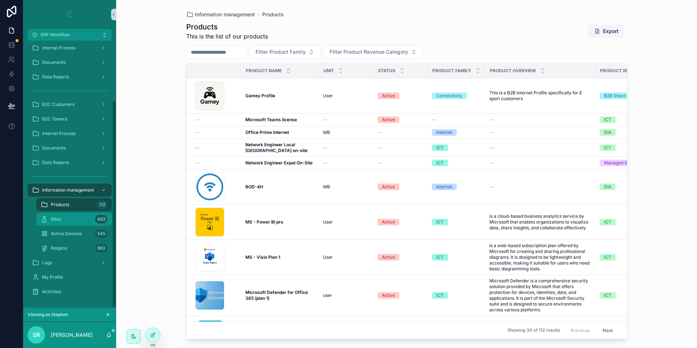
click at [81, 214] on div "Sites 483" at bounding box center [74, 220] width 67 height 12
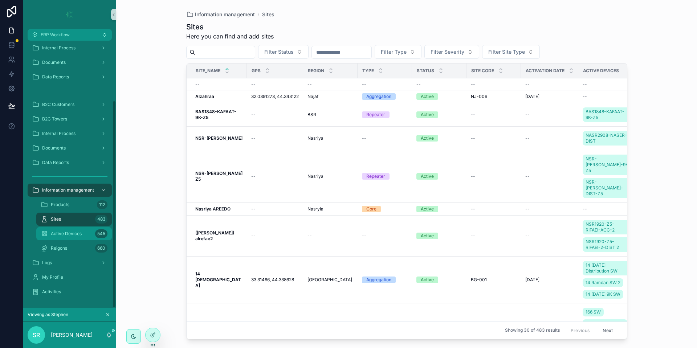
click at [83, 236] on div "Active Devices 545" at bounding box center [74, 234] width 67 height 12
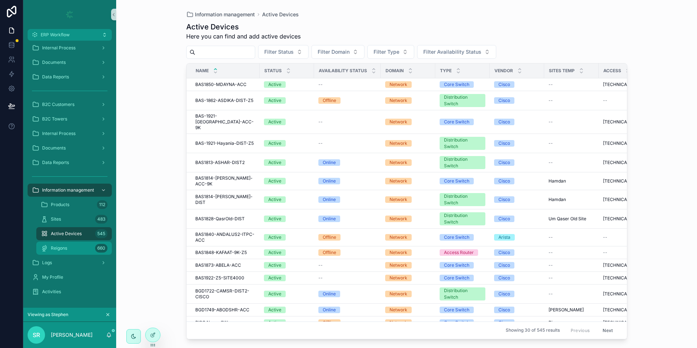
click at [86, 249] on div "Reigons 660" at bounding box center [74, 249] width 67 height 12
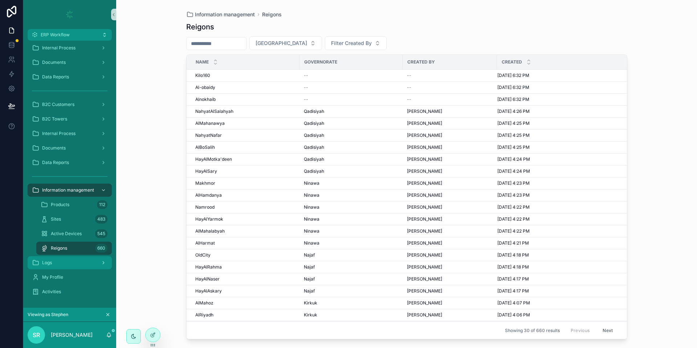
click at [57, 263] on div "Logs" at bounding box center [70, 263] width 76 height 12
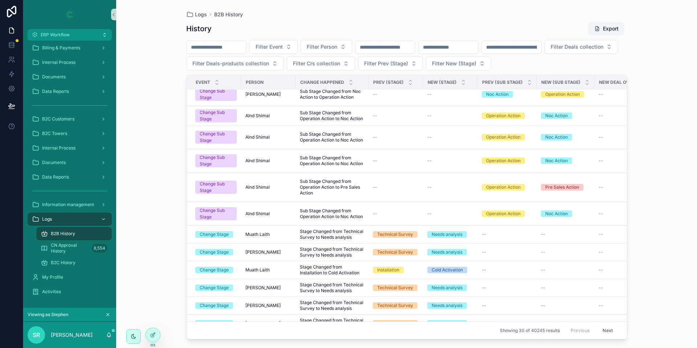
scroll to position [334, 0]
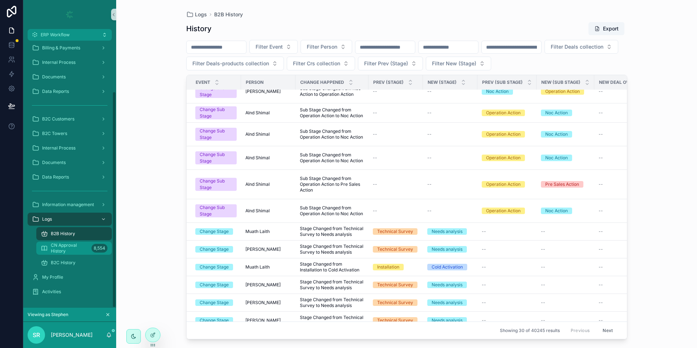
click at [77, 247] on span "CN Approval History" at bounding box center [70, 249] width 38 height 12
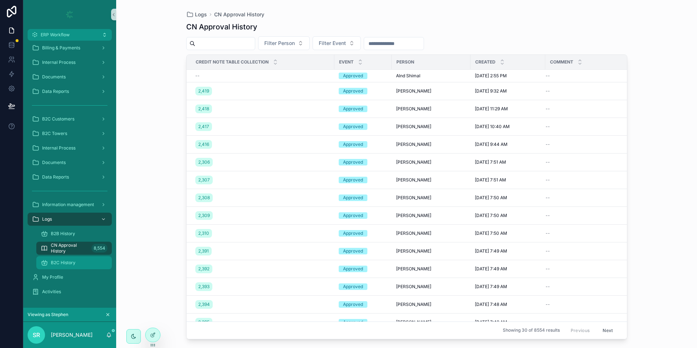
click at [70, 259] on div "B2C History" at bounding box center [74, 263] width 67 height 12
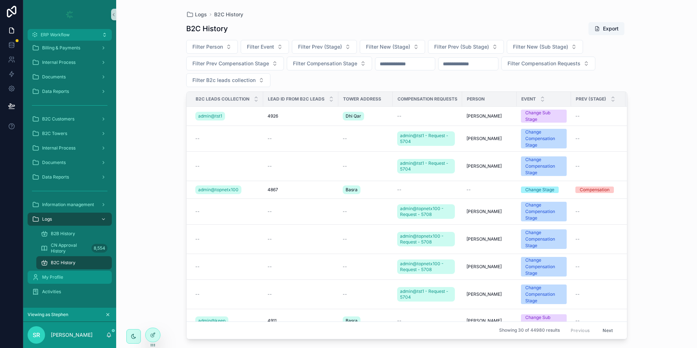
click at [78, 275] on div "My Profile" at bounding box center [70, 278] width 76 height 12
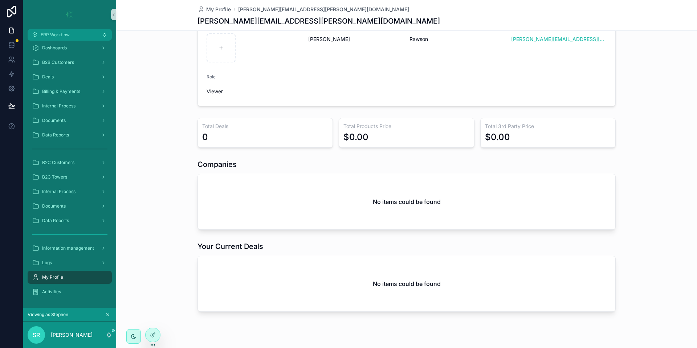
scroll to position [82, 0]
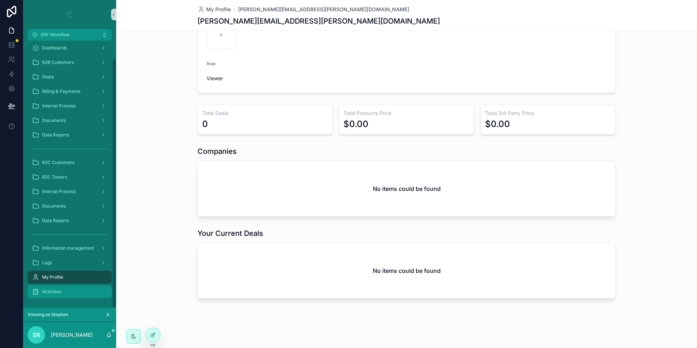
click at [72, 292] on div "Activities" at bounding box center [70, 292] width 76 height 12
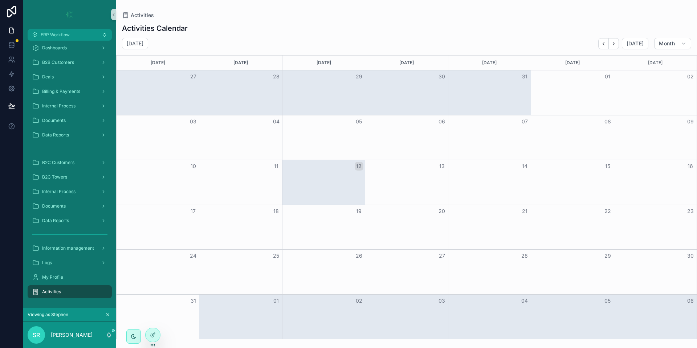
click at [303, 180] on div "Month View" at bounding box center [323, 182] width 83 height 45
click at [601, 44] on button "Back" at bounding box center [603, 43] width 11 height 11
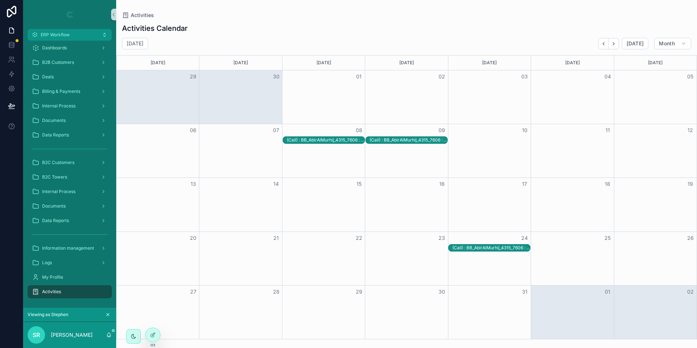
click at [389, 142] on div "(Call) : BB_AbirAlMurhij_4315_7606 : [DATE]" at bounding box center [409, 140] width 78 height 6
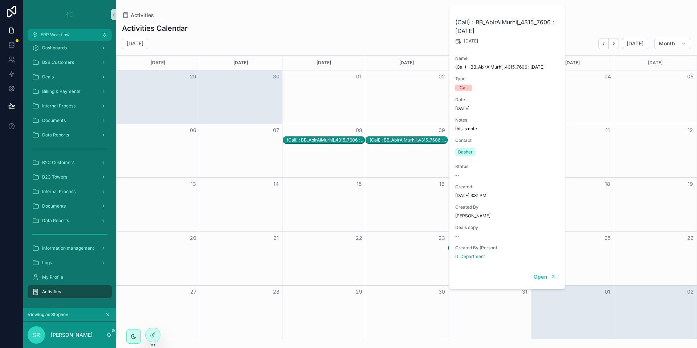
click at [359, 120] on div "Month View" at bounding box center [323, 96] width 83 height 53
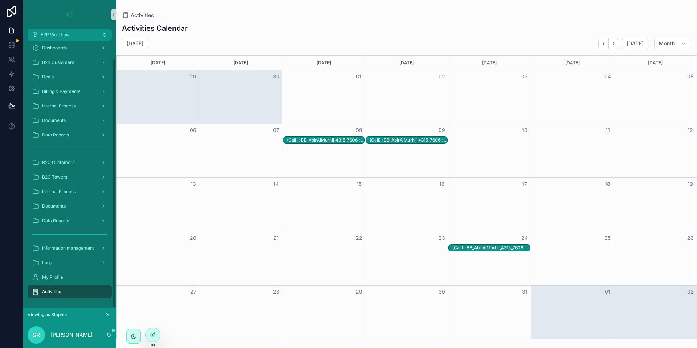
click at [109, 316] on icon "scrollable content" at bounding box center [107, 314] width 5 height 5
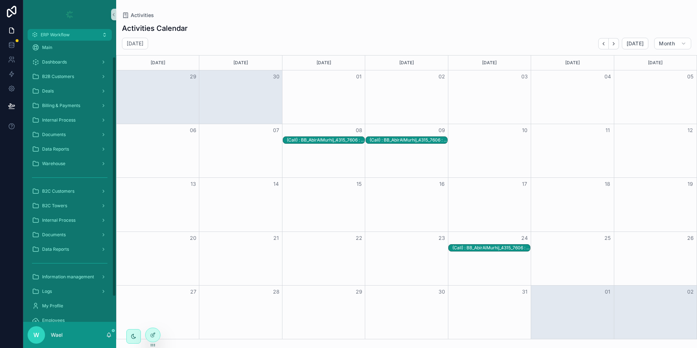
scroll to position [19, 0]
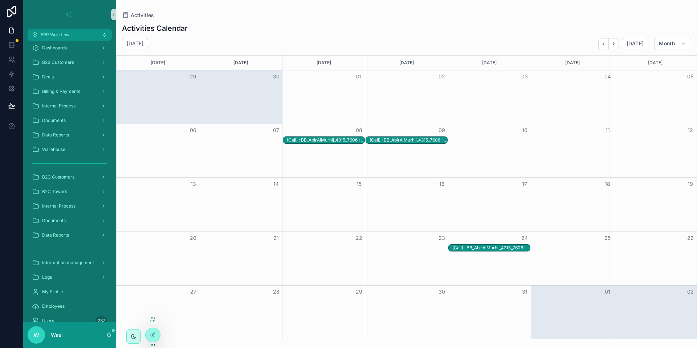
click at [152, 316] on div at bounding box center [153, 320] width 12 height 12
click at [154, 320] on icon at bounding box center [153, 320] width 6 height 6
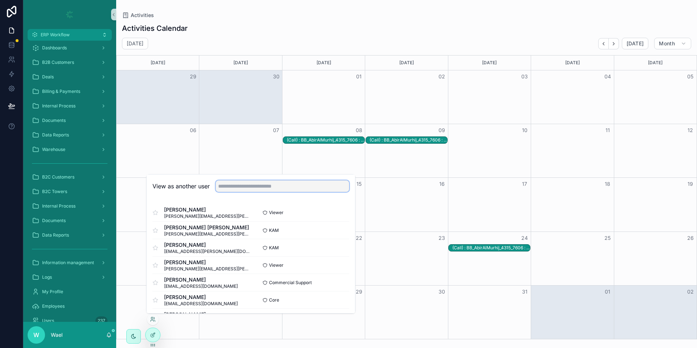
click at [253, 185] on input "text" at bounding box center [283, 186] width 134 height 12
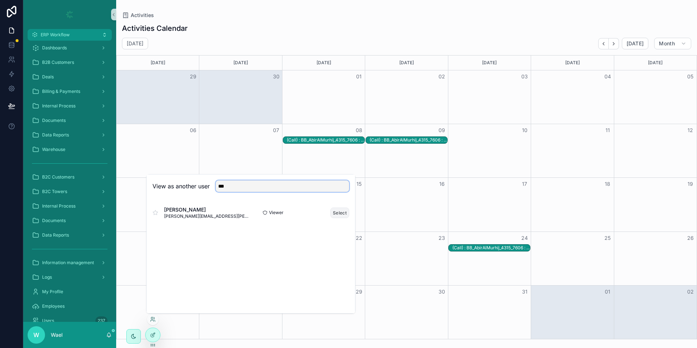
type input "***"
click at [343, 212] on button "Select" at bounding box center [339, 213] width 19 height 11
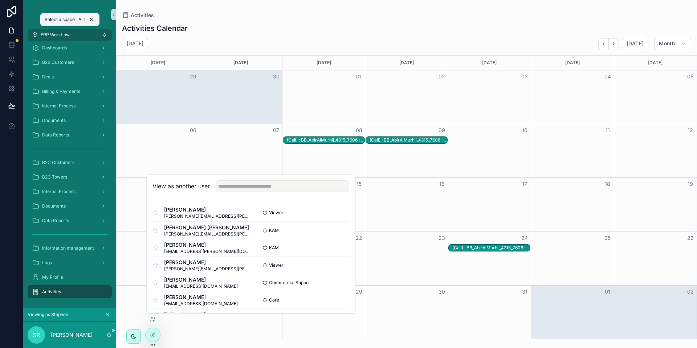
click at [80, 38] on button "ERP Workflow" at bounding box center [70, 35] width 84 height 12
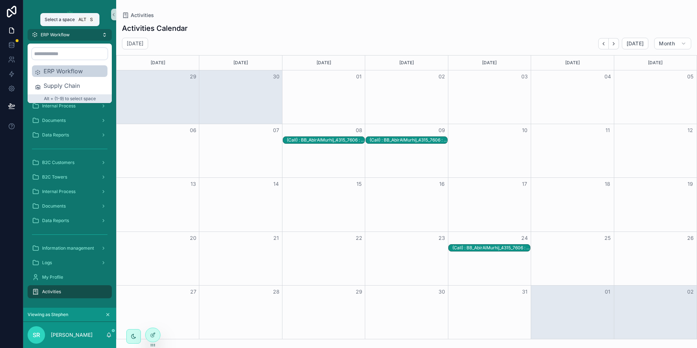
click at [80, 38] on button "ERP Workflow" at bounding box center [70, 35] width 84 height 12
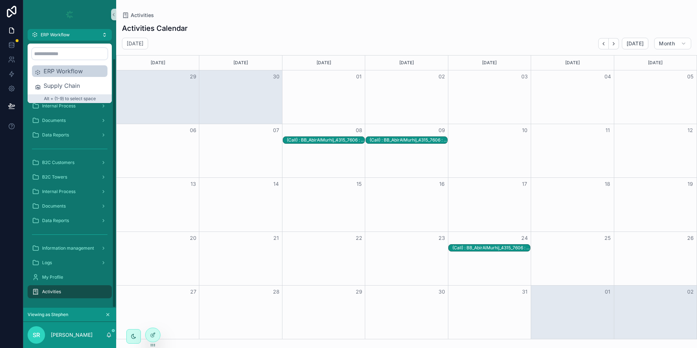
click at [48, 17] on link "scrollable content" at bounding box center [70, 15] width 84 height 12
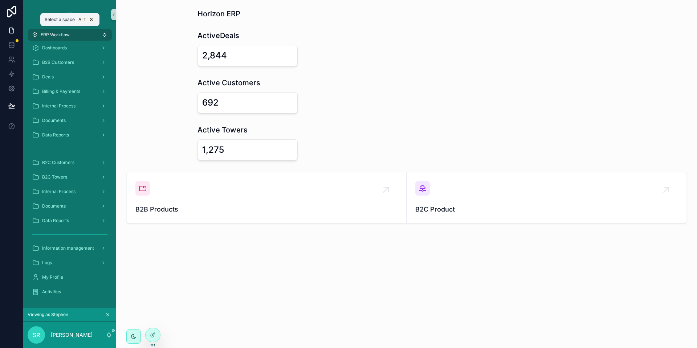
click at [68, 35] on span "ERP Workflow" at bounding box center [55, 35] width 29 height 6
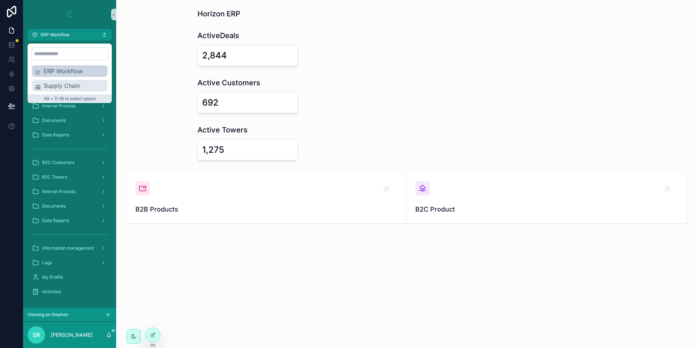
click at [72, 86] on span "Supply Chain" at bounding box center [74, 85] width 61 height 9
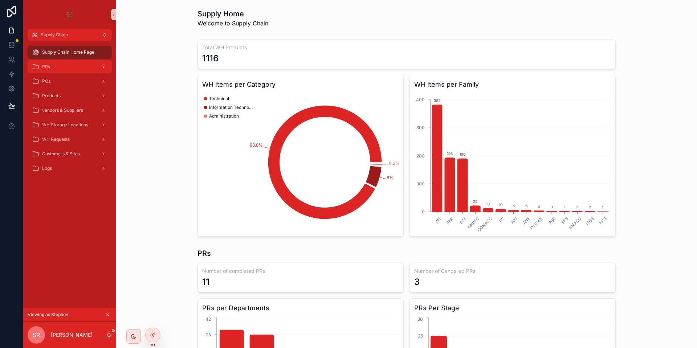
click at [64, 73] on link "PRs" at bounding box center [70, 66] width 84 height 13
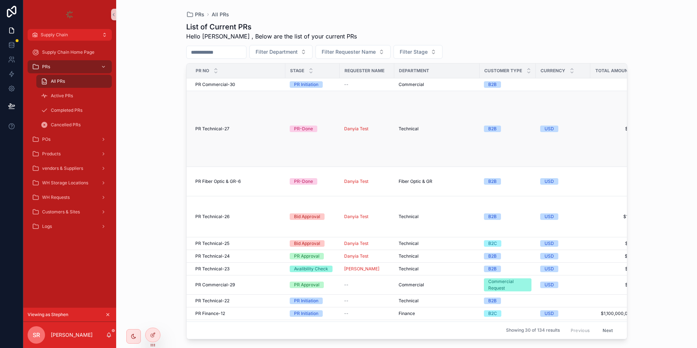
click at [228, 127] on span "PR Technical-27" at bounding box center [212, 129] width 34 height 6
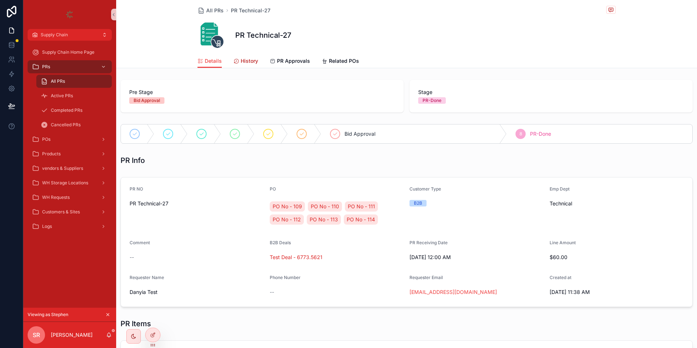
click at [241, 65] on link "History" at bounding box center [246, 61] width 25 height 15
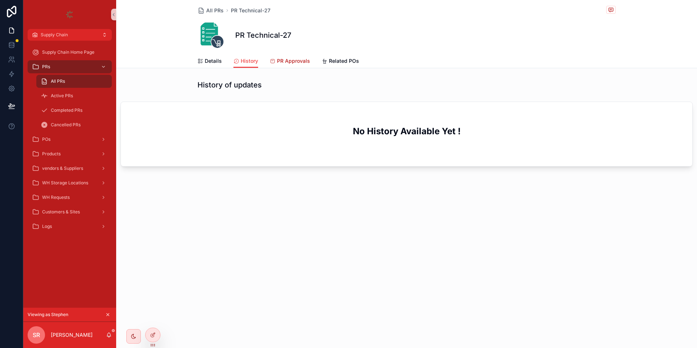
click at [281, 58] on span "PR Approvals" at bounding box center [293, 60] width 33 height 7
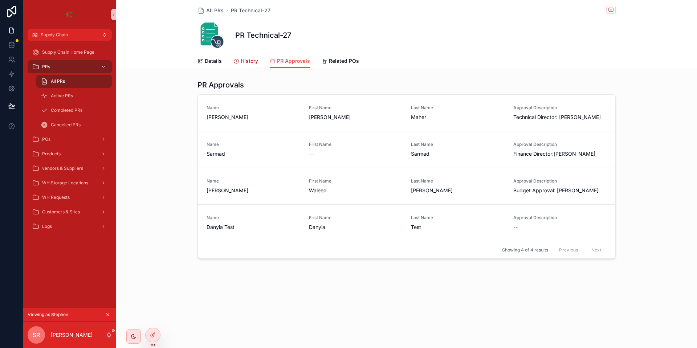
click at [248, 60] on span "History" at bounding box center [249, 60] width 17 height 7
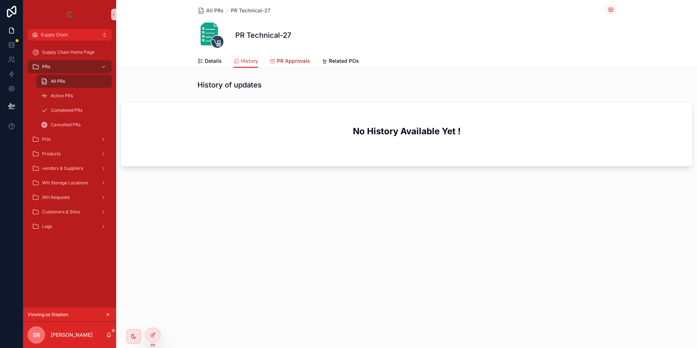
click at [289, 61] on span "PR Approvals" at bounding box center [293, 60] width 33 height 7
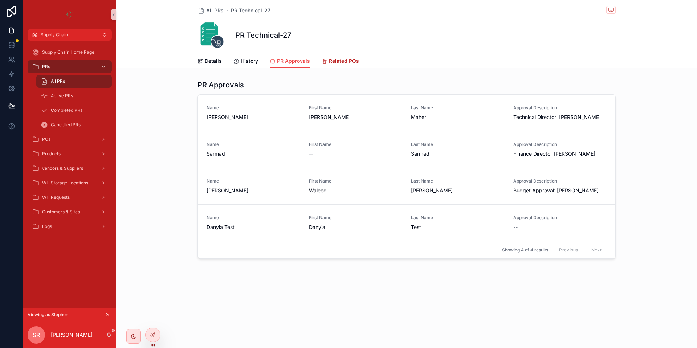
click at [341, 62] on span "Related POs" at bounding box center [344, 60] width 30 height 7
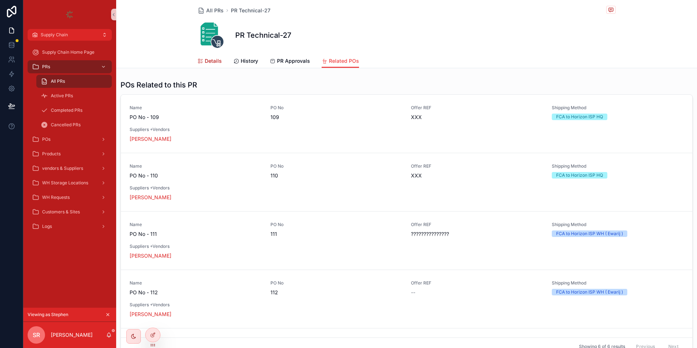
click at [214, 60] on span "Details" at bounding box center [213, 60] width 17 height 7
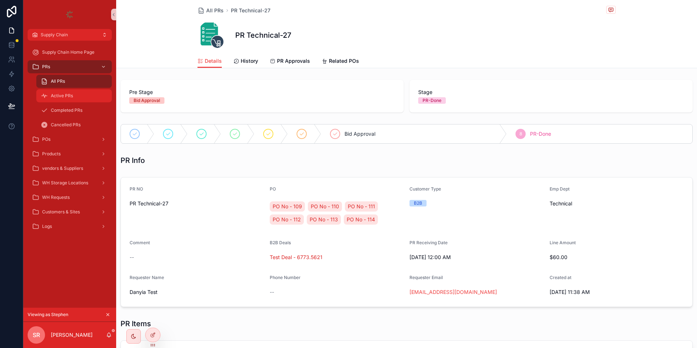
click at [73, 89] on link "Active PRs" at bounding box center [74, 95] width 76 height 13
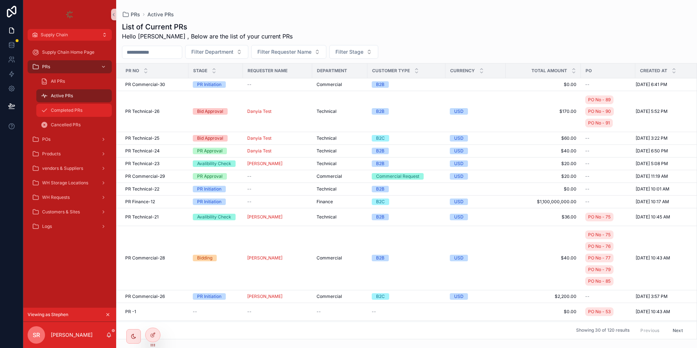
click at [80, 115] on div "Completed PRs" at bounding box center [74, 111] width 67 height 12
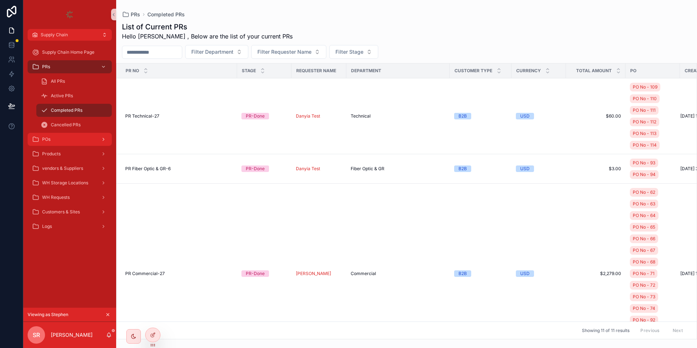
click at [64, 140] on div "POs" at bounding box center [70, 140] width 76 height 12
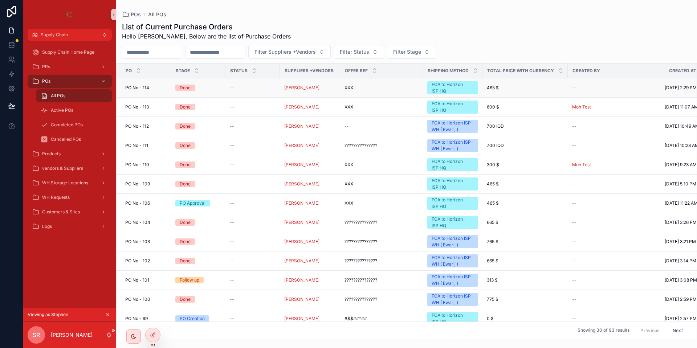
click at [150, 88] on div "[STREET_ADDRESS]" at bounding box center [145, 88] width 41 height 6
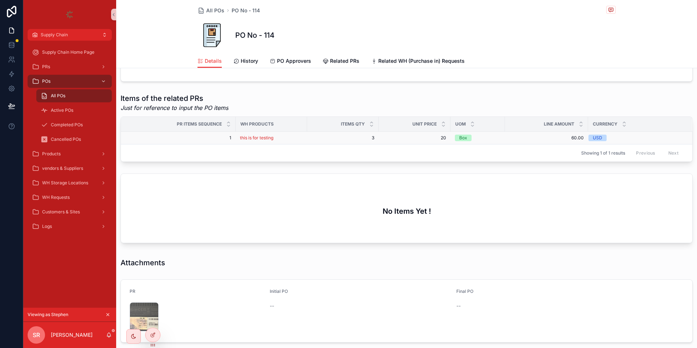
scroll to position [304, 0]
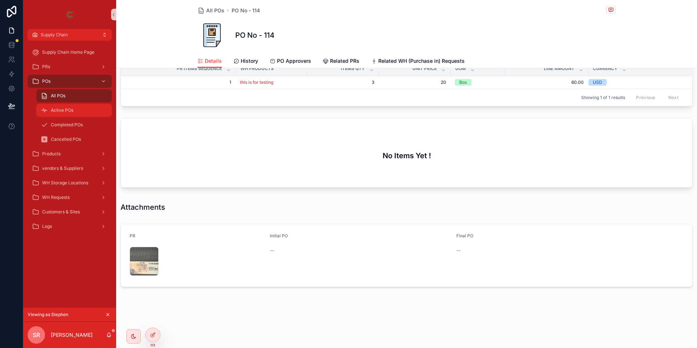
click at [66, 107] on div "Active POs" at bounding box center [74, 111] width 67 height 12
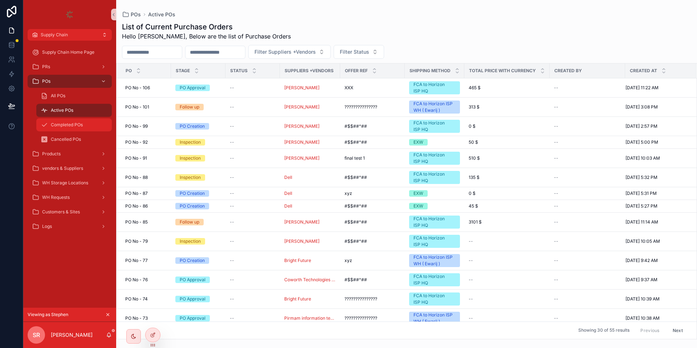
click at [81, 126] on span "Completed POs" at bounding box center [67, 125] width 32 height 6
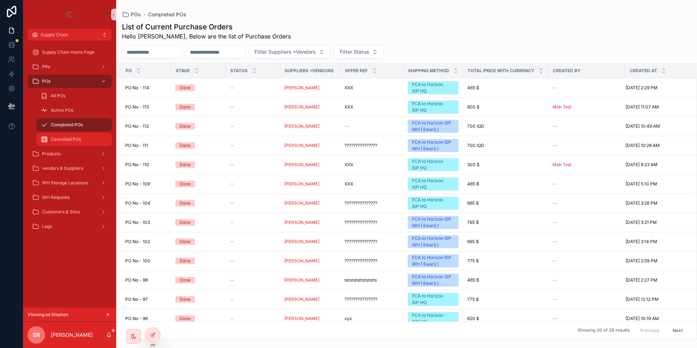
click at [68, 139] on span "Cancelled POs" at bounding box center [66, 140] width 30 height 6
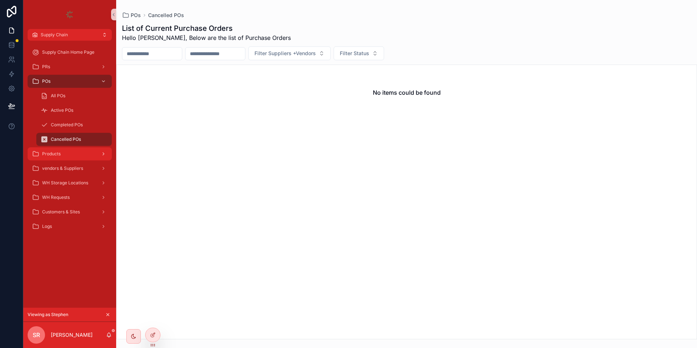
click at [66, 155] on div "Products" at bounding box center [70, 154] width 76 height 12
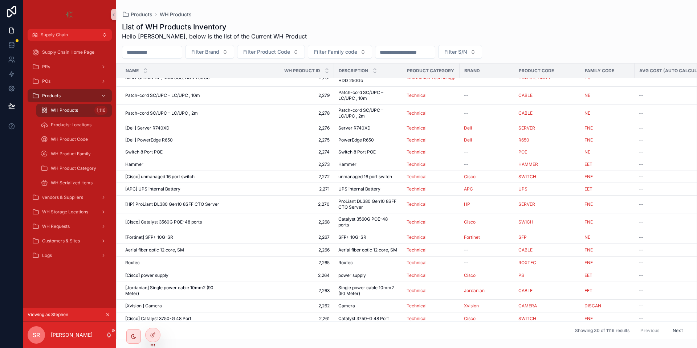
scroll to position [110, 0]
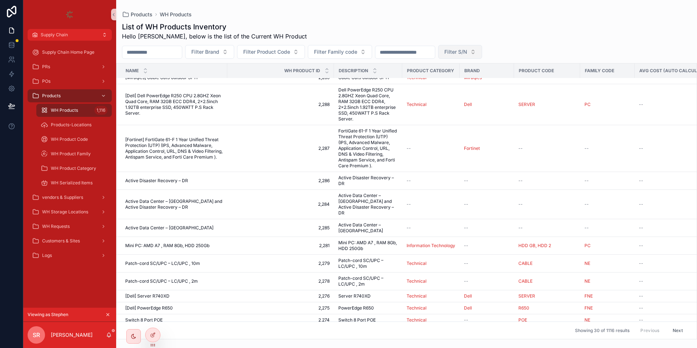
click at [482, 49] on button "Filter S/N" at bounding box center [460, 52] width 44 height 14
click at [482, 83] on div "Yes" at bounding box center [497, 82] width 87 height 12
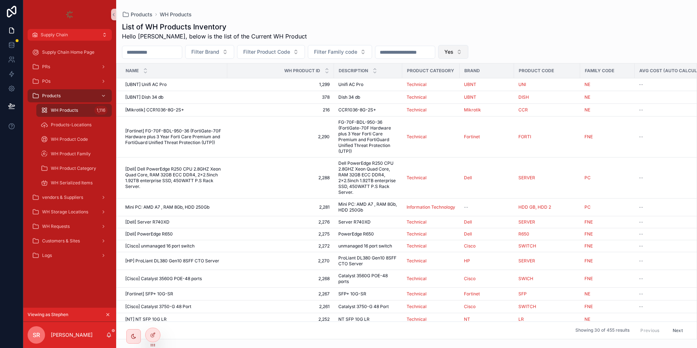
click at [454, 55] on span "Yes" at bounding box center [449, 51] width 9 height 7
click at [483, 79] on div "None" at bounding box center [490, 82] width 87 height 12
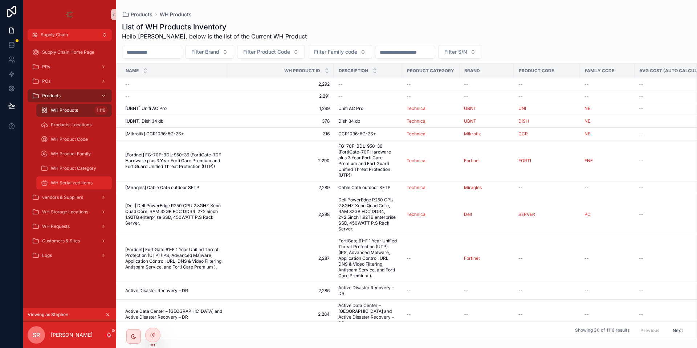
click at [72, 185] on span "WH Serialized Items" at bounding box center [72, 183] width 42 height 6
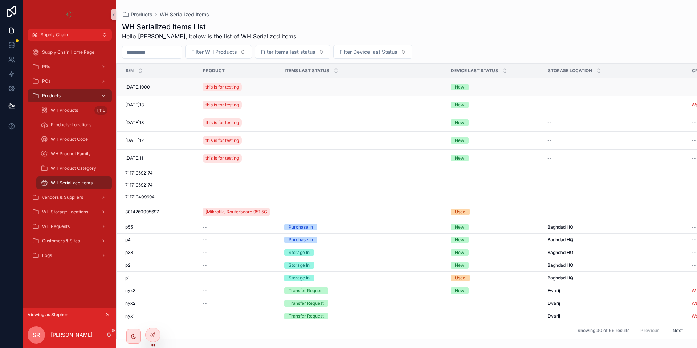
click at [150, 86] on span "[DATE]1000" at bounding box center [137, 87] width 25 height 6
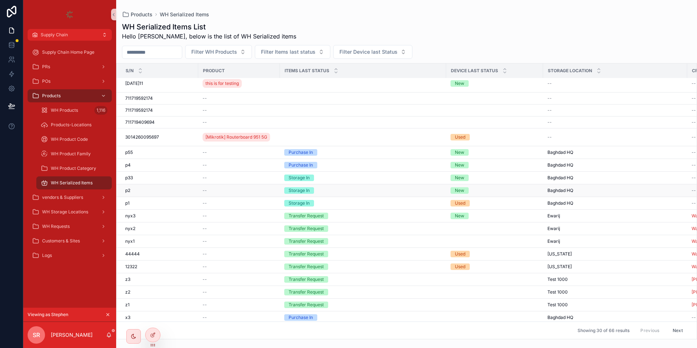
scroll to position [66, 0]
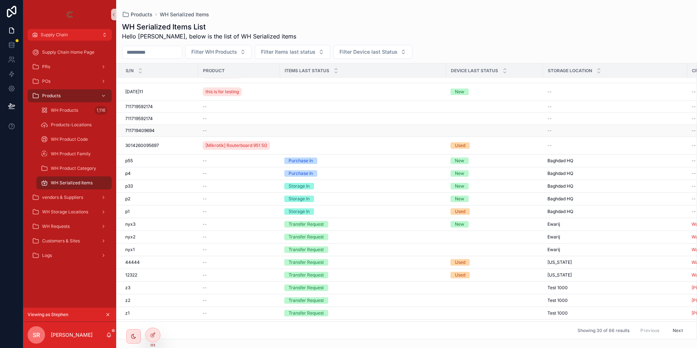
click at [151, 129] on span "711719409694" at bounding box center [139, 131] width 29 height 6
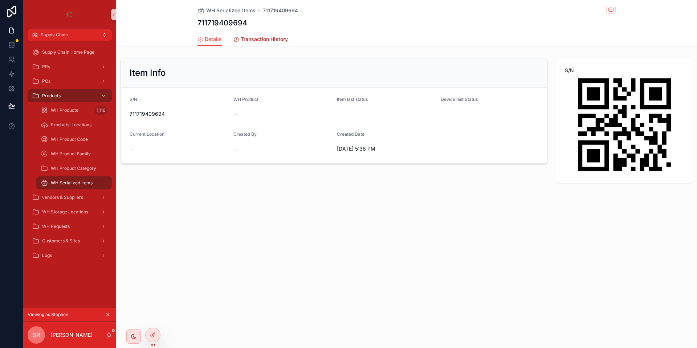
click at [278, 37] on span "Transaction History" at bounding box center [264, 39] width 47 height 7
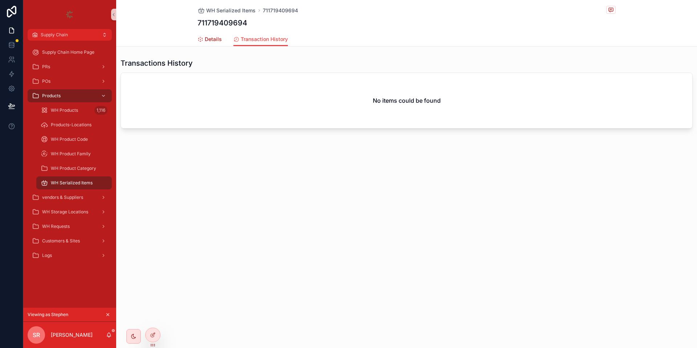
click at [215, 37] on span "Details" at bounding box center [213, 39] width 17 height 7
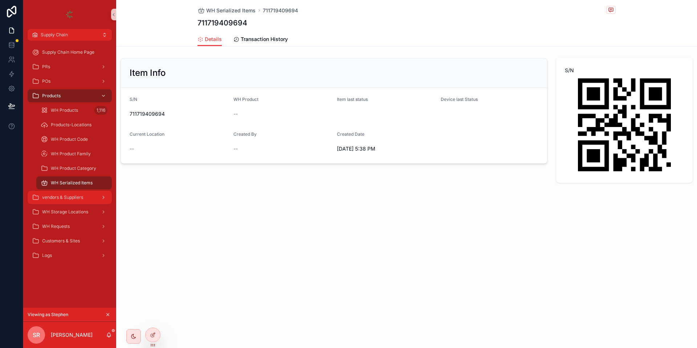
click at [70, 194] on div "vendors & Suppliers" at bounding box center [70, 198] width 76 height 12
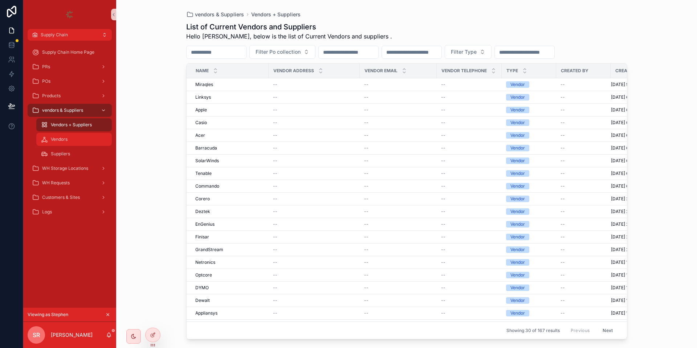
click at [67, 142] on span "Vendors" at bounding box center [59, 140] width 17 height 6
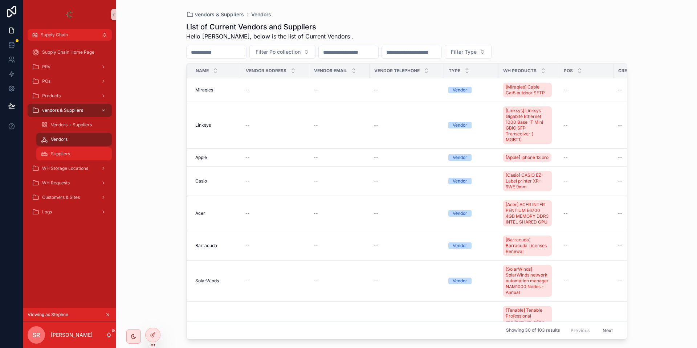
click at [71, 149] on div "Suppliers" at bounding box center [74, 154] width 67 height 12
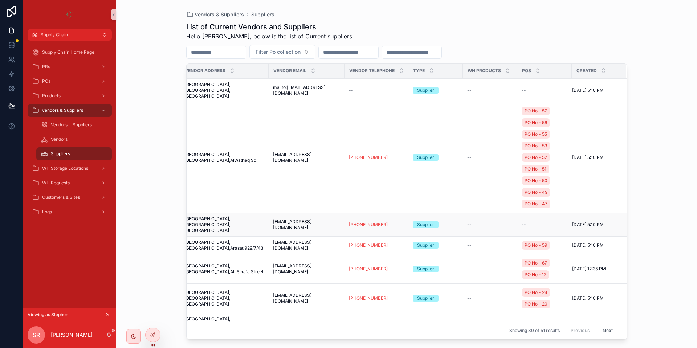
scroll to position [626, 0]
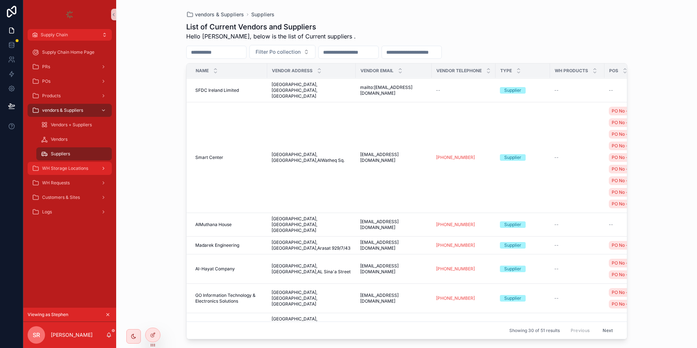
click at [57, 170] on span "WH Storage Locations" at bounding box center [65, 169] width 46 height 6
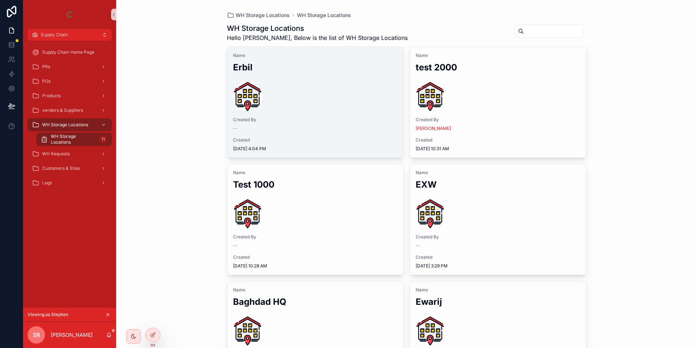
click at [312, 107] on div "scrollable content" at bounding box center [315, 96] width 165 height 29
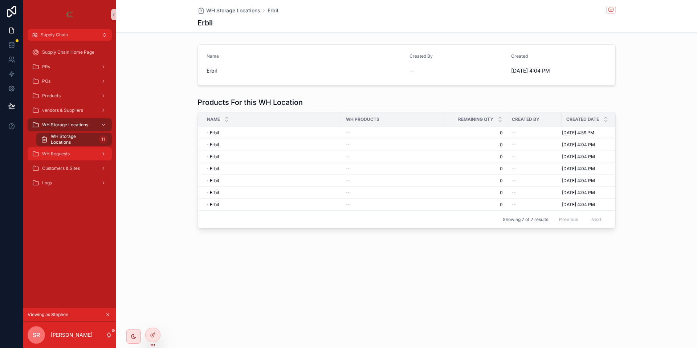
click at [69, 158] on div "WH Requests" at bounding box center [70, 154] width 76 height 12
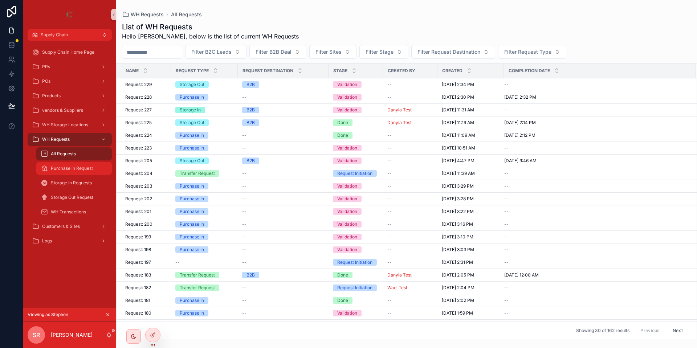
click at [89, 172] on div "Purchase in Request" at bounding box center [74, 169] width 67 height 12
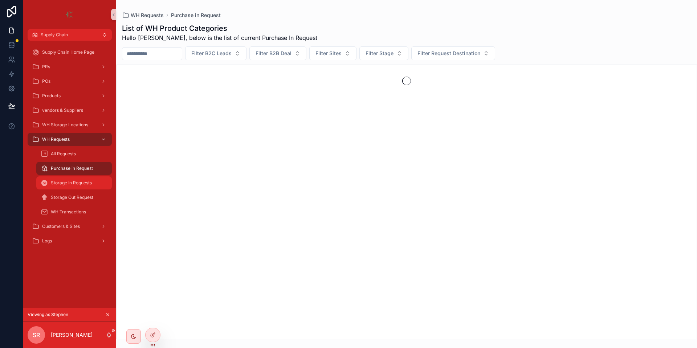
click at [86, 184] on span "Storage In Requests" at bounding box center [71, 183] width 41 height 6
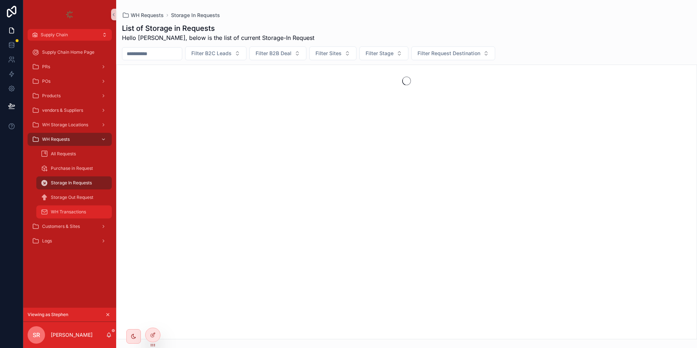
click at [85, 214] on span "WH Transactions" at bounding box center [68, 212] width 35 height 6
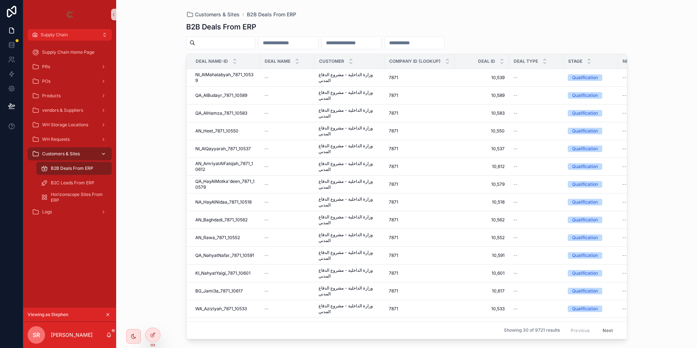
click at [77, 150] on div "Customers & Sites" at bounding box center [70, 154] width 76 height 12
click at [76, 139] on div "WH Requests" at bounding box center [70, 140] width 76 height 12
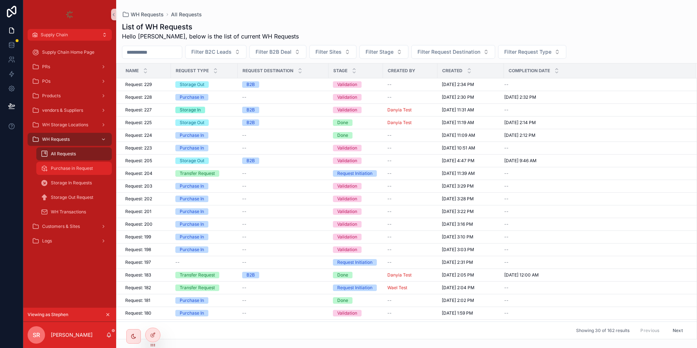
click at [74, 170] on span "Purchase in Request" at bounding box center [72, 169] width 42 height 6
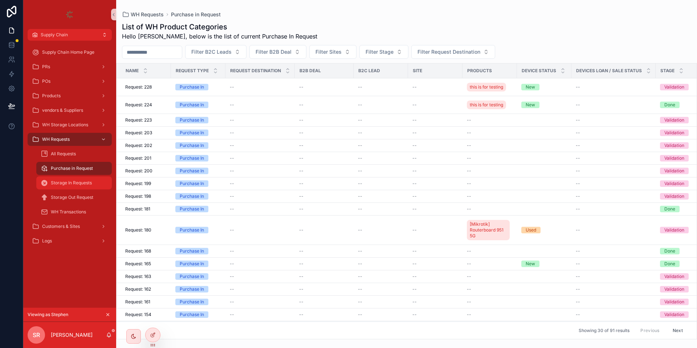
click at [67, 183] on span "Storage In Requests" at bounding box center [71, 183] width 41 height 6
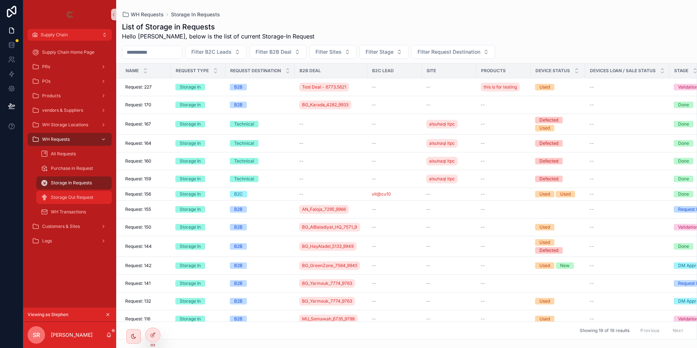
click at [66, 195] on span "Storage Out Request" at bounding box center [72, 198] width 42 height 6
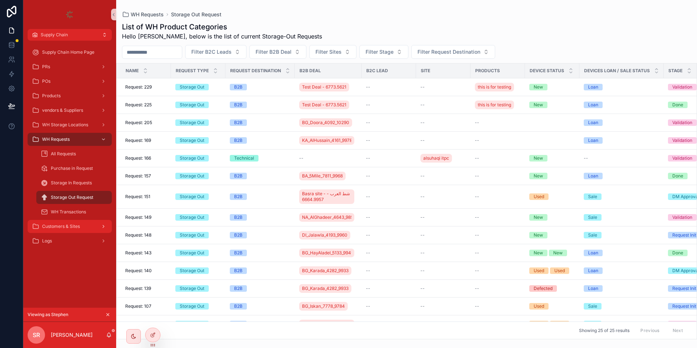
click at [63, 228] on span "Customers & Sites" at bounding box center [61, 227] width 38 height 6
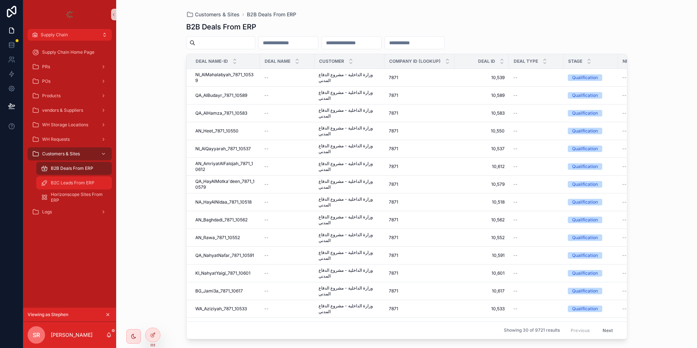
click at [65, 183] on span "B2C Leads From ERP" at bounding box center [73, 183] width 44 height 6
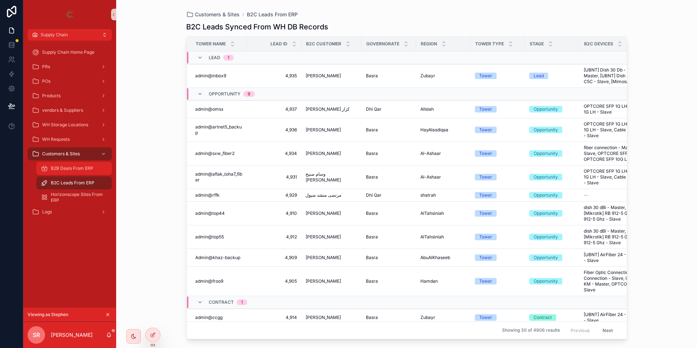
click at [67, 171] on div "B2B Deals From ERP" at bounding box center [74, 169] width 67 height 12
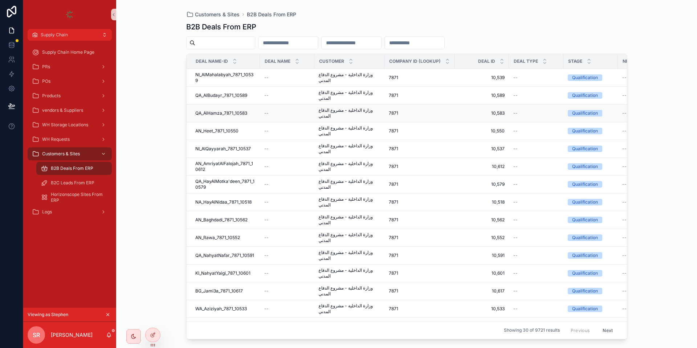
click at [230, 116] on td "QA_AlHamza_7871_10583 QA_AlHamza_7871_10583" at bounding box center [223, 114] width 73 height 18
click at [281, 112] on div "--" at bounding box center [287, 113] width 46 height 6
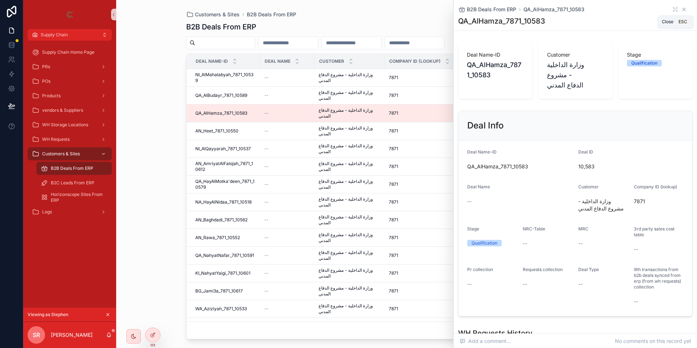
click at [681, 12] on icon "scrollable content" at bounding box center [684, 10] width 6 height 6
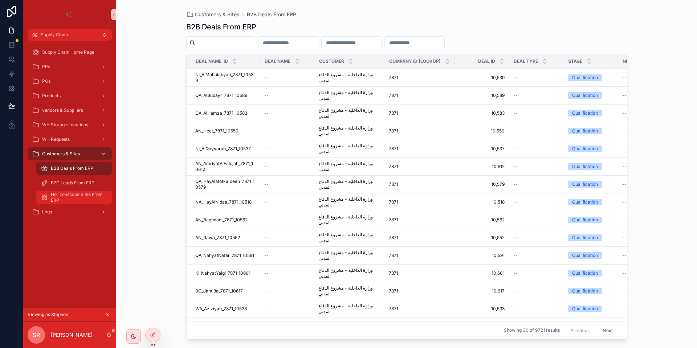
click at [71, 202] on span "Horizonscope Sites From ERP" at bounding box center [78, 198] width 54 height 12
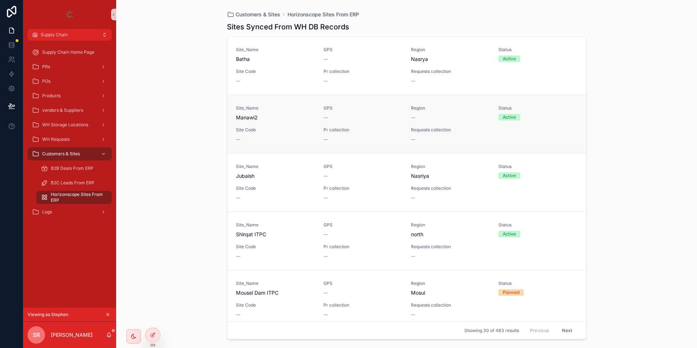
click at [267, 122] on div "Site_Name Manawi2 GPS -- Region -- Status Active Site Code -- Pr collection -- …" at bounding box center [407, 124] width 342 height 38
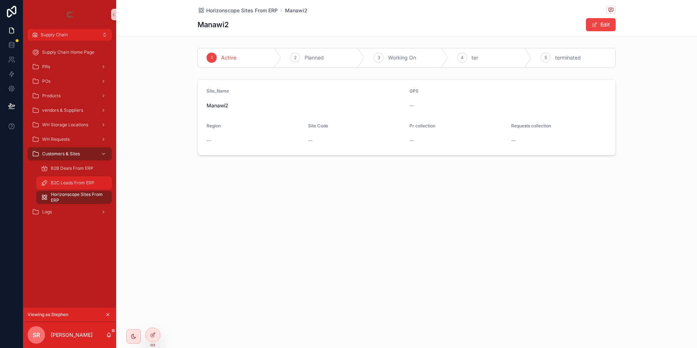
click at [65, 183] on span "B2C Leads From ERP" at bounding box center [73, 183] width 44 height 6
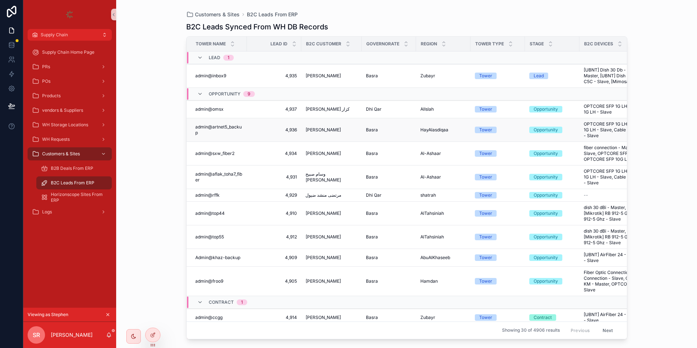
click at [223, 128] on span "admin@artnet5_backup" at bounding box center [218, 130] width 47 height 12
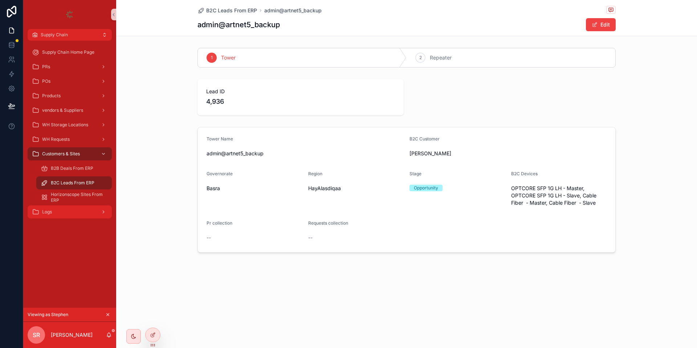
click at [88, 212] on div "Logs" at bounding box center [70, 212] width 76 height 12
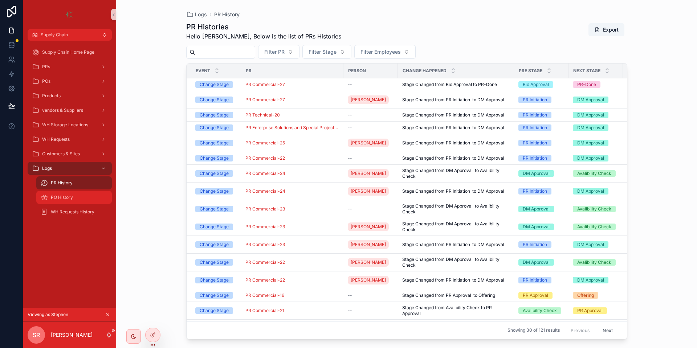
click at [82, 199] on div "PO History" at bounding box center [74, 198] width 67 height 12
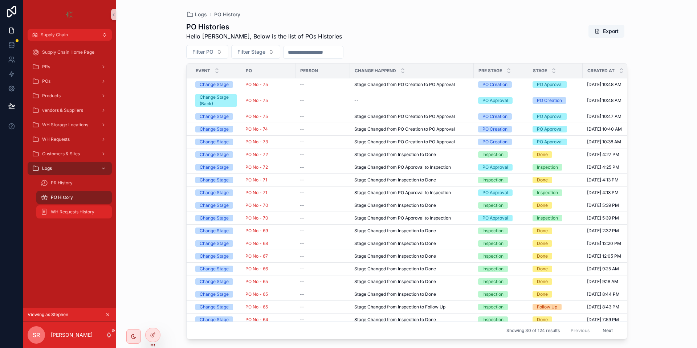
click at [73, 207] on div "WH Requests History" at bounding box center [74, 212] width 67 height 12
